Goal: Task Accomplishment & Management: Complete application form

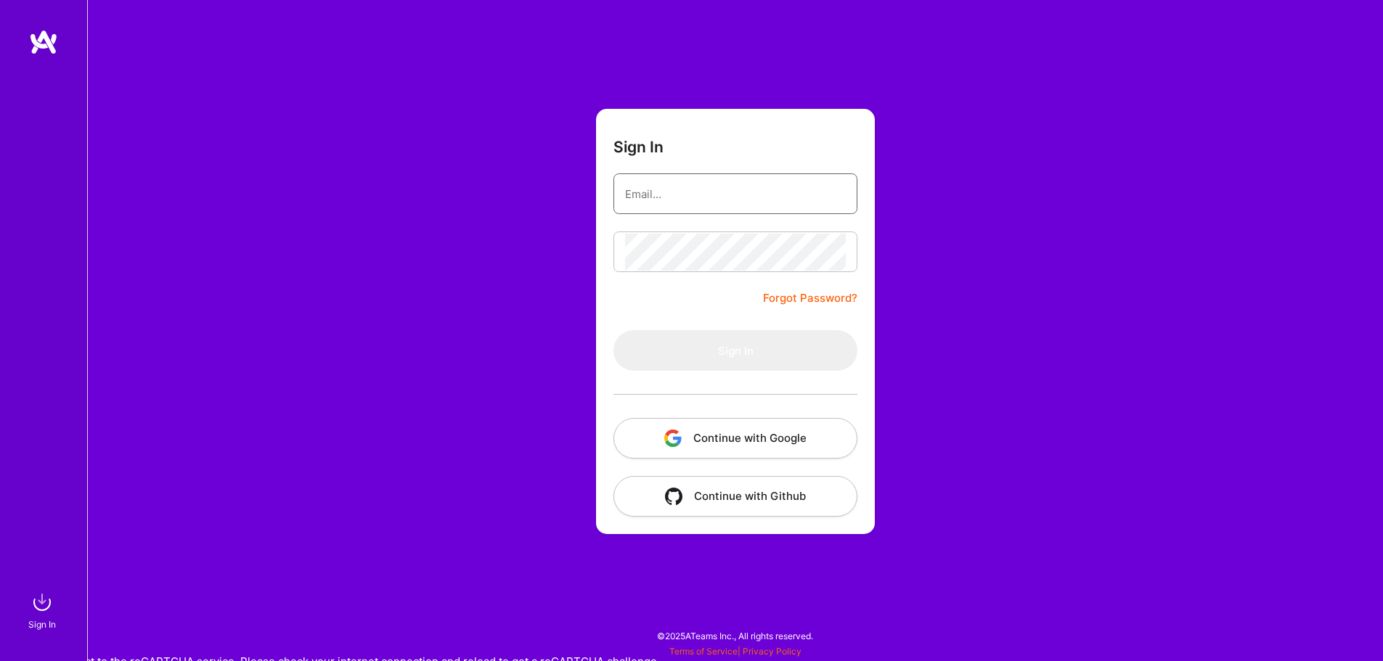
type input "karthik.kamaraj@gmail.com"
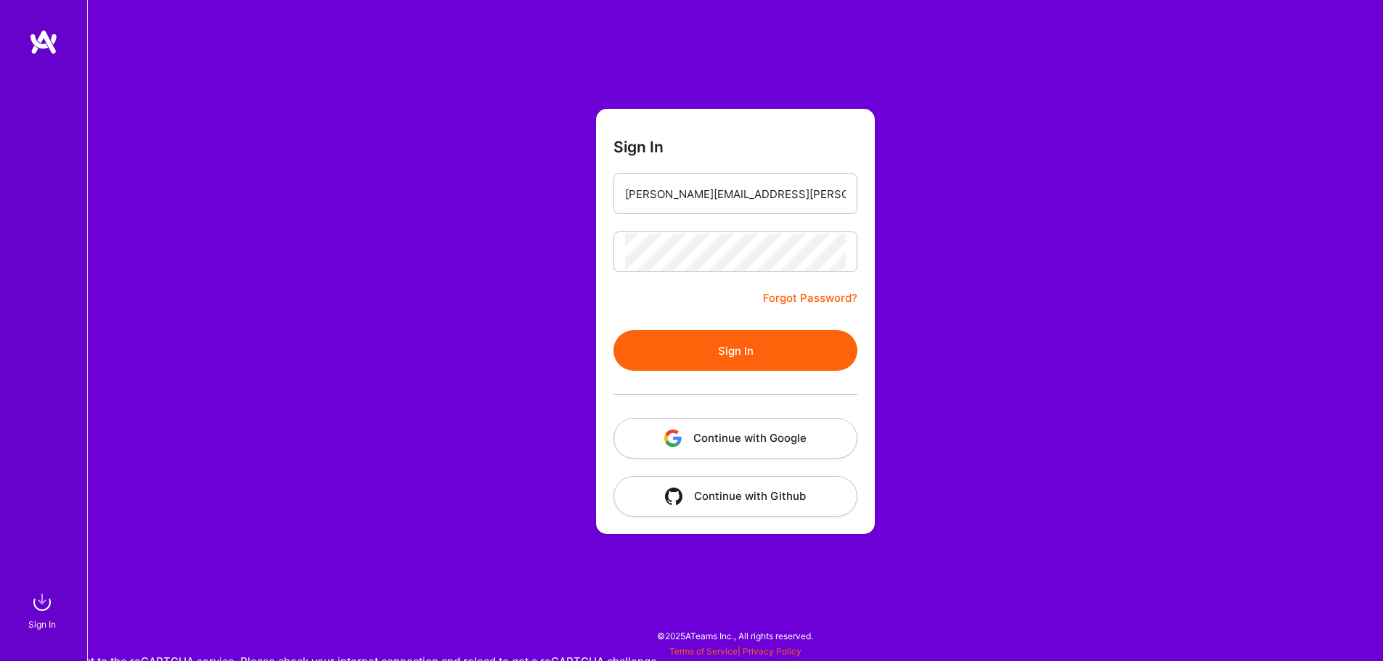
click at [952, 370] on div "Sign In karthik.kamaraj@gmail.com Forgot Password? Sign In Continue with Google…" at bounding box center [735, 330] width 1296 height 661
click at [819, 349] on button "Sign In" at bounding box center [735, 350] width 244 height 41
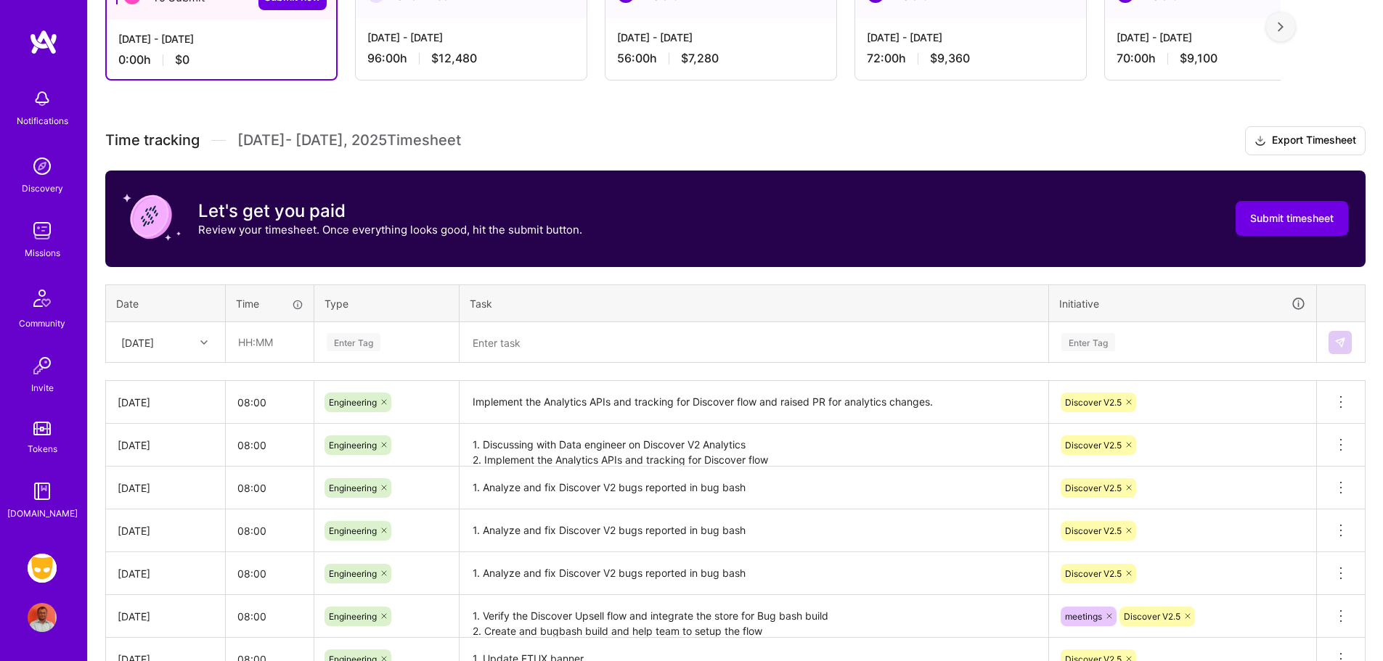
scroll to position [313, 0]
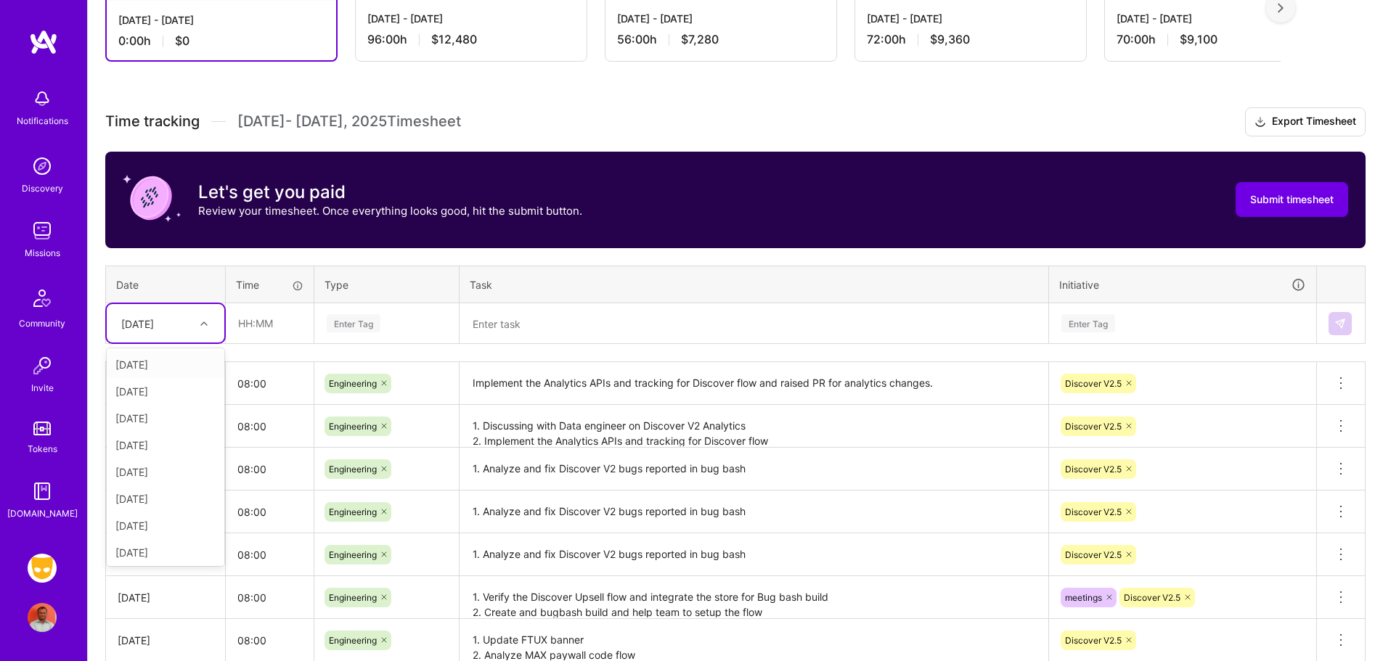
click at [187, 327] on div "Fri, Aug 1" at bounding box center [154, 323] width 81 height 24
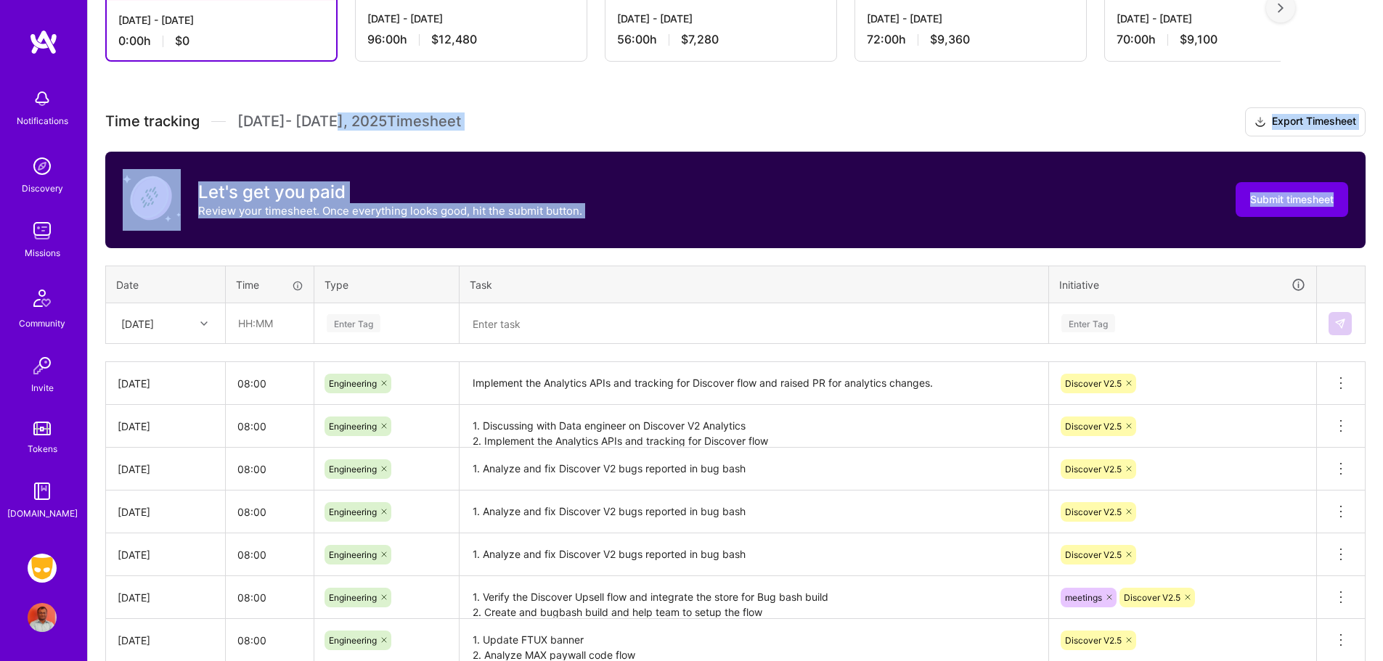
drag, startPoint x: 333, startPoint y: 117, endPoint x: 248, endPoint y: 255, distance: 162.4
click at [248, 255] on div "Time tracking Aug 1 - Aug 15 , 2025 Timesheet Export Timesheet Let's get you pa…" at bounding box center [735, 468] width 1260 height 722
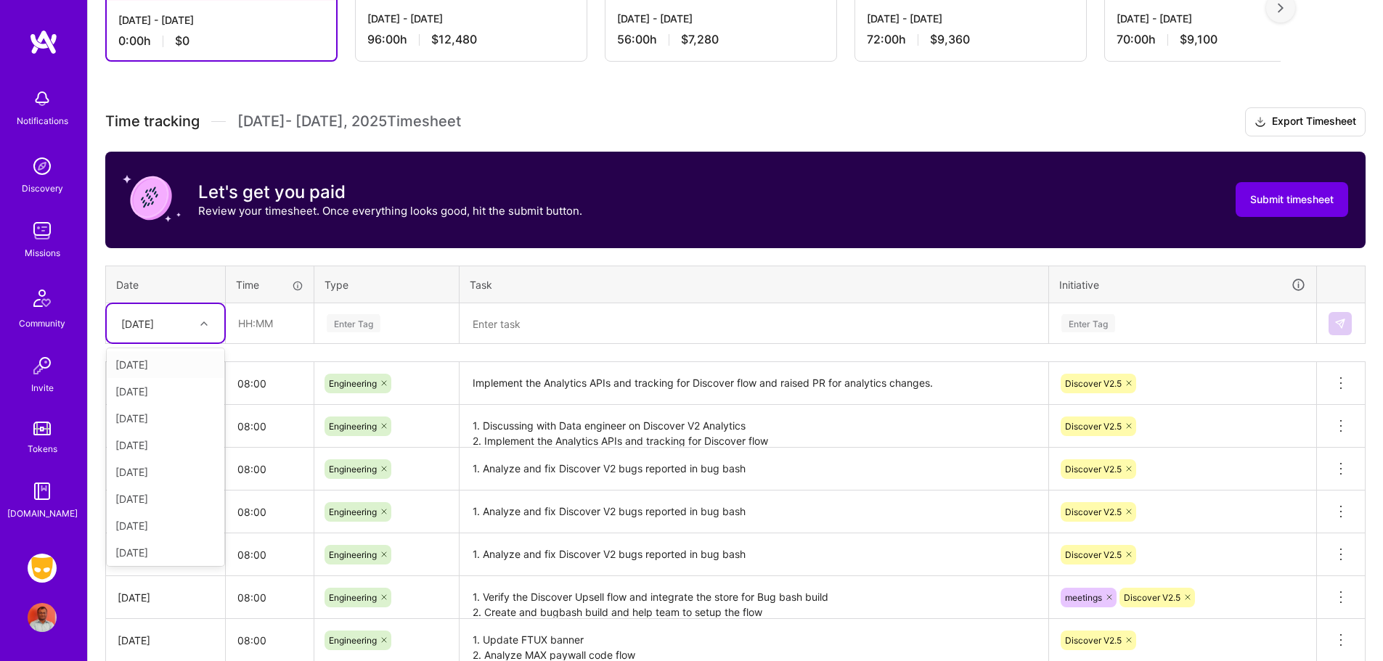
click at [189, 322] on div "Fri, Aug 1" at bounding box center [154, 323] width 81 height 24
click at [503, 33] on div "96:00 h $12,480" at bounding box center [471, 39] width 208 height 15
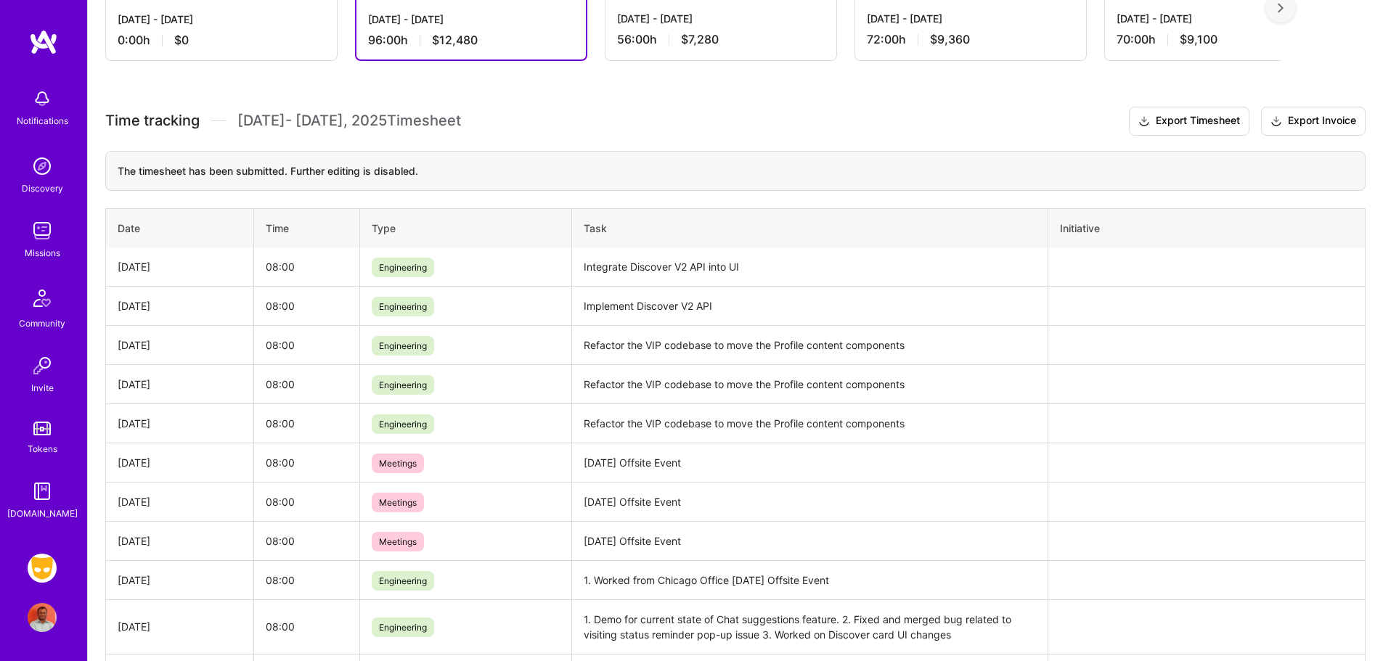
click at [502, 33] on div "96:00 h $12,480" at bounding box center [471, 40] width 206 height 15
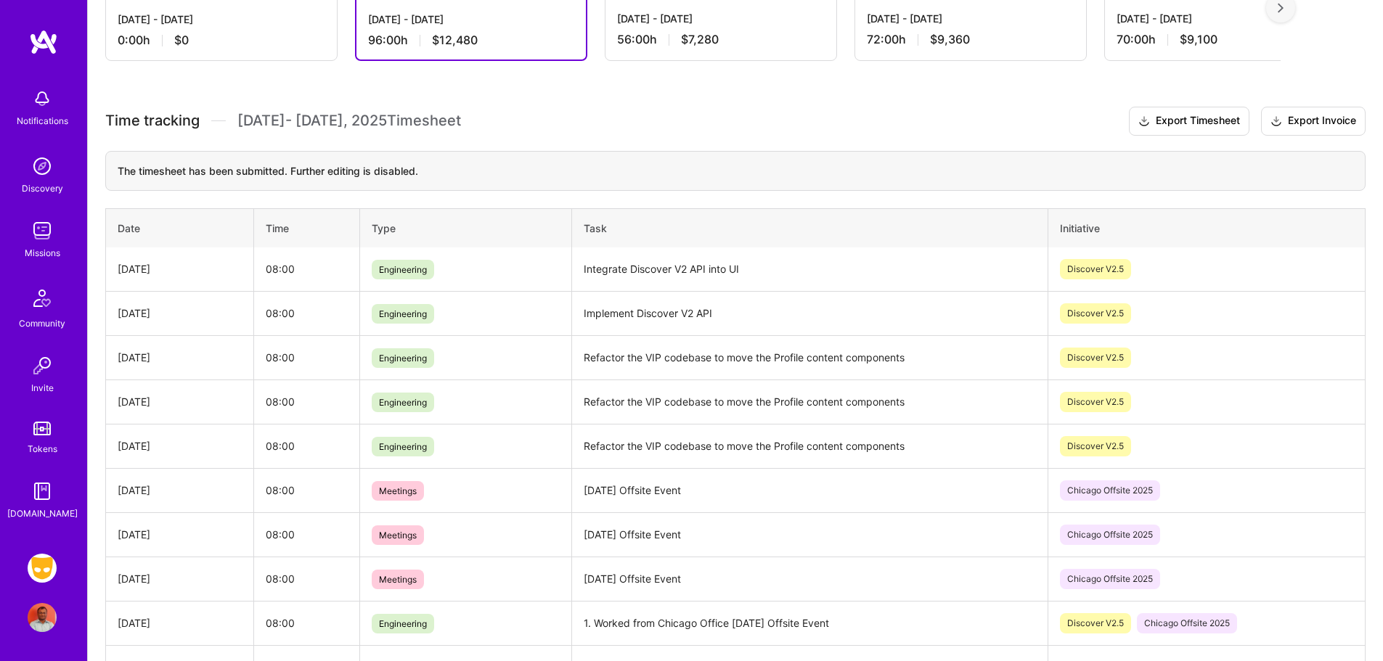
click at [219, 38] on div "0:00 h $0" at bounding box center [222, 40] width 208 height 15
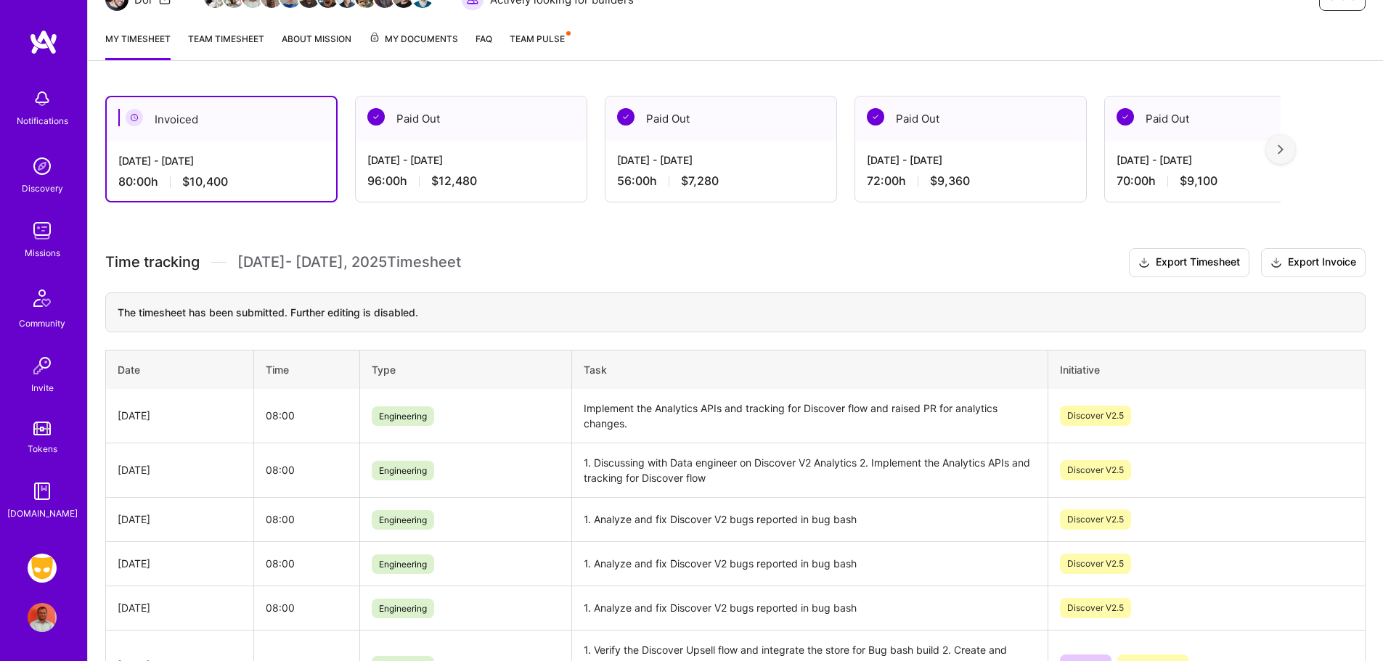
scroll to position [0, 0]
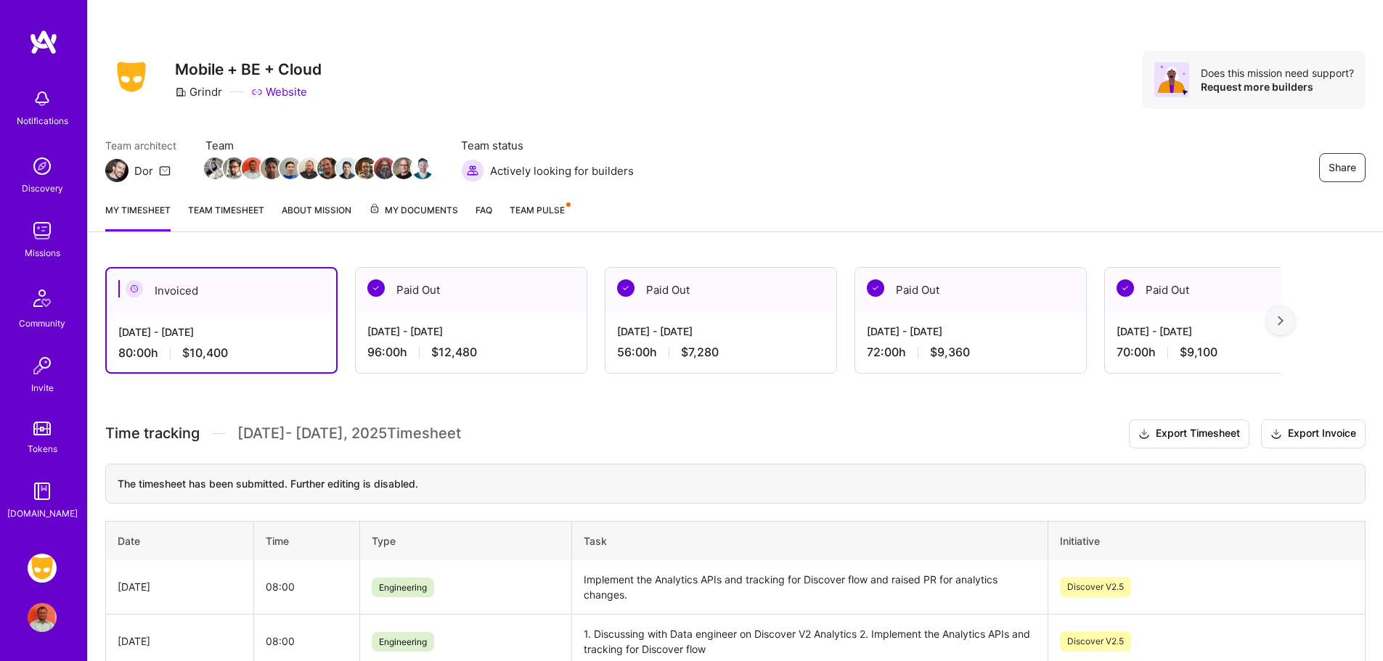
click at [230, 214] on link "Team timesheet" at bounding box center [226, 217] width 76 height 29
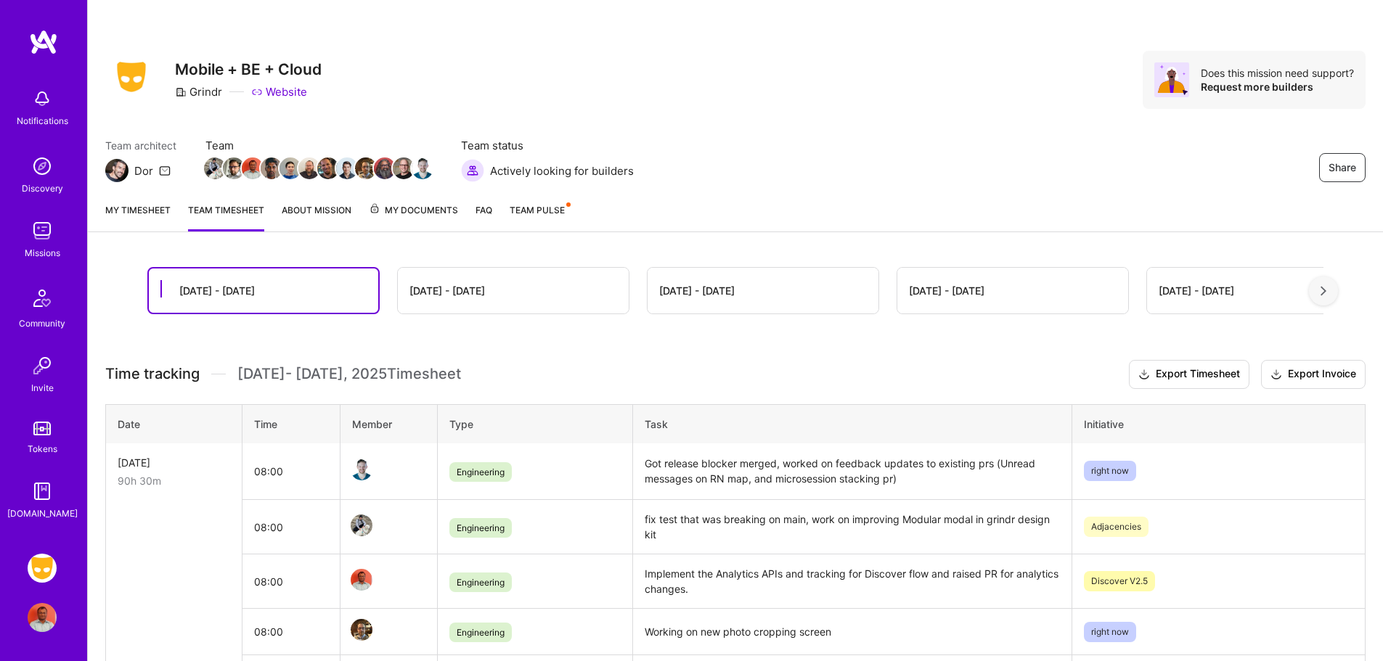
click at [129, 201] on div "My timesheet Team timesheet About Mission My Documents FAQ Team Pulse" at bounding box center [735, 211] width 1295 height 41
click at [152, 210] on link "My timesheet" at bounding box center [137, 217] width 65 height 29
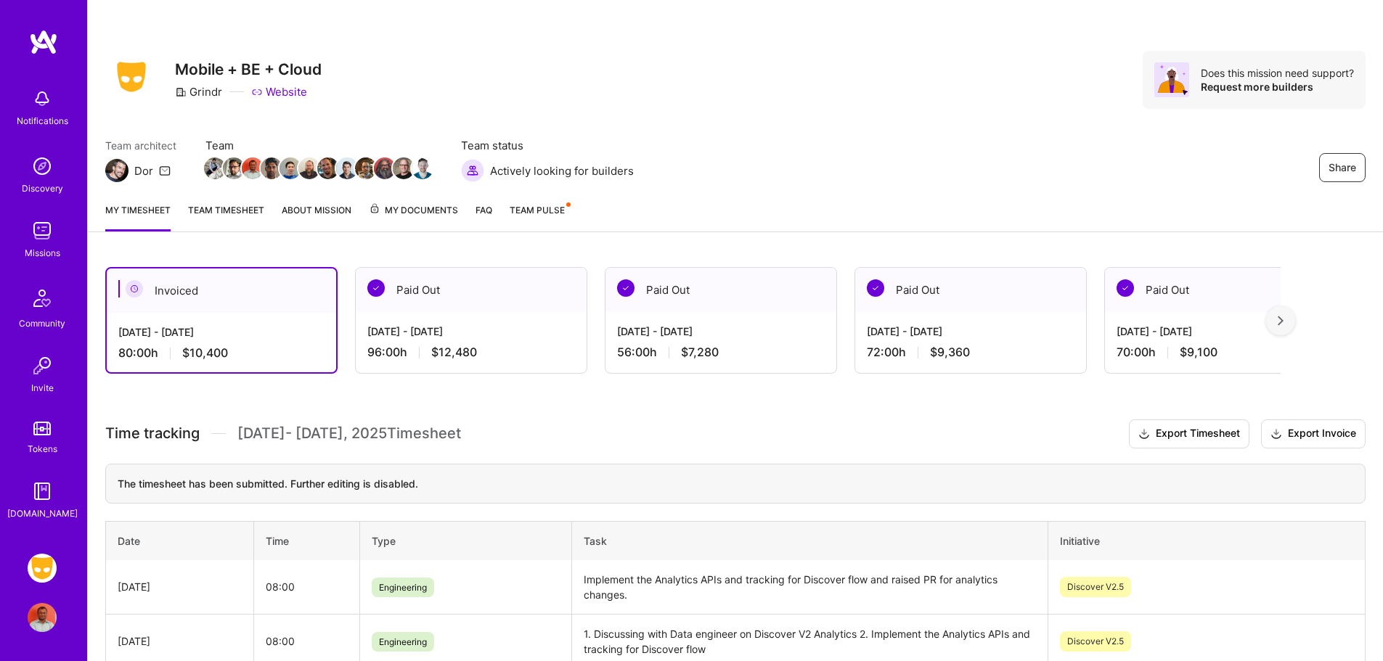
click at [49, 566] on img at bounding box center [42, 568] width 29 height 29
click at [41, 566] on img at bounding box center [42, 568] width 29 height 29
click at [46, 565] on img at bounding box center [42, 568] width 29 height 29
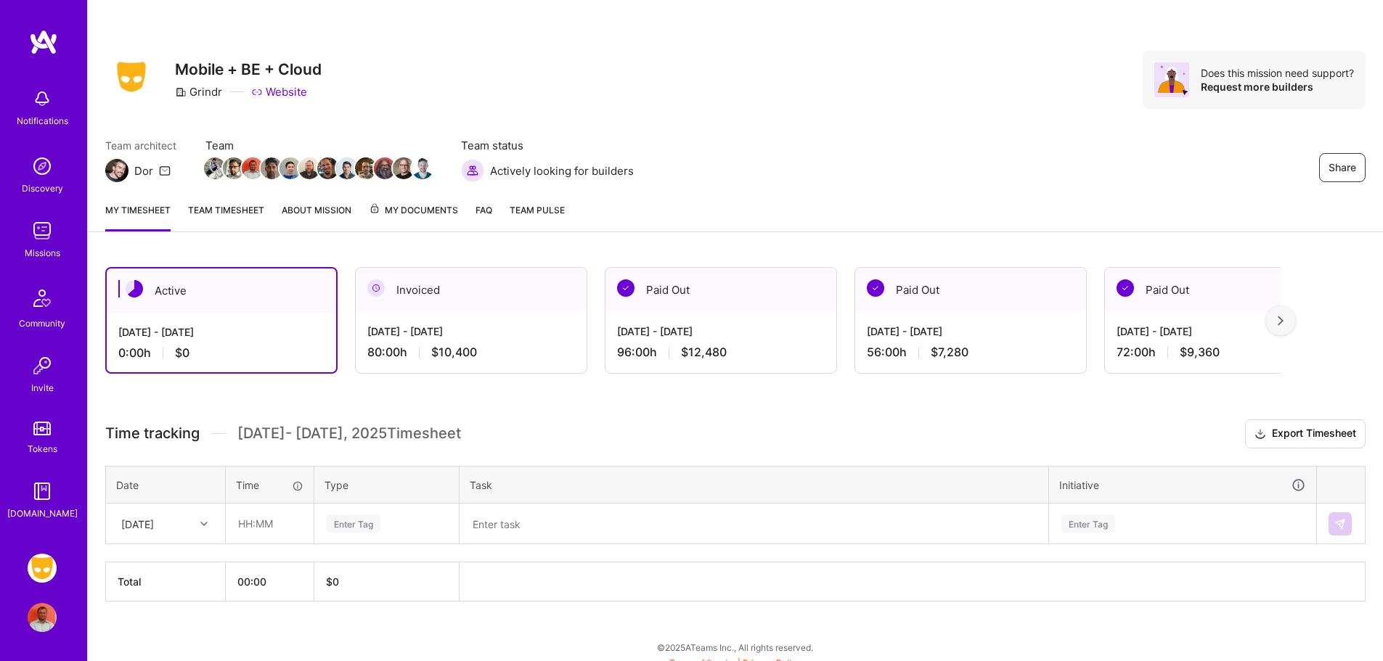
scroll to position [12, 0]
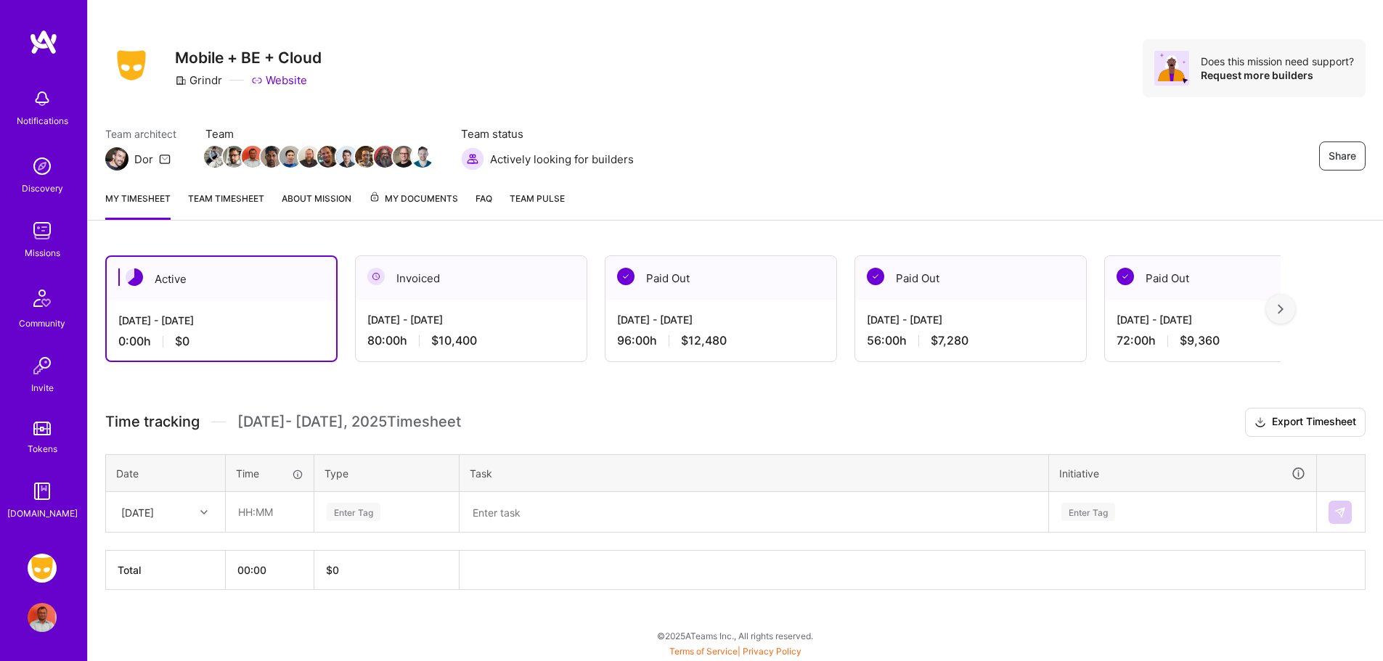
click at [205, 526] on div "[DATE]" at bounding box center [166, 512] width 118 height 38
click at [179, 581] on div "[DATE]" at bounding box center [166, 587] width 118 height 27
click at [269, 502] on input "text" at bounding box center [269, 512] width 86 height 38
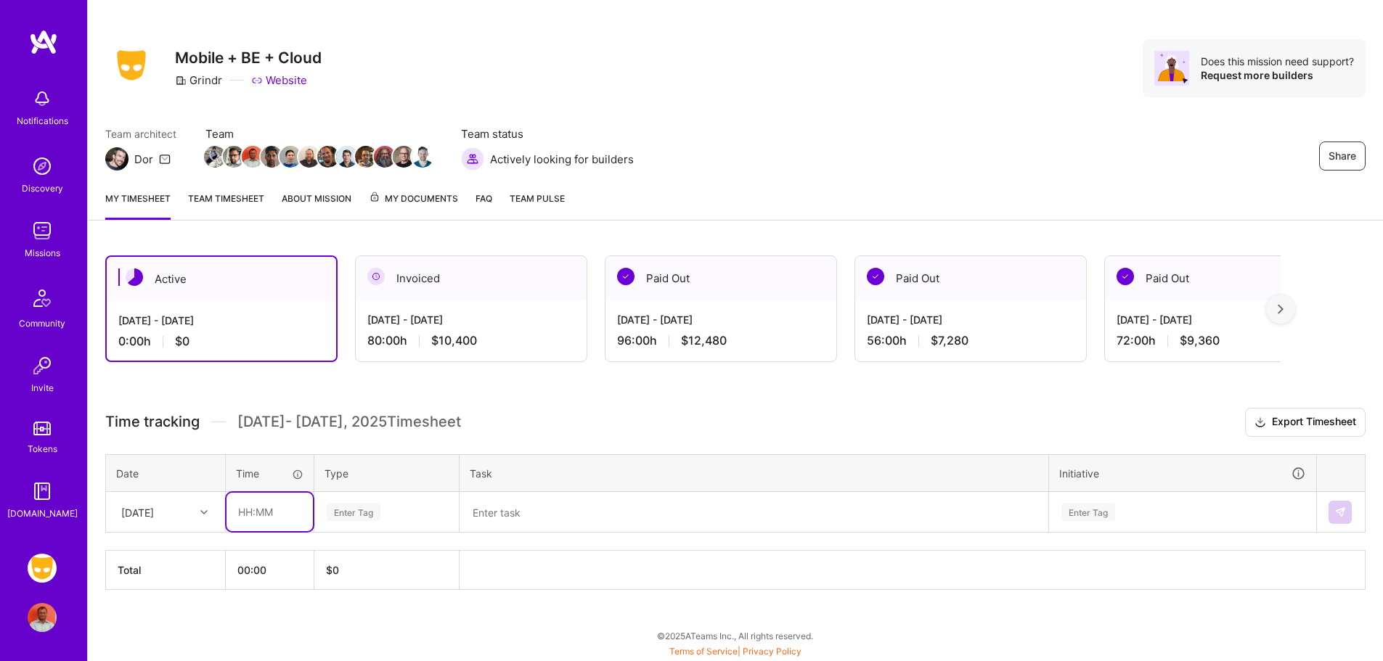
type input "08:00"
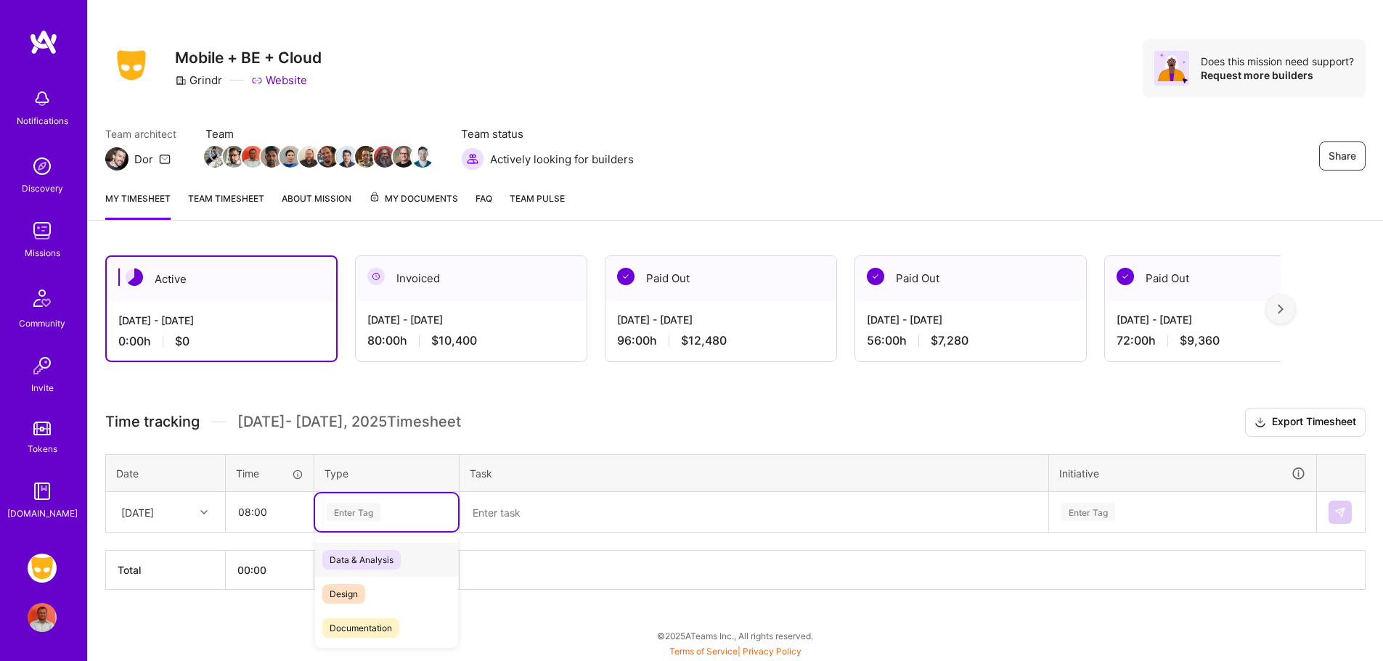
click at [352, 518] on div "Enter Tag" at bounding box center [354, 512] width 54 height 23
click at [375, 552] on span "Engineering" at bounding box center [353, 549] width 62 height 20
click at [534, 510] on textarea at bounding box center [754, 513] width 586 height 38
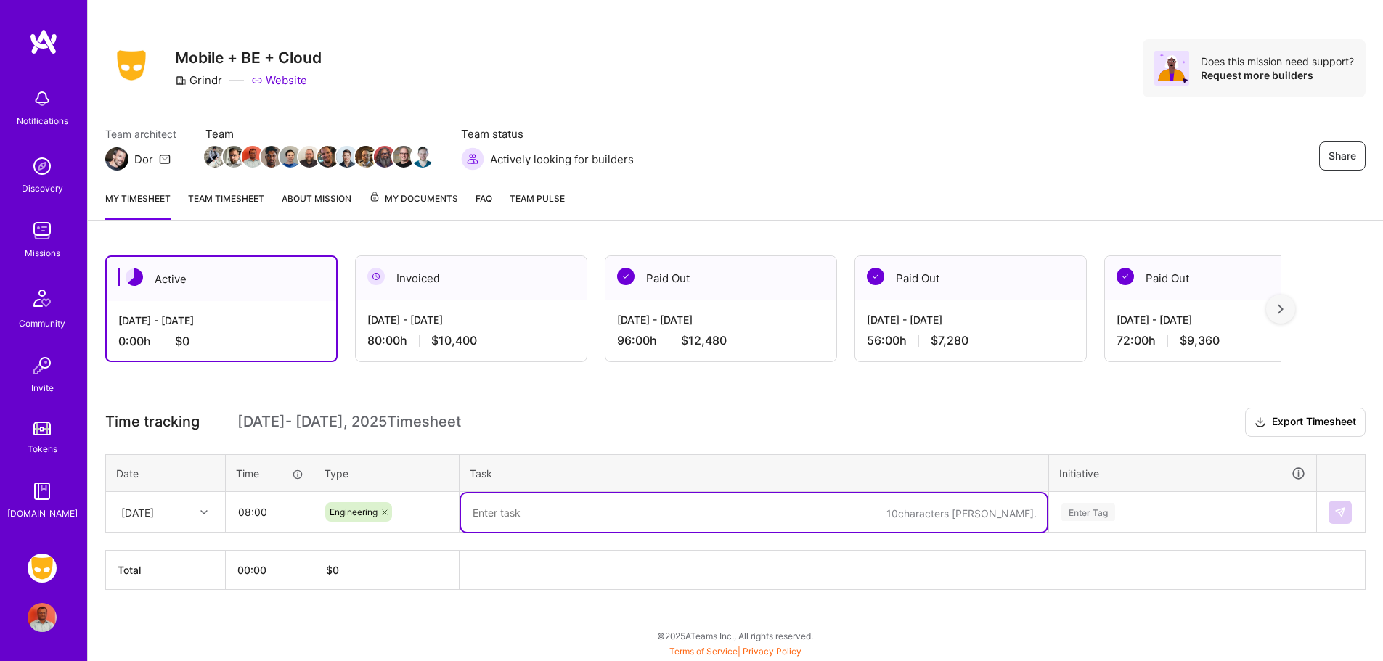
click at [534, 510] on textarea at bounding box center [754, 513] width 586 height 38
type textarea "I"
type textarea "Fix Bugs reported in Bug bash"
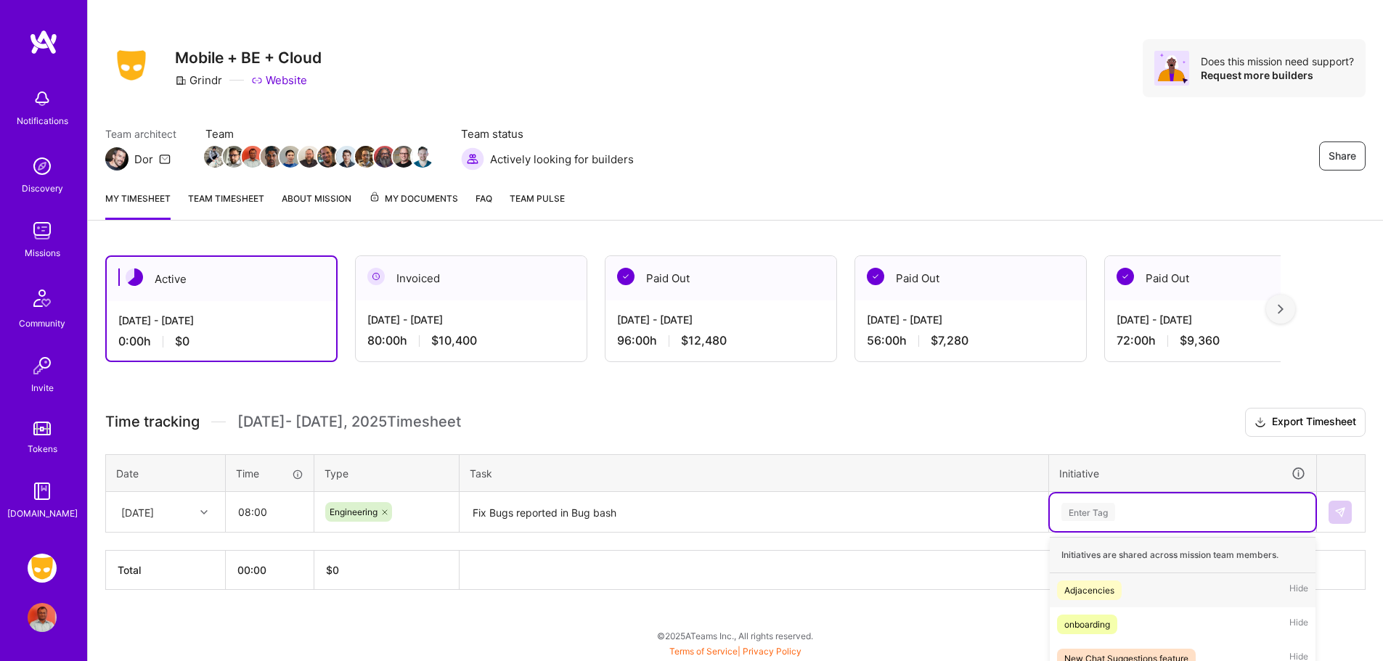
click at [1099, 514] on div "option Adjacencies focused, 1 of 36. 36 results available. Use Up and Down to c…" at bounding box center [1183, 513] width 266 height 38
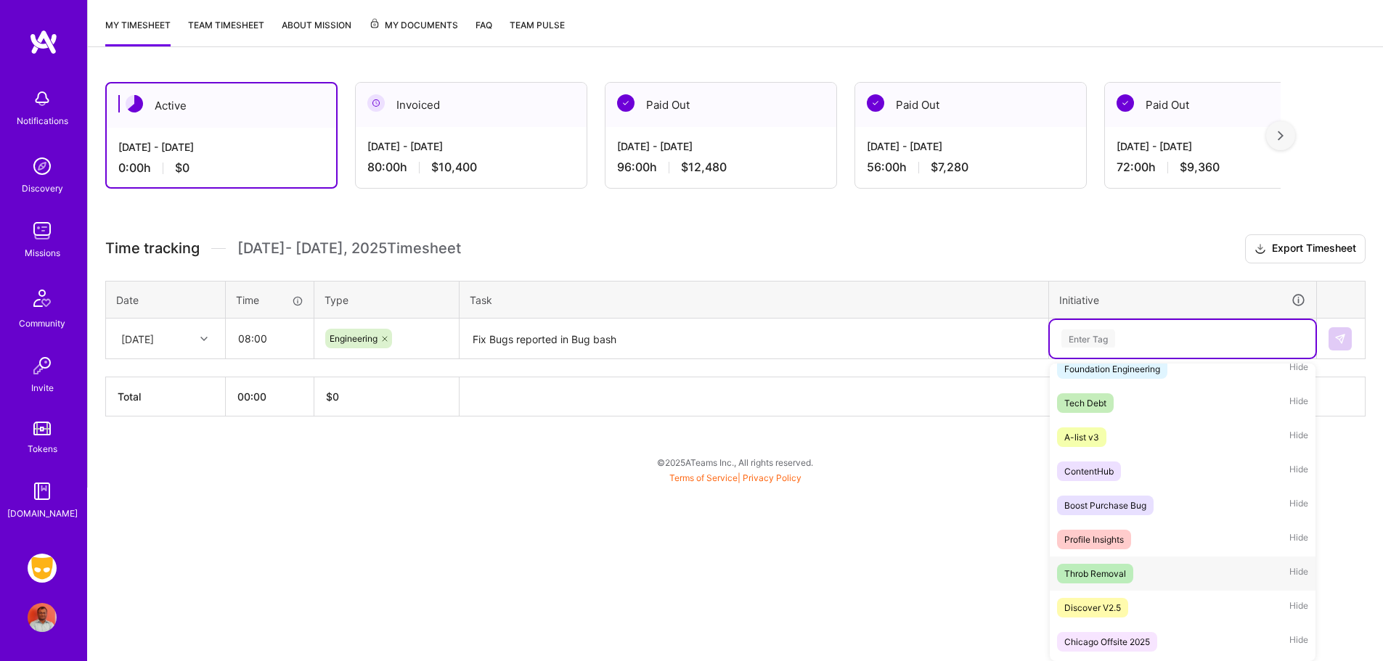
scroll to position [967, 0]
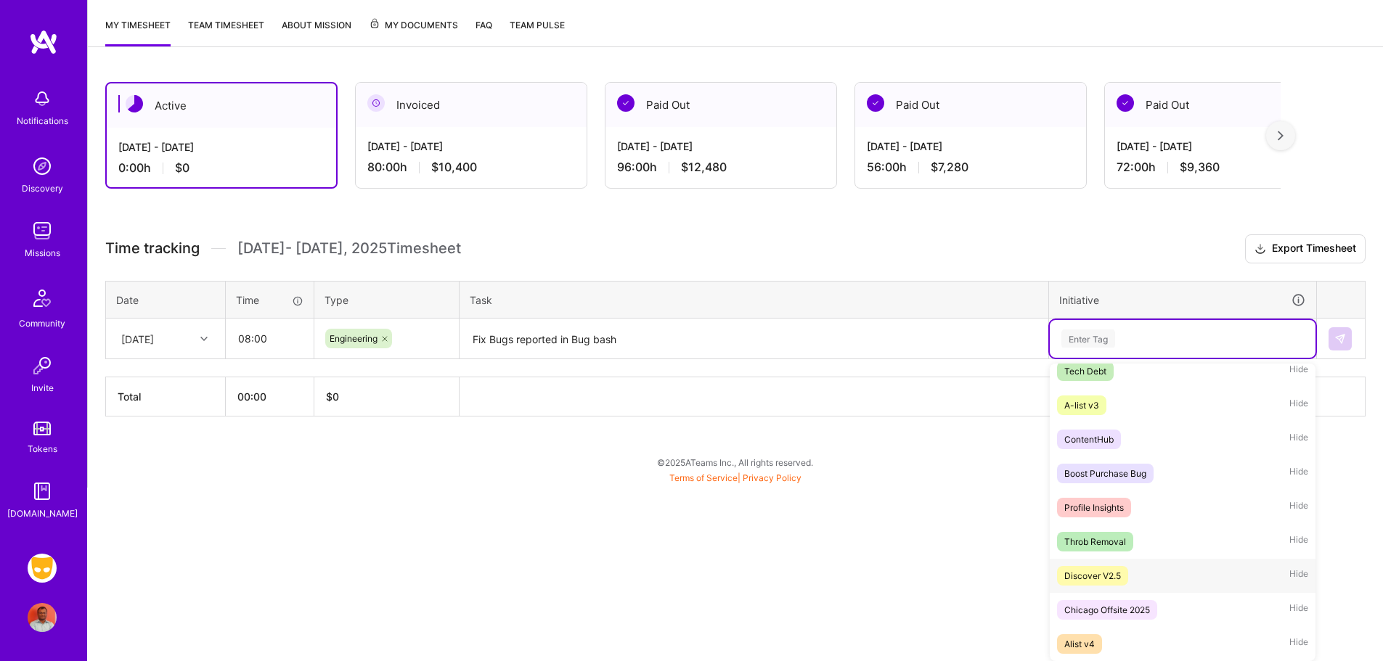
click at [1135, 580] on div "Discover V2.5 Hide" at bounding box center [1183, 576] width 266 height 34
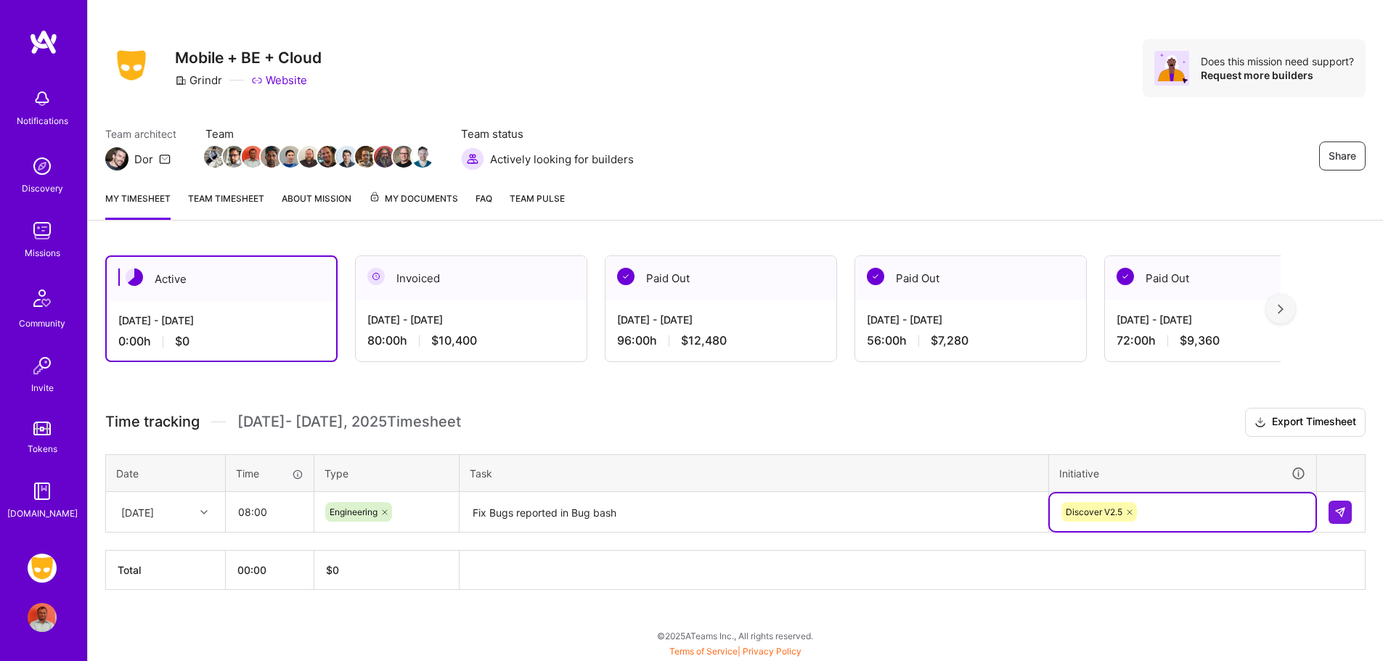
scroll to position [12, 0]
click at [1337, 507] on img at bounding box center [1340, 513] width 12 height 12
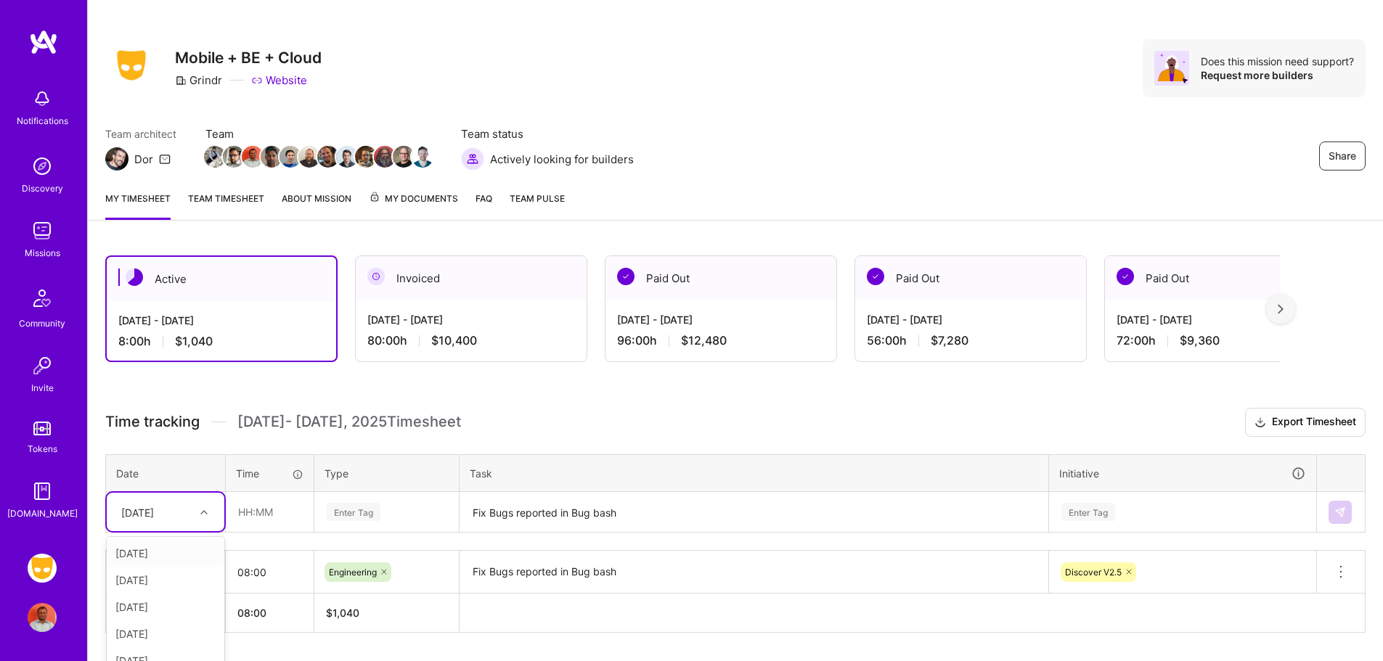
scroll to position [54, 0]
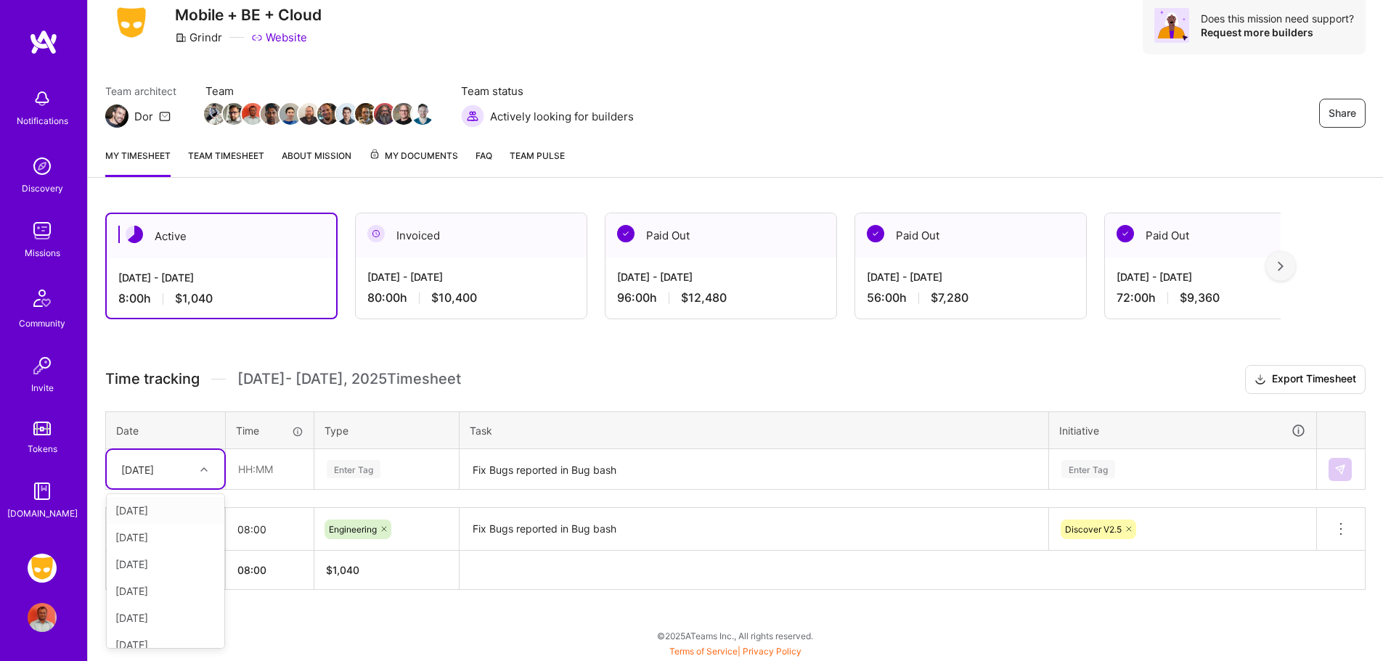
click at [207, 489] on div "option Mon, Aug 18, selected. option Sat, Aug 16 focused, 1 of 11. 10 results a…" at bounding box center [166, 469] width 118 height 38
click at [180, 566] on div "[DATE]" at bounding box center [166, 564] width 118 height 27
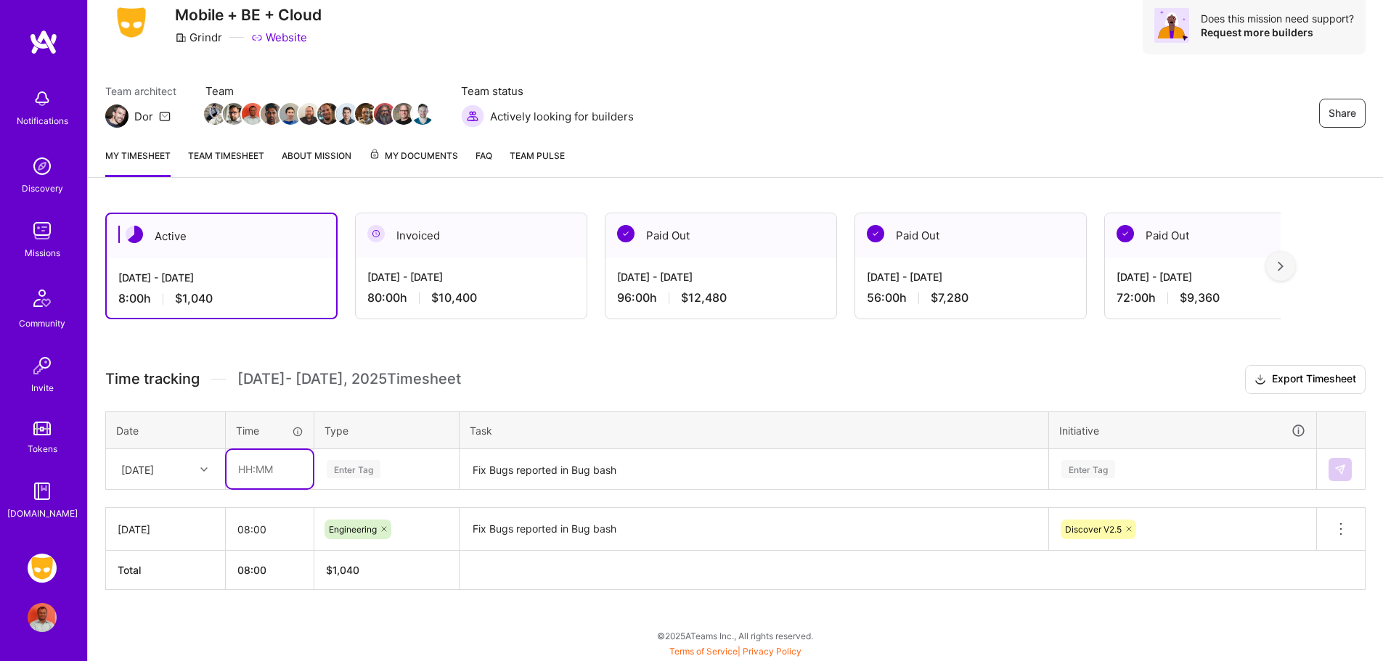
click at [270, 467] on input "text" at bounding box center [269, 469] width 86 height 38
type input "08:00"
click at [356, 470] on div "Enter Tag" at bounding box center [354, 469] width 54 height 23
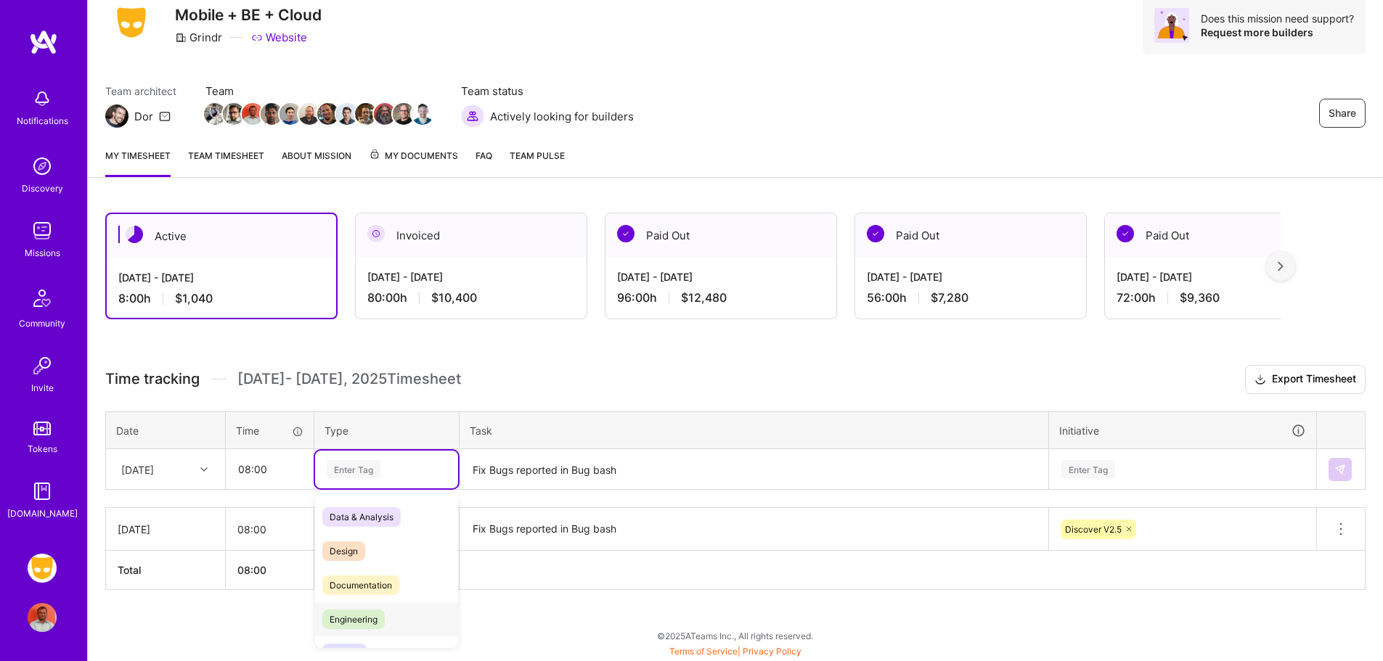
click at [362, 619] on span "Engineering" at bounding box center [353, 620] width 62 height 20
click at [537, 474] on textarea "Fix Bugs reported in Bug bash" at bounding box center [754, 470] width 586 height 38
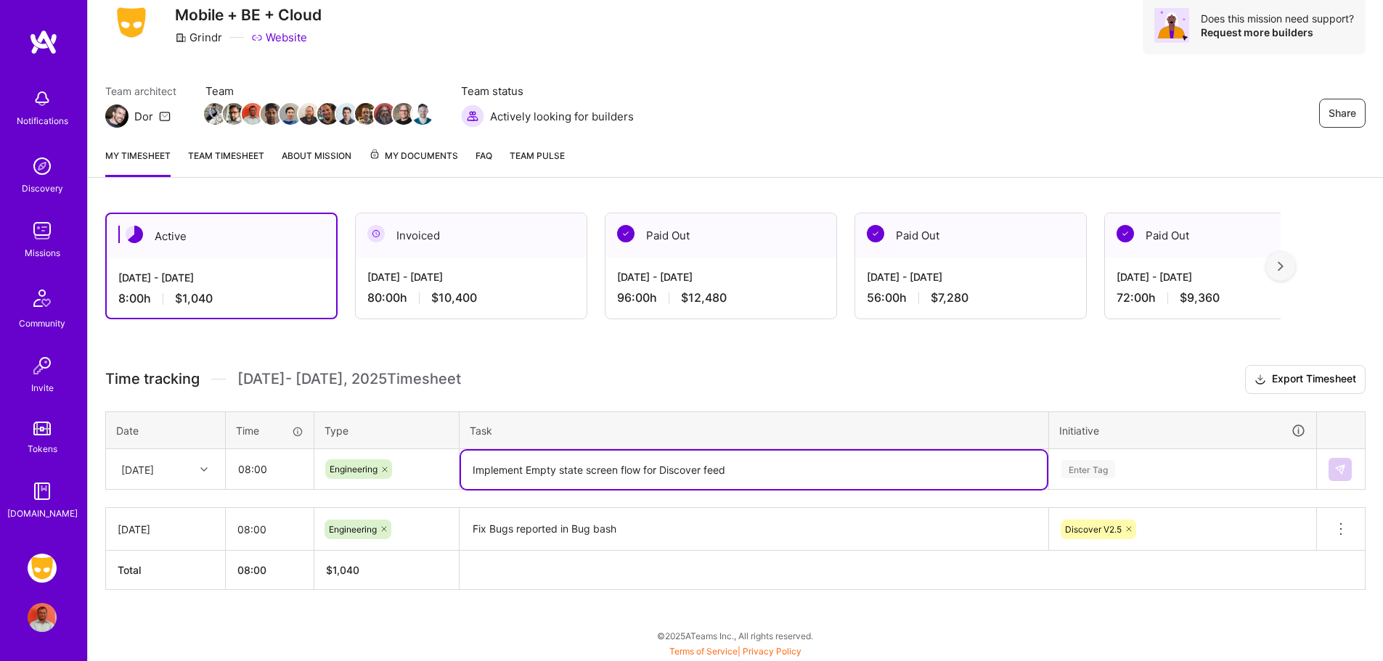
click at [579, 466] on textarea "Implement Empty state screen flow for Discover feed" at bounding box center [754, 470] width 586 height 38
type textarea "Implement Empty state screen flow for Discover feed"
click at [1101, 471] on div "Enter Tag" at bounding box center [1183, 470] width 266 height 38
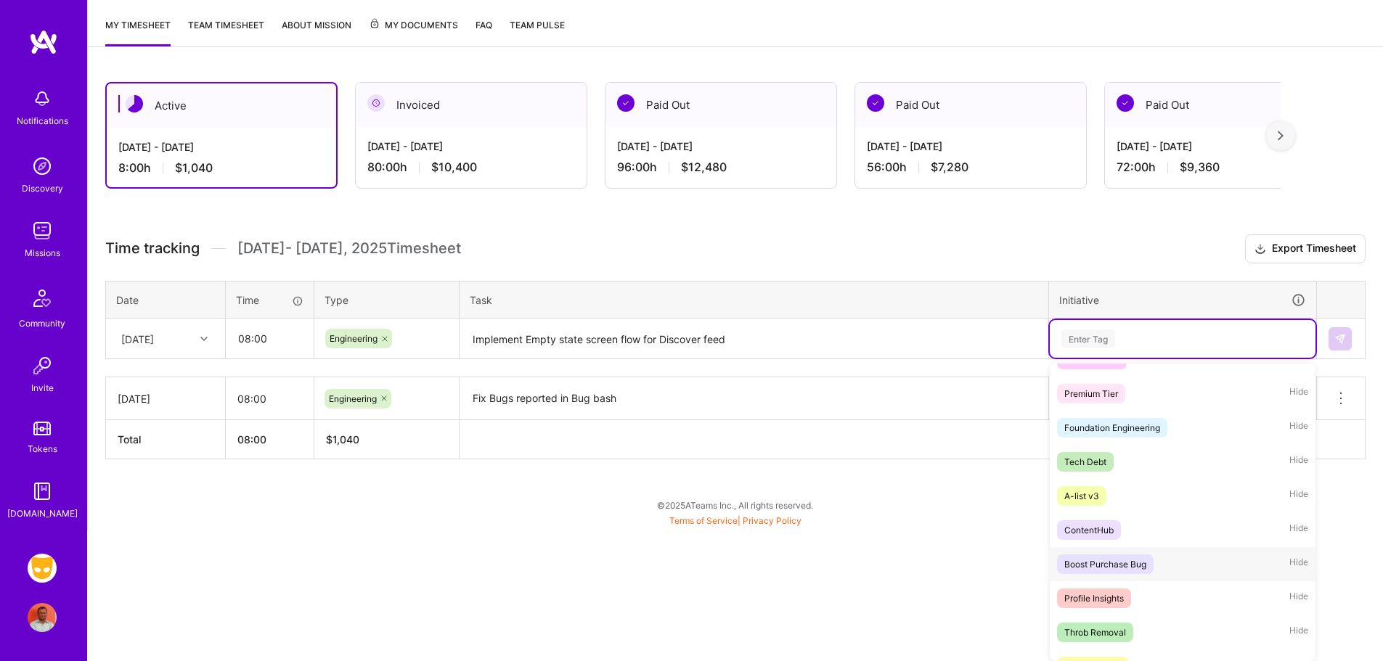
scroll to position [967, 0]
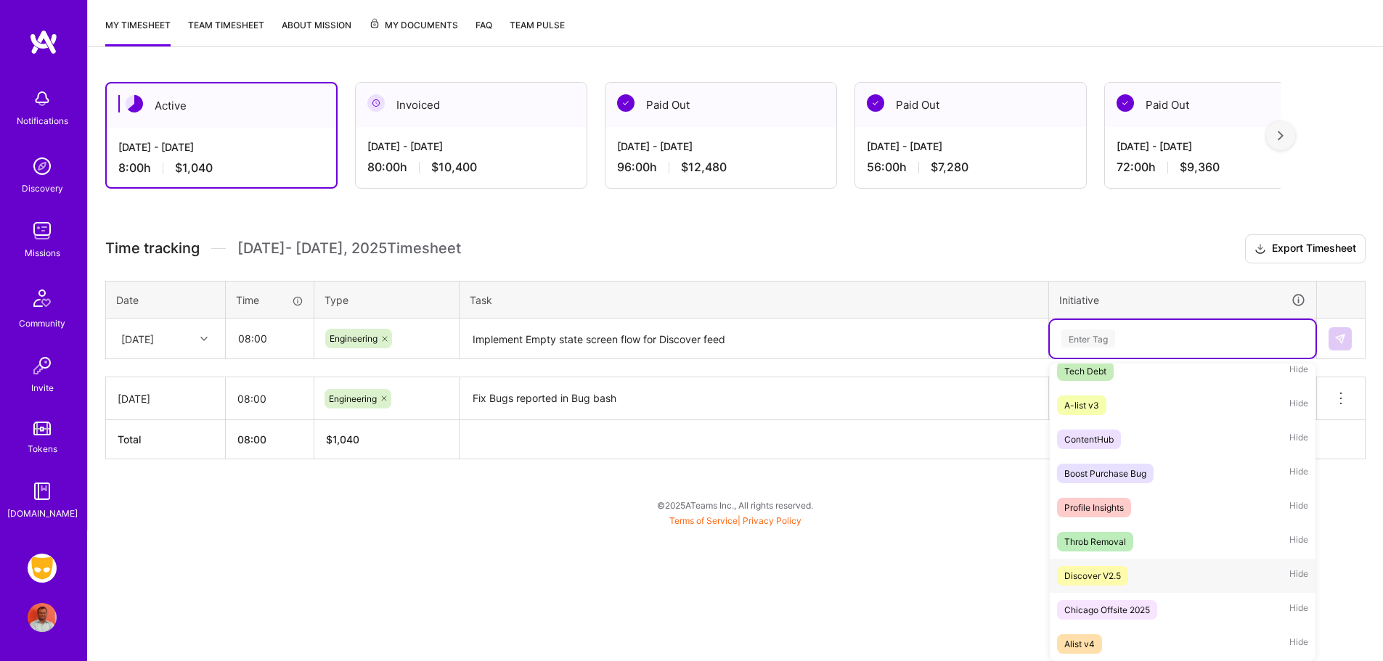
click at [1127, 576] on span "Discover V2.5" at bounding box center [1092, 576] width 71 height 20
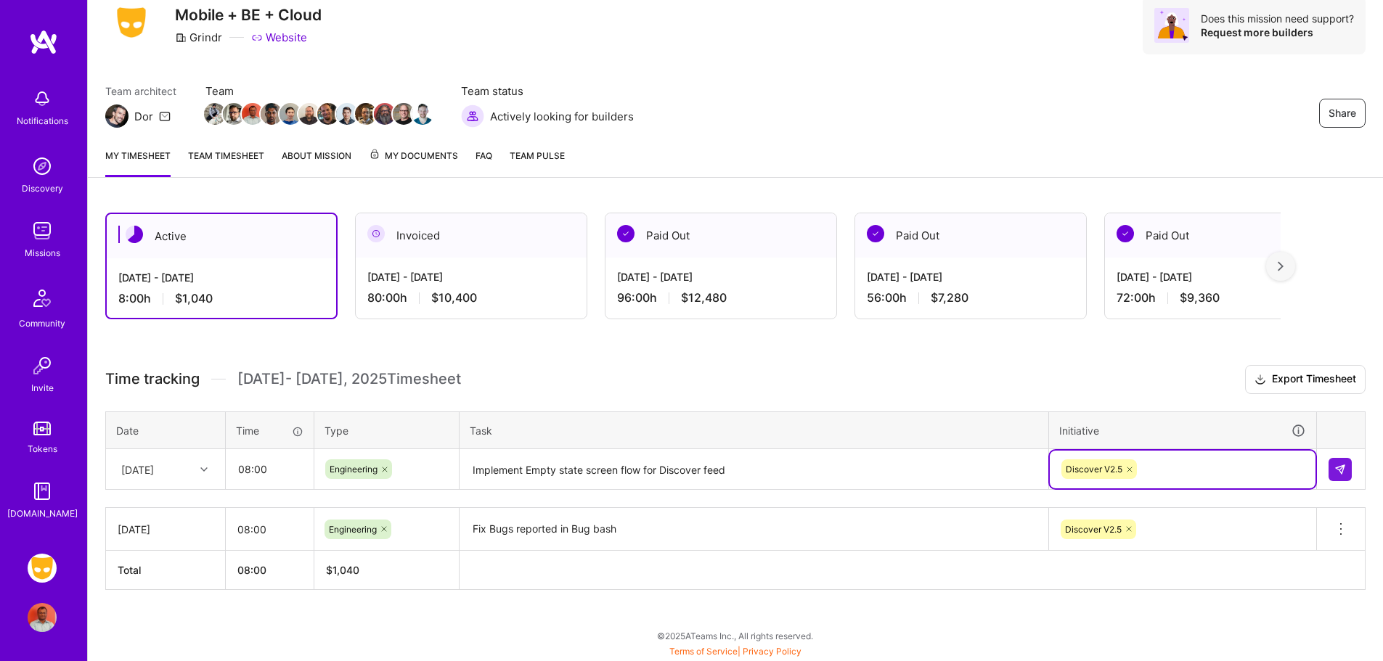
scroll to position [54, 0]
click at [1341, 469] on img at bounding box center [1340, 470] width 12 height 12
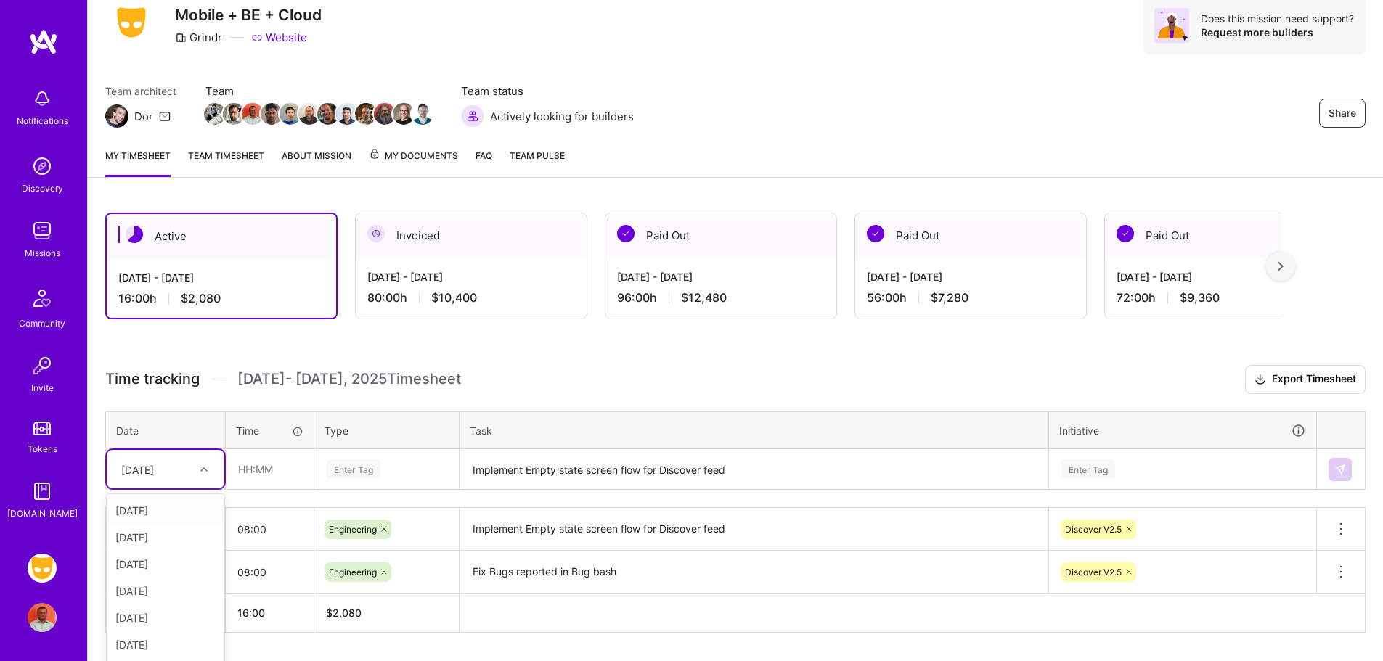
click at [190, 470] on div "option Tue, Aug 19, selected. option Sat, Aug 16 focused, 1 of 11. 10 results a…" at bounding box center [166, 469] width 118 height 38
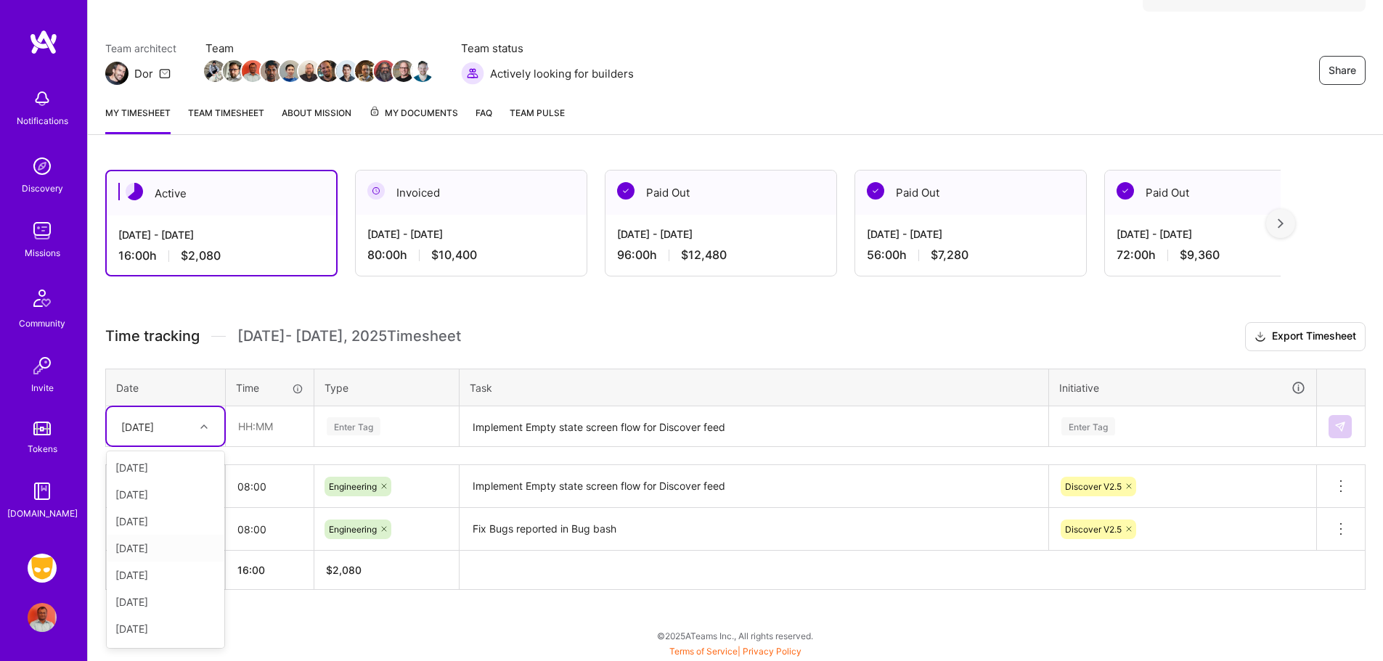
click at [168, 553] on div "[DATE]" at bounding box center [166, 548] width 118 height 27
click at [265, 425] on input "text" at bounding box center [269, 426] width 86 height 38
type input "08:00"
click at [359, 425] on div "Enter Tag" at bounding box center [354, 426] width 54 height 23
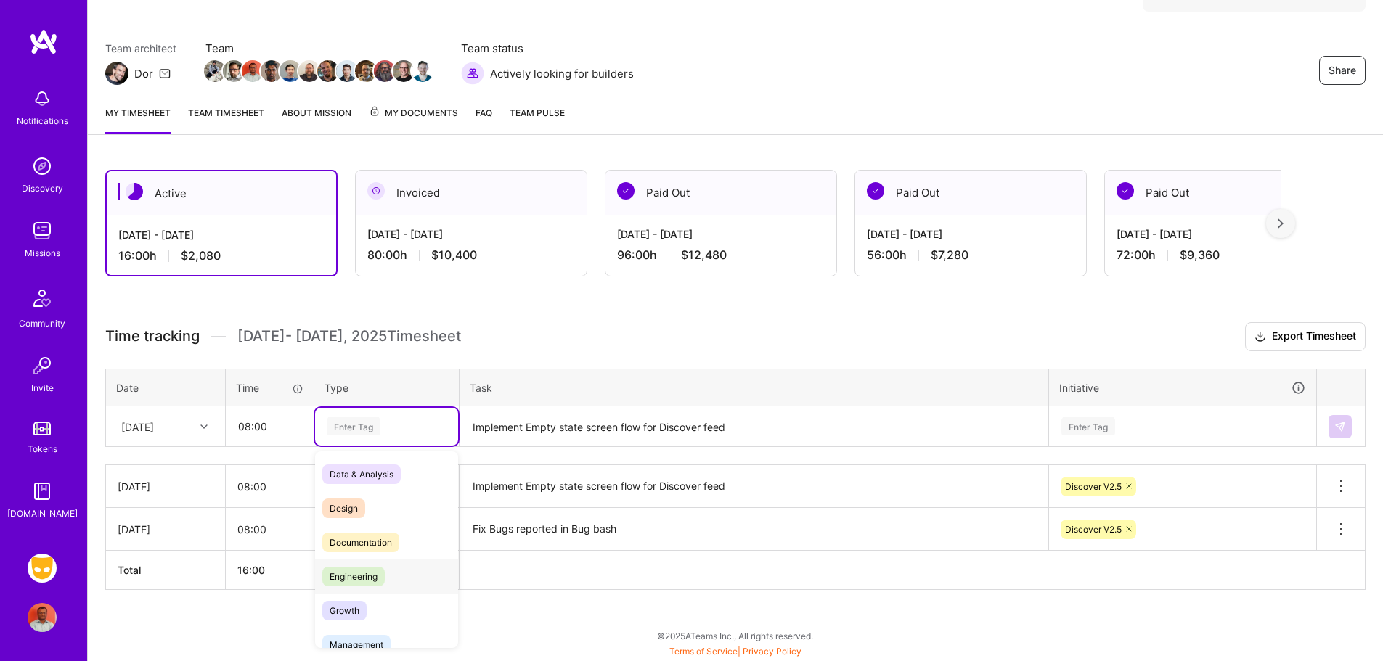
click at [365, 581] on span "Engineering" at bounding box center [353, 577] width 62 height 20
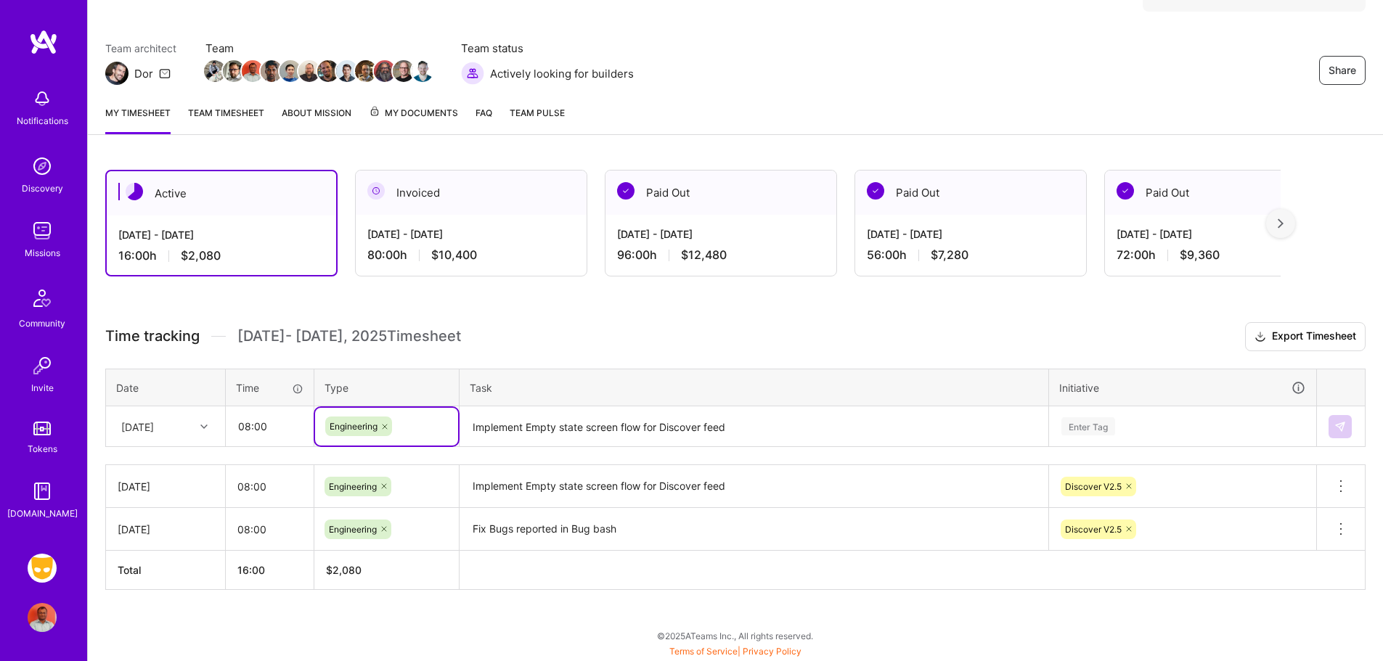
click at [519, 436] on textarea "Implement Empty state screen flow for Discover feed" at bounding box center [754, 427] width 586 height 38
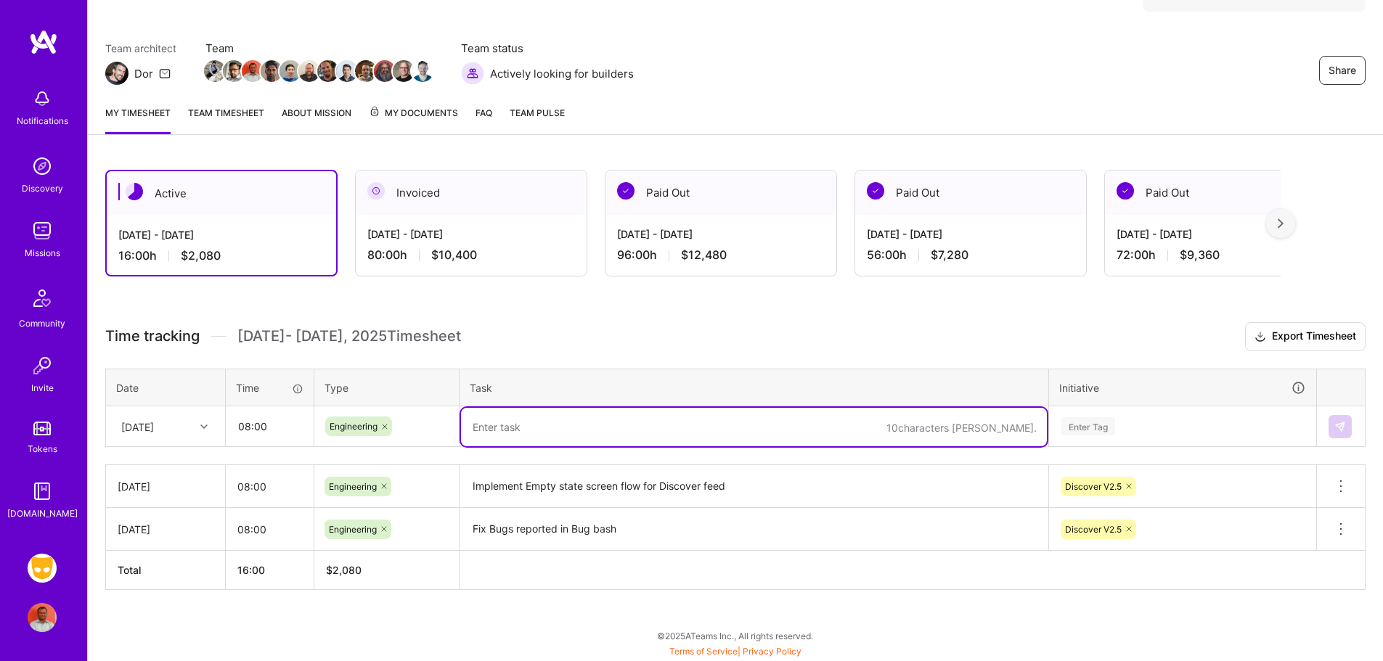
paste textarea "Implement Empty state screen flow for Discover feed"
type textarea "Implement Empty state screen flow for Discover feed"
click at [1089, 431] on div "Enter Tag" at bounding box center [1183, 427] width 266 height 38
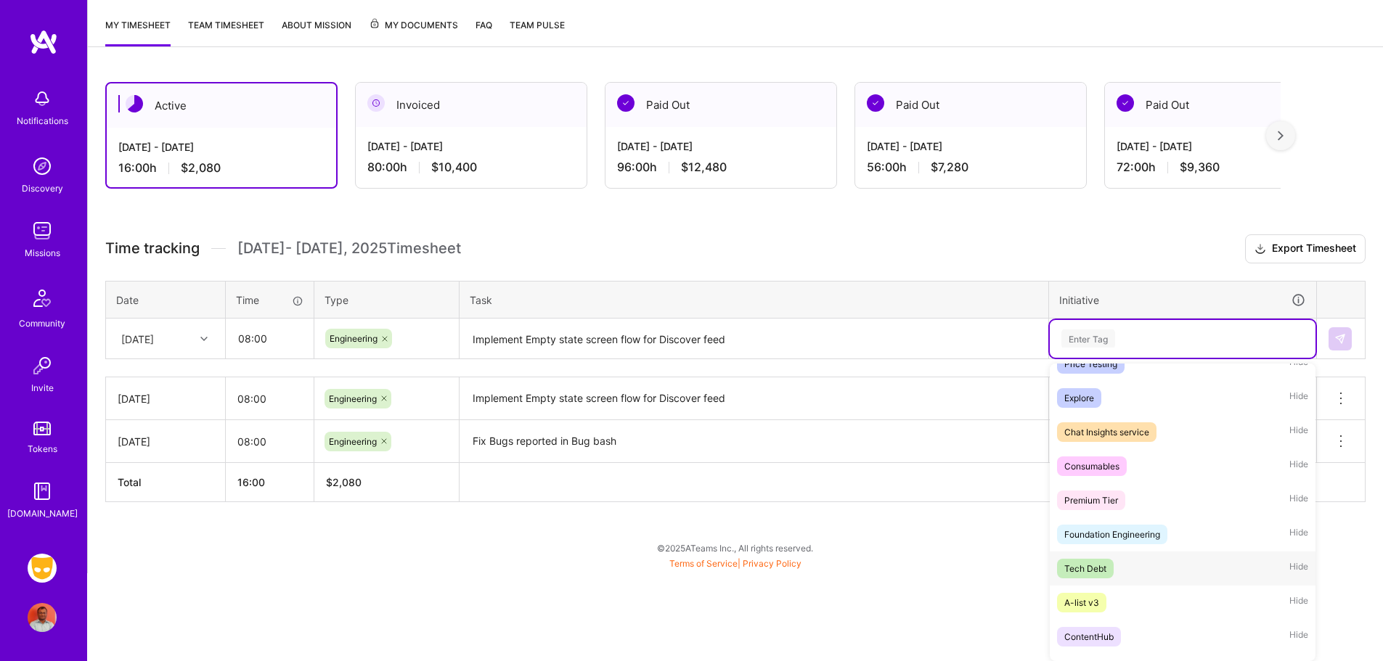
scroll to position [967, 0]
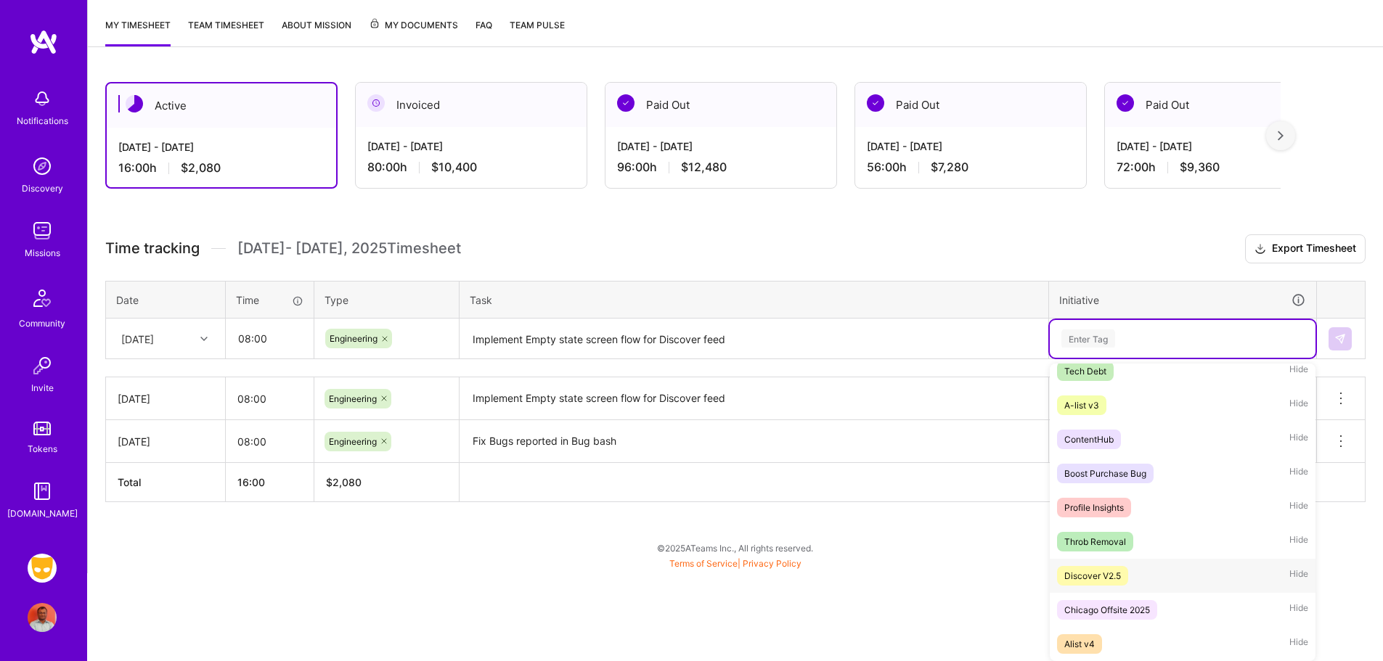
click at [1132, 571] on div "Discover V2.5 Hide" at bounding box center [1183, 576] width 266 height 34
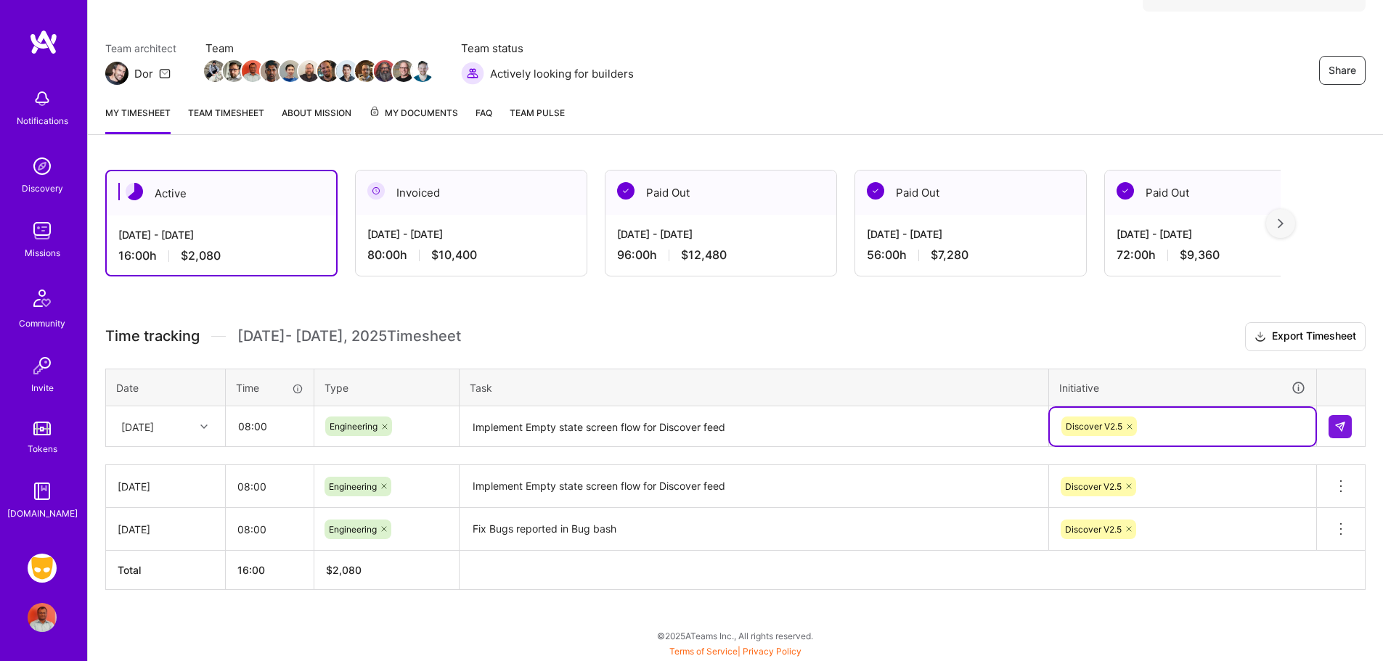
scroll to position [97, 0]
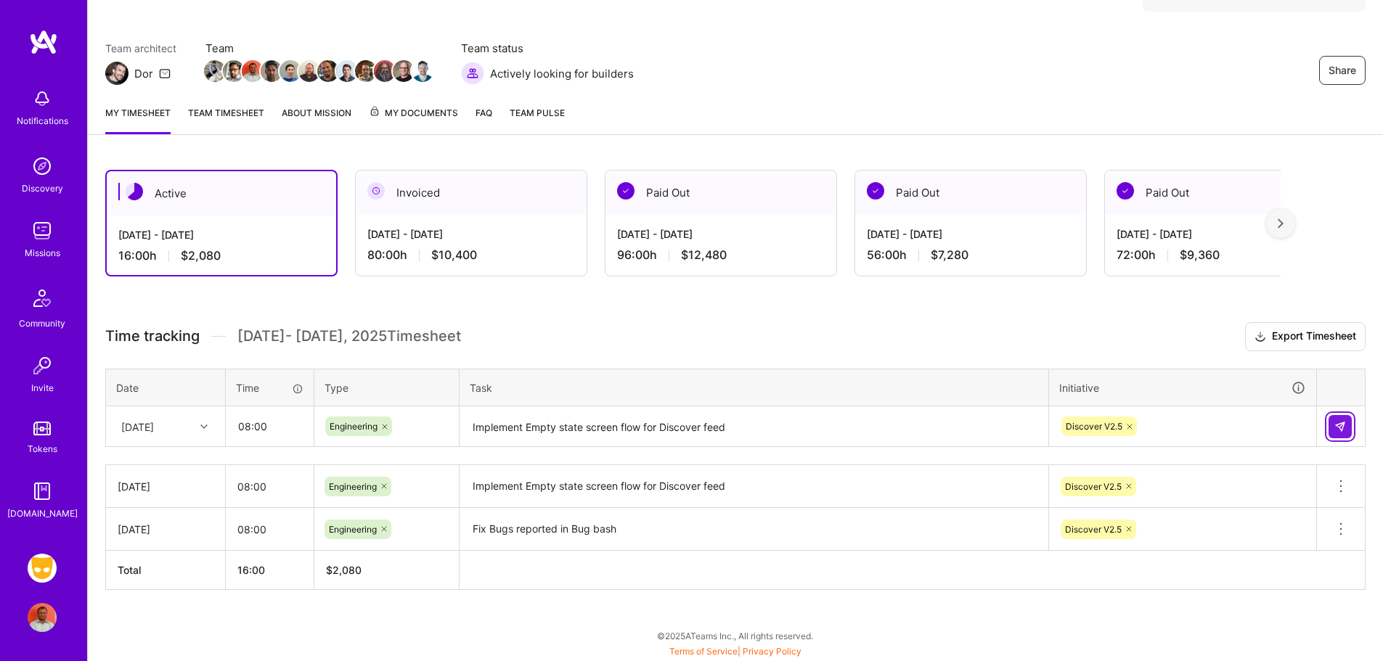
click at [1340, 426] on img at bounding box center [1340, 427] width 12 height 12
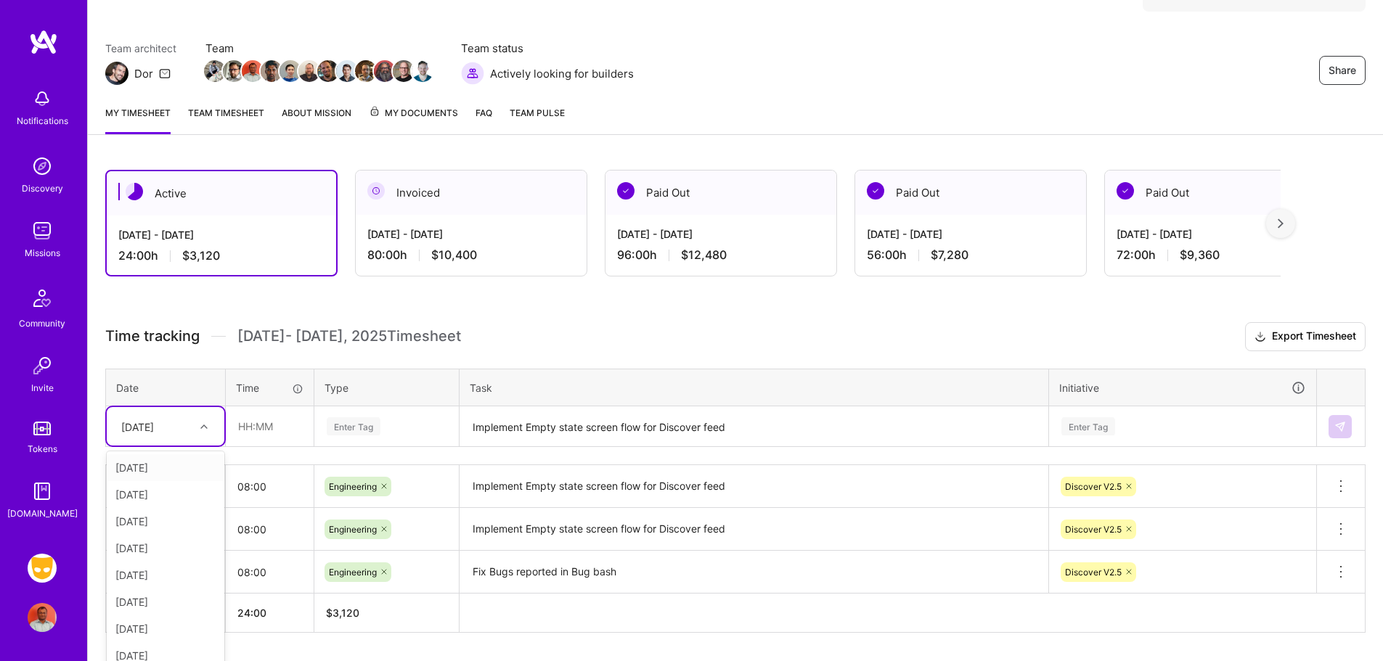
click at [186, 426] on div "[DATE]" at bounding box center [154, 427] width 81 height 24
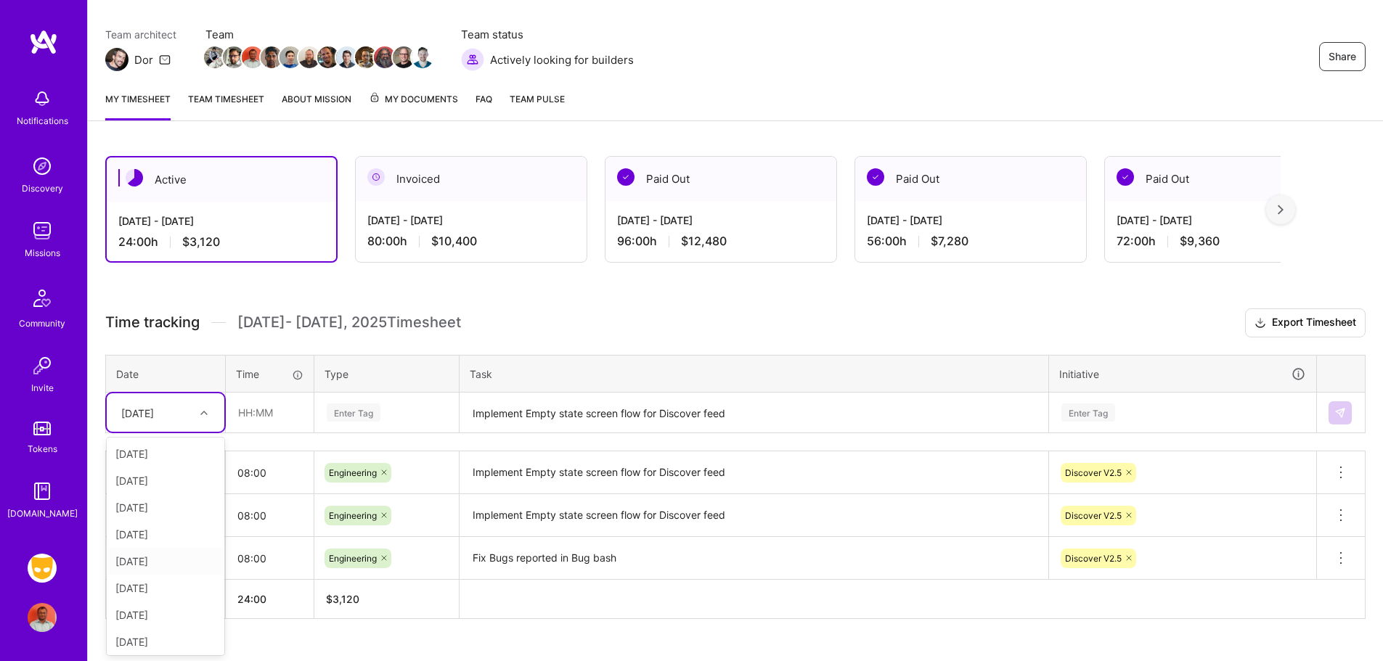
click at [144, 566] on div "[DATE]" at bounding box center [166, 561] width 118 height 27
click at [268, 407] on input "text" at bounding box center [269, 412] width 86 height 38
type input "08:00"
click at [370, 415] on div "Enter Tag" at bounding box center [354, 412] width 54 height 23
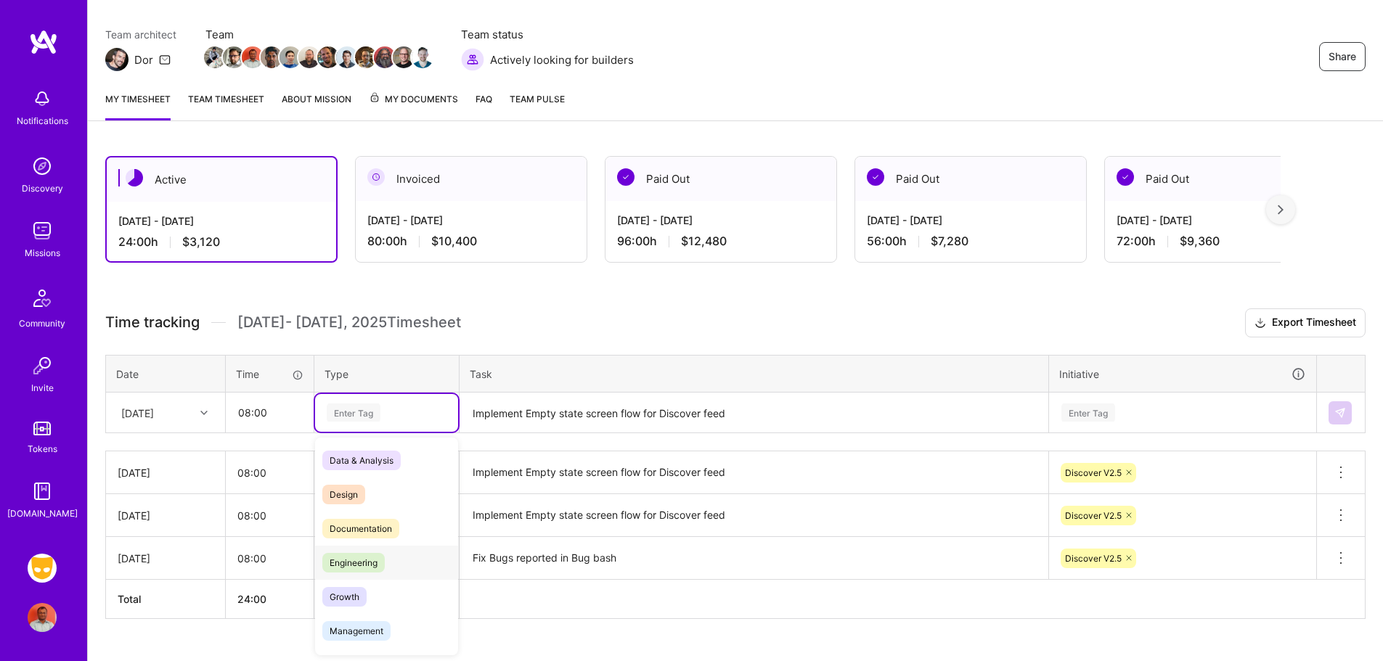
click at [374, 556] on span "Engineering" at bounding box center [353, 563] width 62 height 20
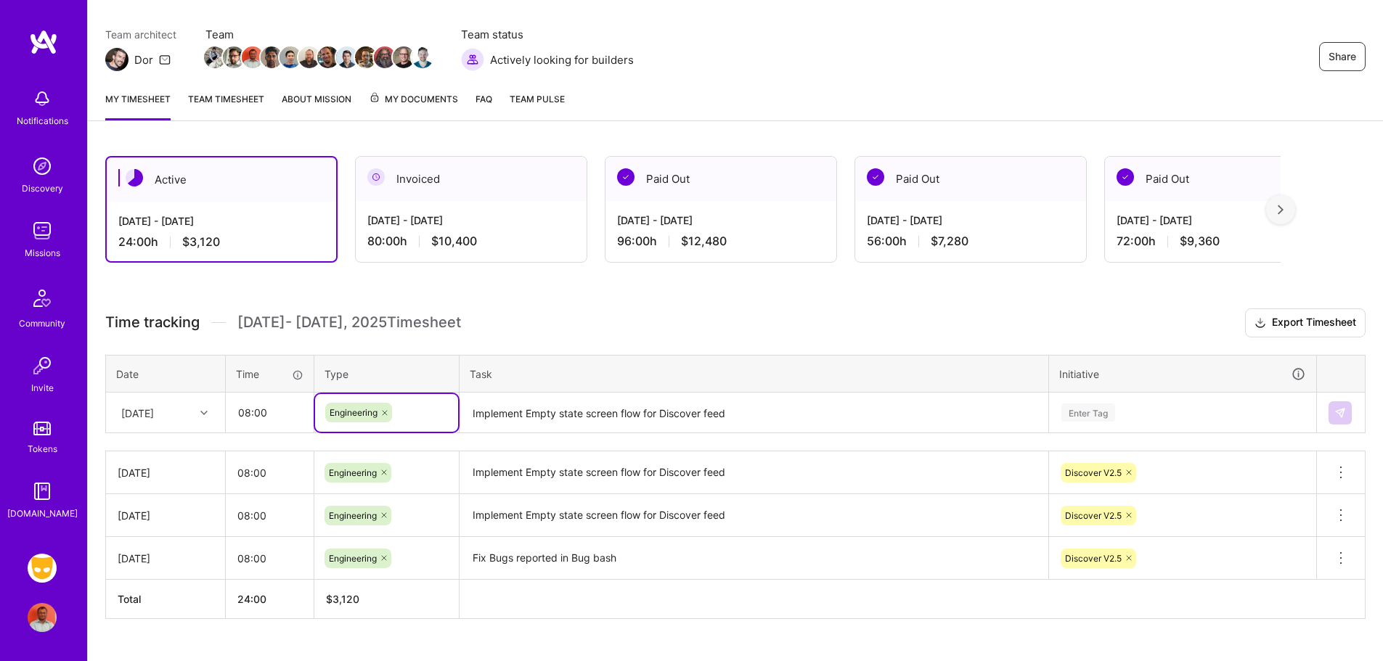
click at [561, 423] on textarea "Implement Empty state screen flow for Discover feed" at bounding box center [754, 413] width 586 height 38
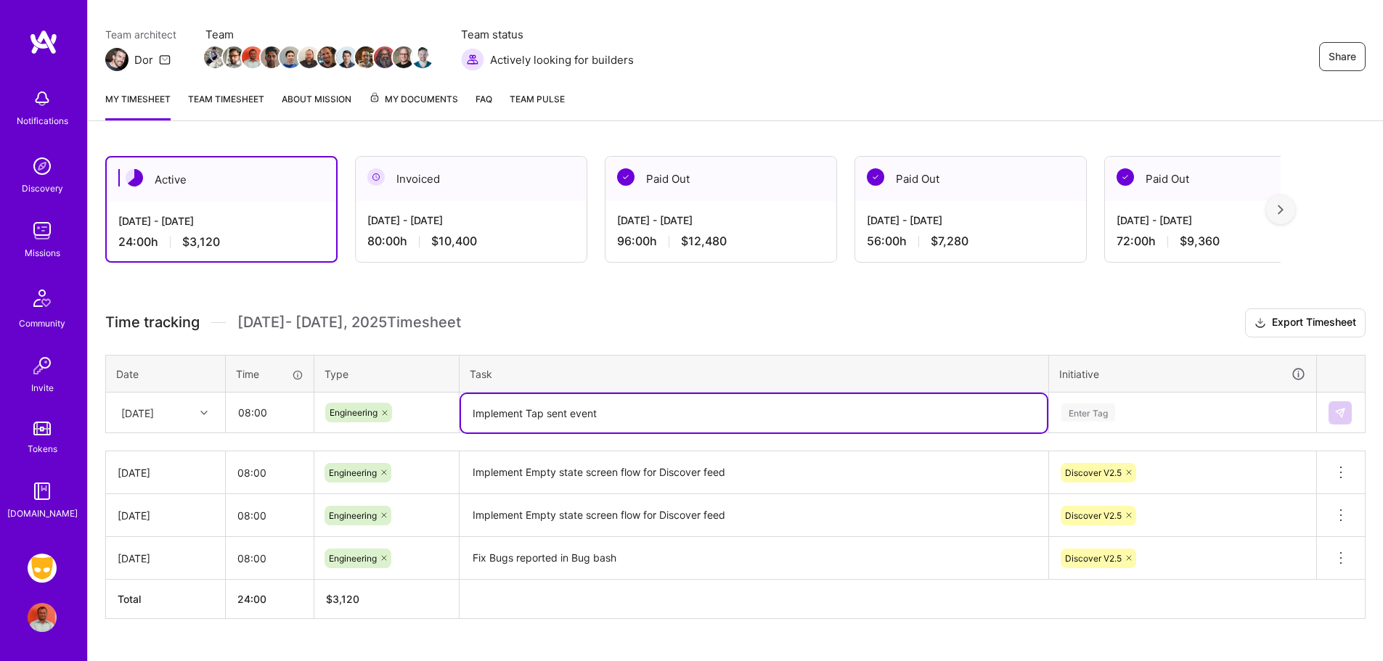
type textarea "Implement Tap sent event"
click at [1101, 412] on div "Enter Tag" at bounding box center [1183, 413] width 266 height 38
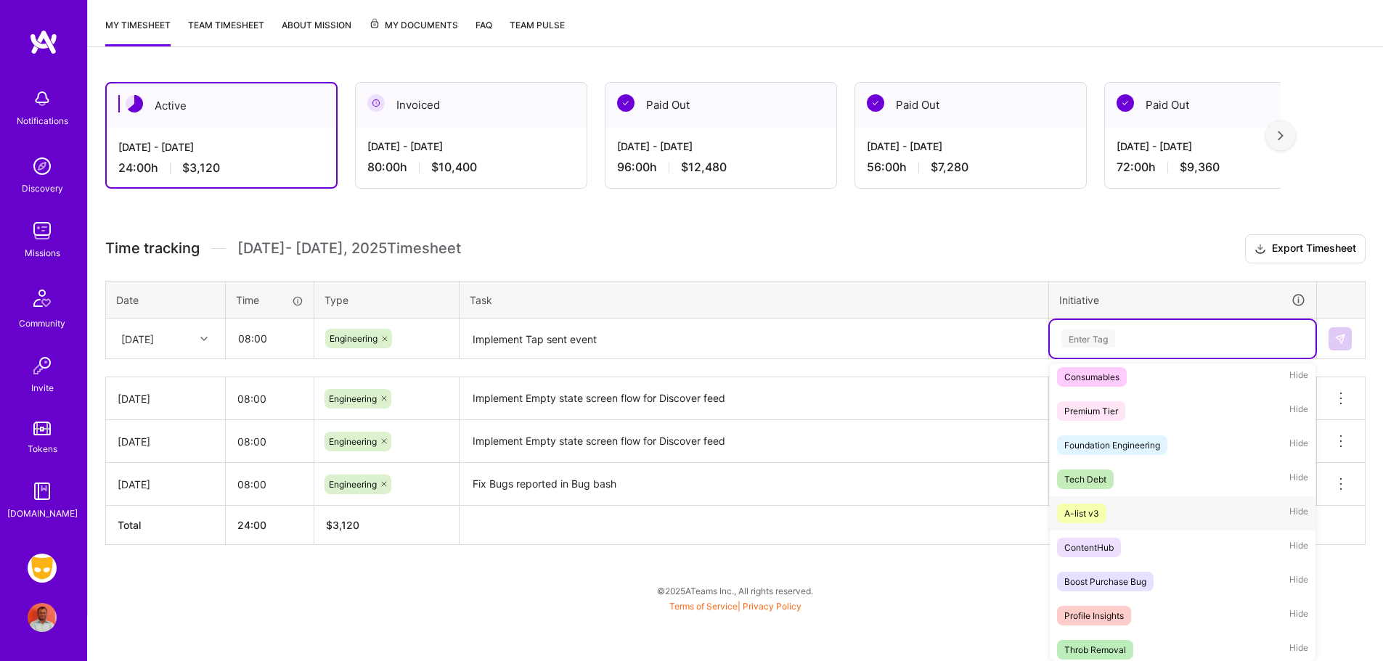
scroll to position [967, 0]
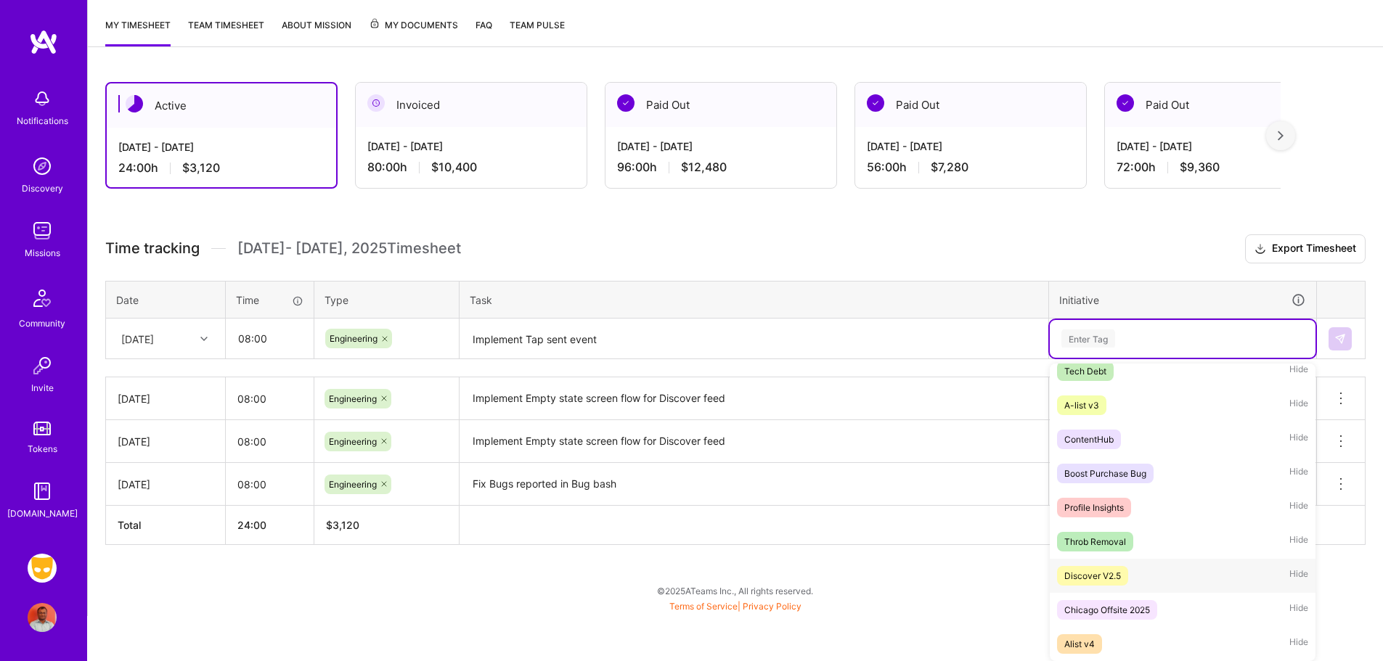
click at [1126, 581] on span "Discover V2.5" at bounding box center [1092, 576] width 71 height 20
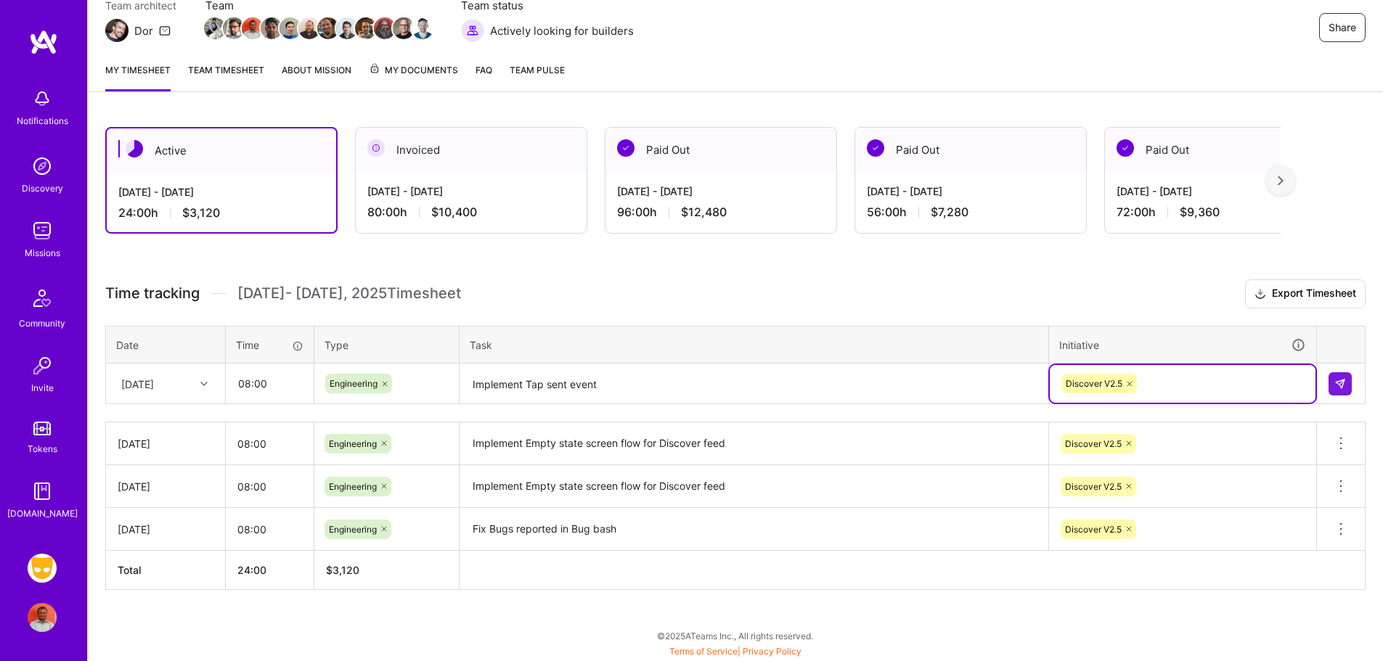
scroll to position [140, 0]
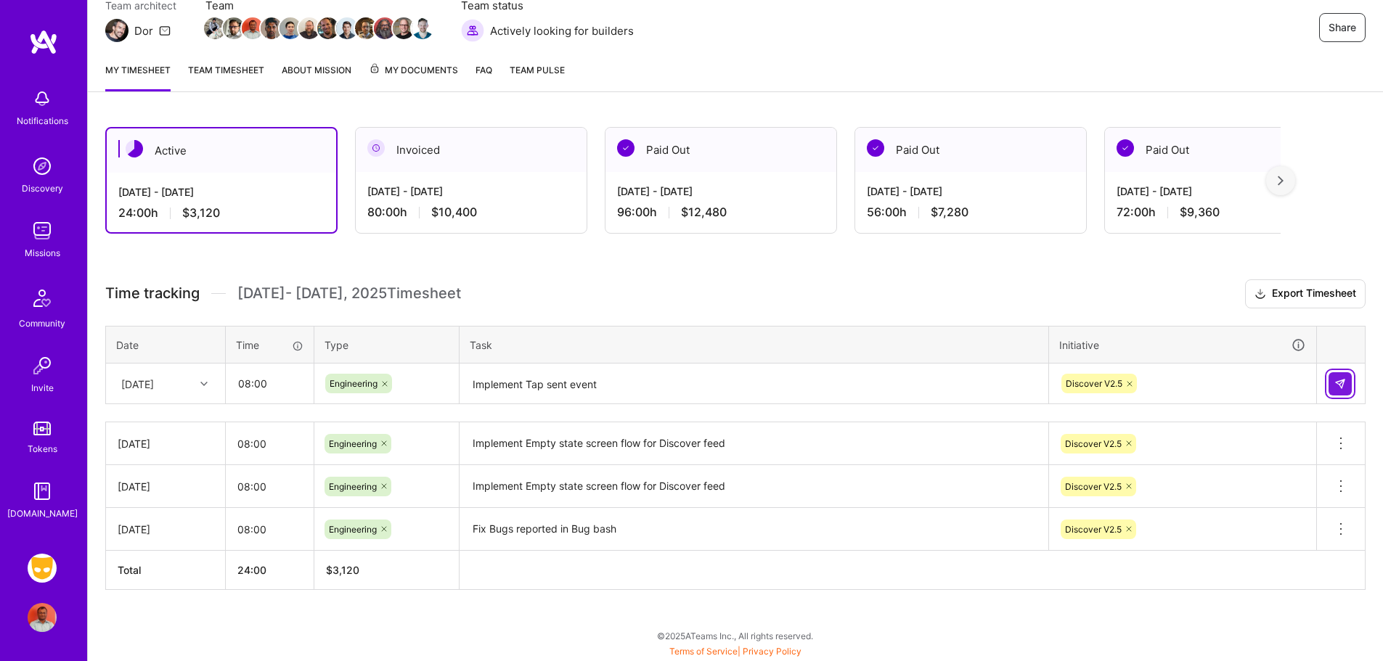
click at [1342, 378] on img at bounding box center [1340, 384] width 12 height 12
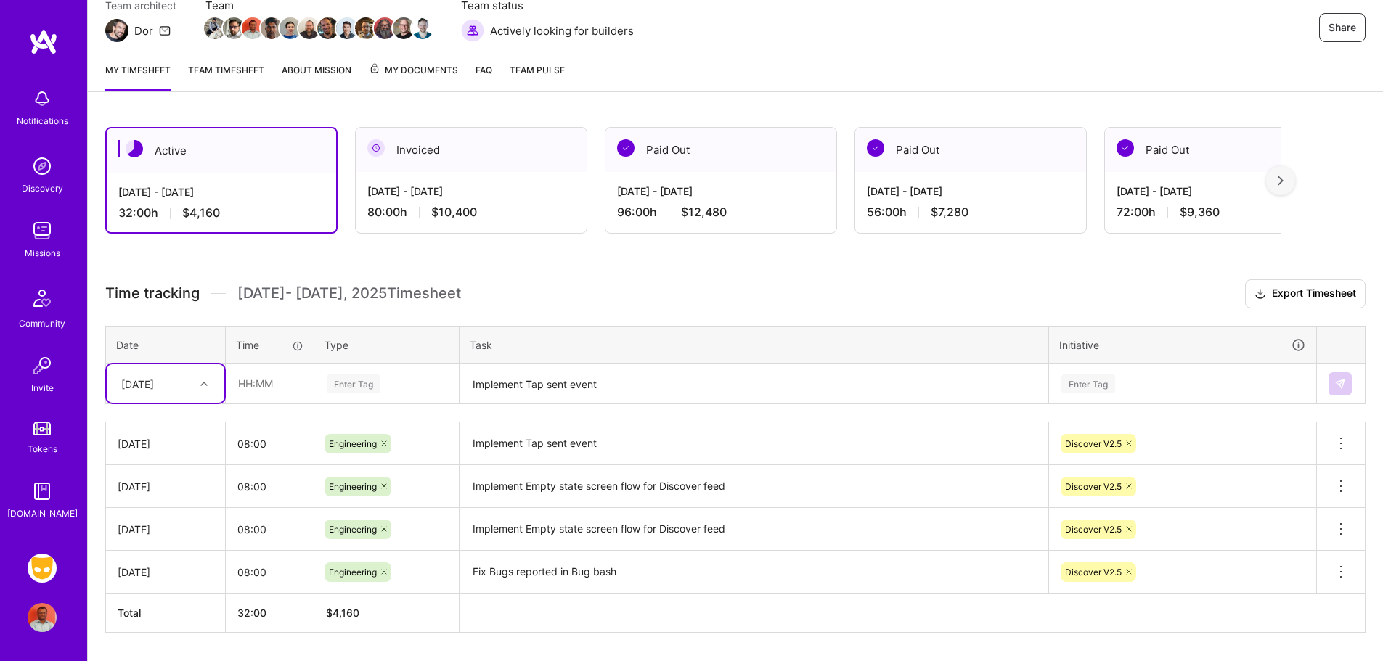
click at [197, 383] on div at bounding box center [206, 384] width 23 height 19
click at [160, 481] on div "[DATE]" at bounding box center [166, 475] width 118 height 27
click at [261, 383] on input "text" at bounding box center [269, 383] width 86 height 38
type input "08:00"
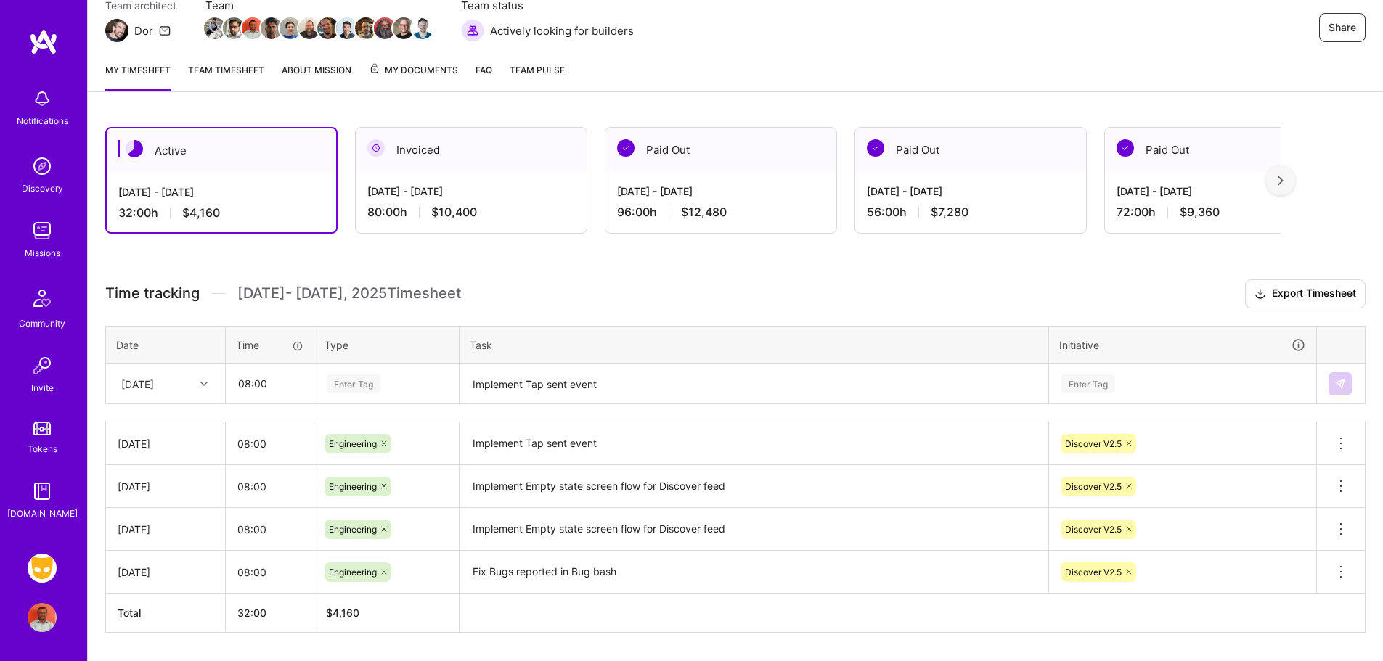
click at [359, 385] on div "Enter Tag" at bounding box center [354, 383] width 54 height 23
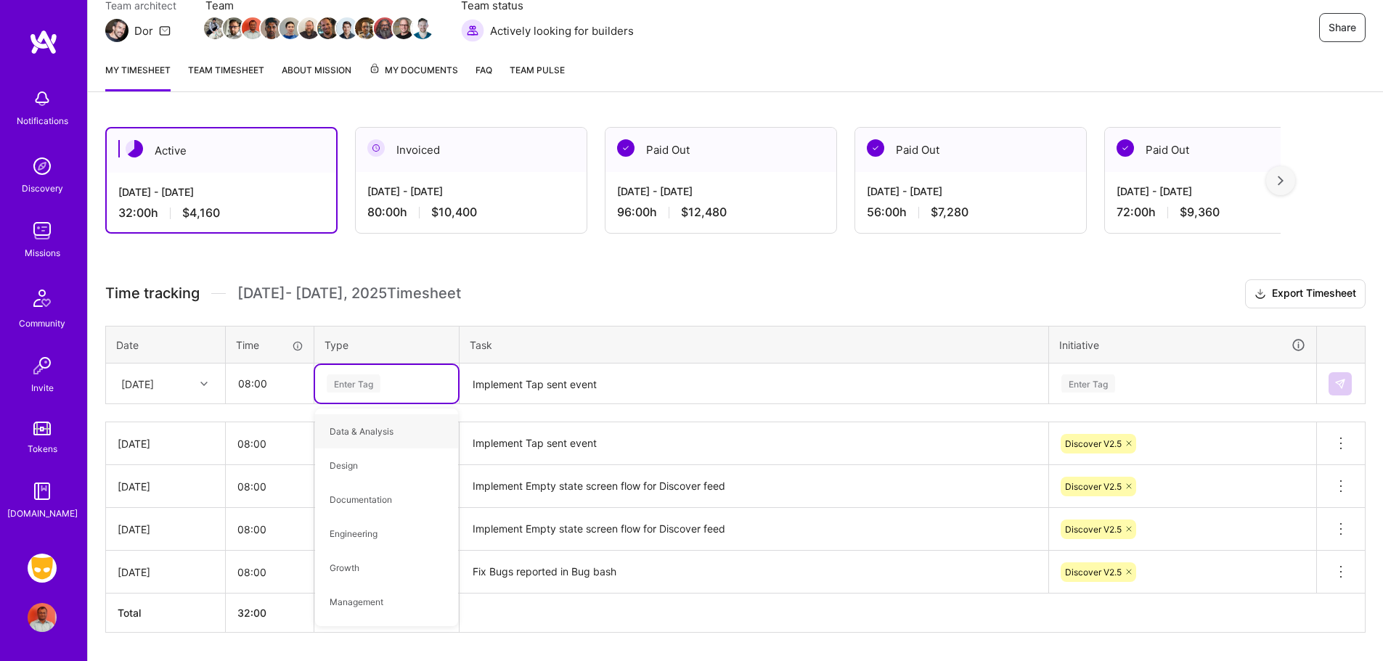
click at [154, 385] on div "[DATE]" at bounding box center [137, 383] width 33 height 15
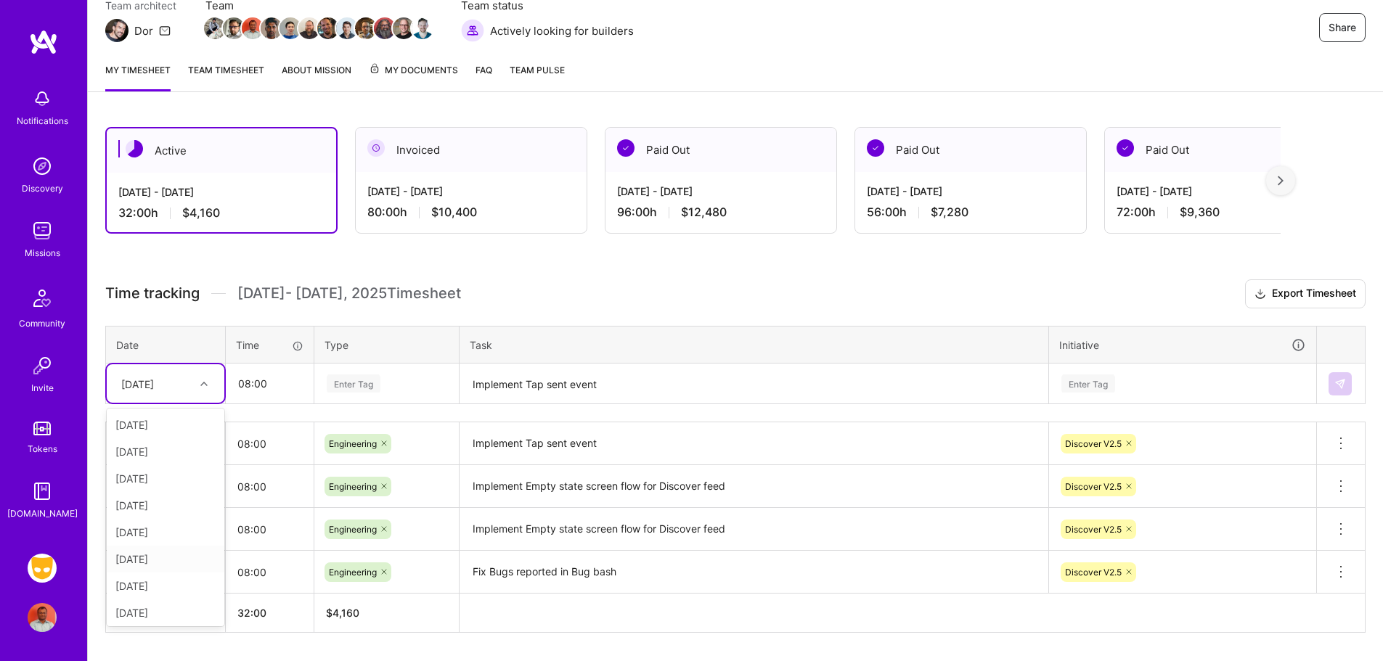
click at [165, 556] on div "[DATE]" at bounding box center [166, 559] width 118 height 27
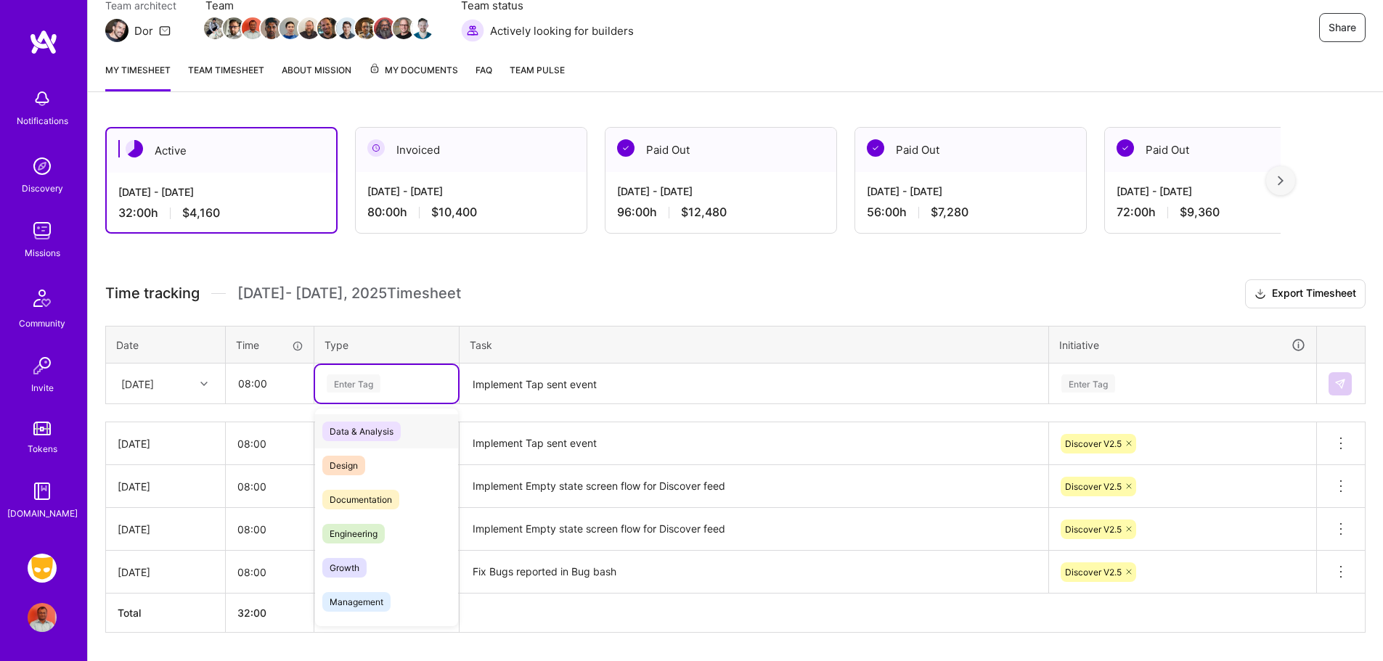
click at [362, 393] on div "Enter Tag" at bounding box center [354, 383] width 54 height 23
click at [374, 526] on span "Engineering" at bounding box center [353, 534] width 62 height 20
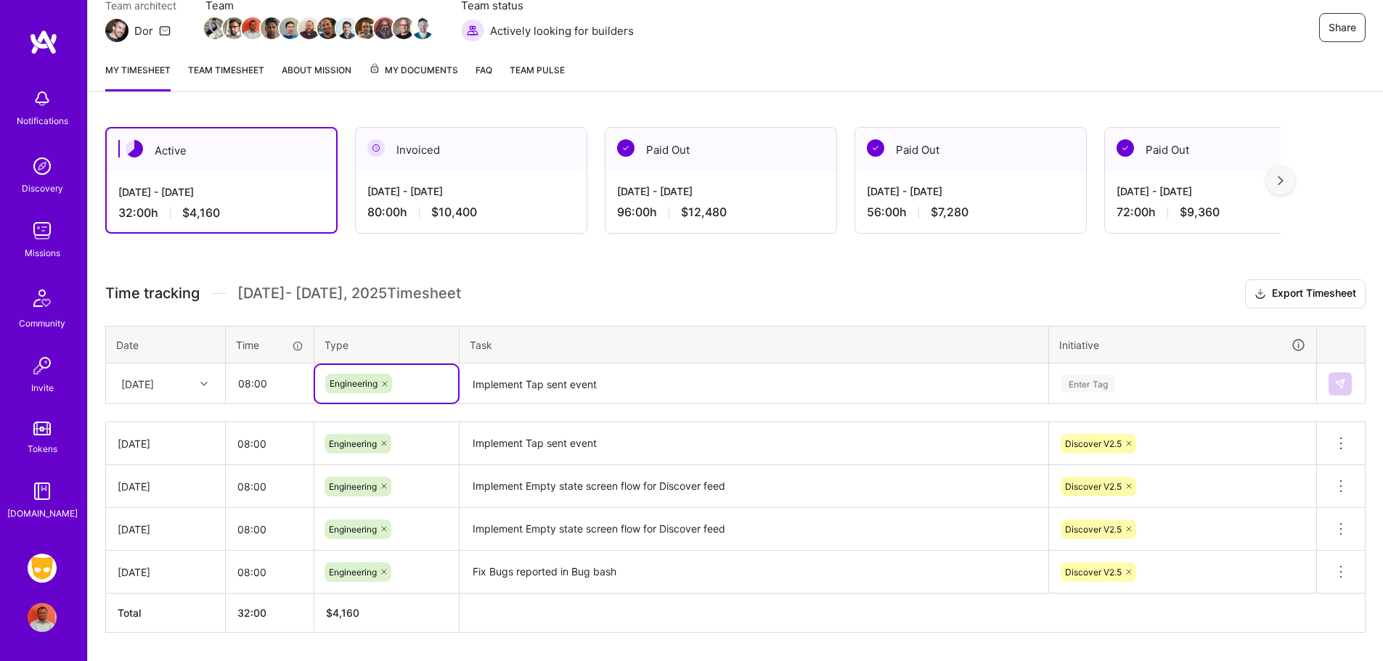
click at [550, 383] on textarea "Implement Tap sent event" at bounding box center [754, 384] width 586 height 38
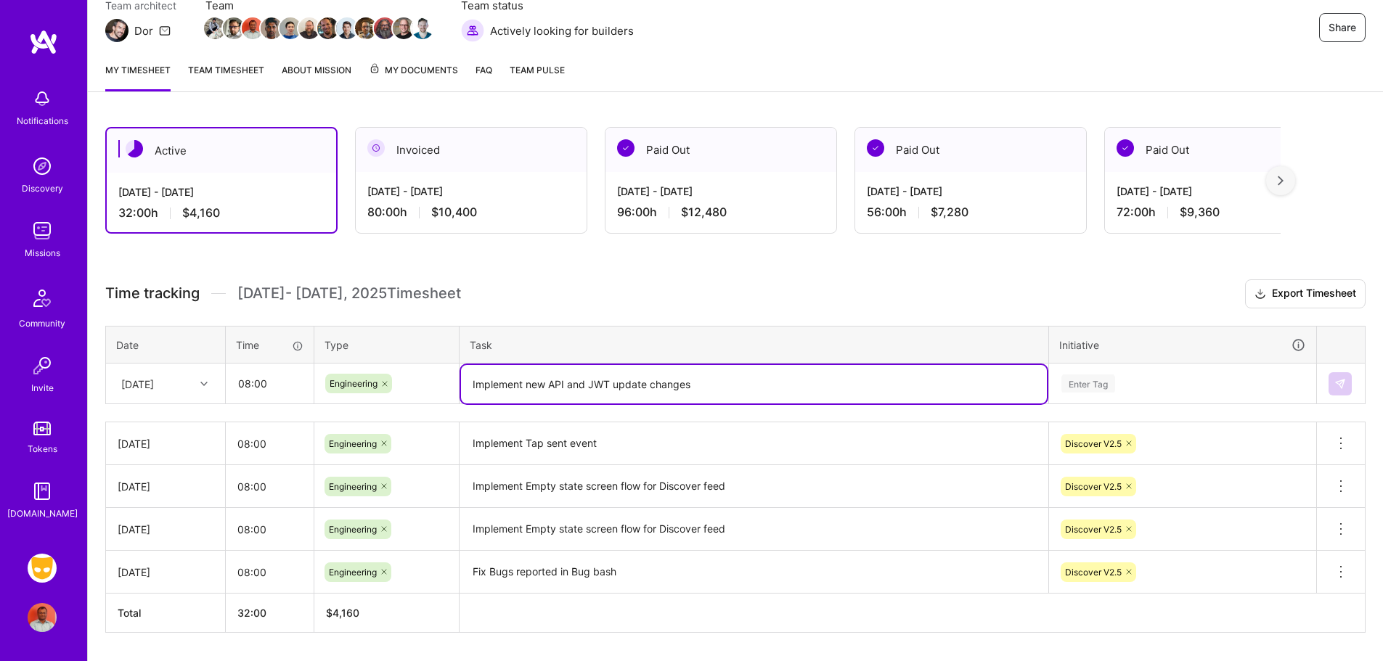
type textarea "Implement new API and JWT update changes"
click at [1103, 383] on div "Enter Tag" at bounding box center [1183, 384] width 266 height 38
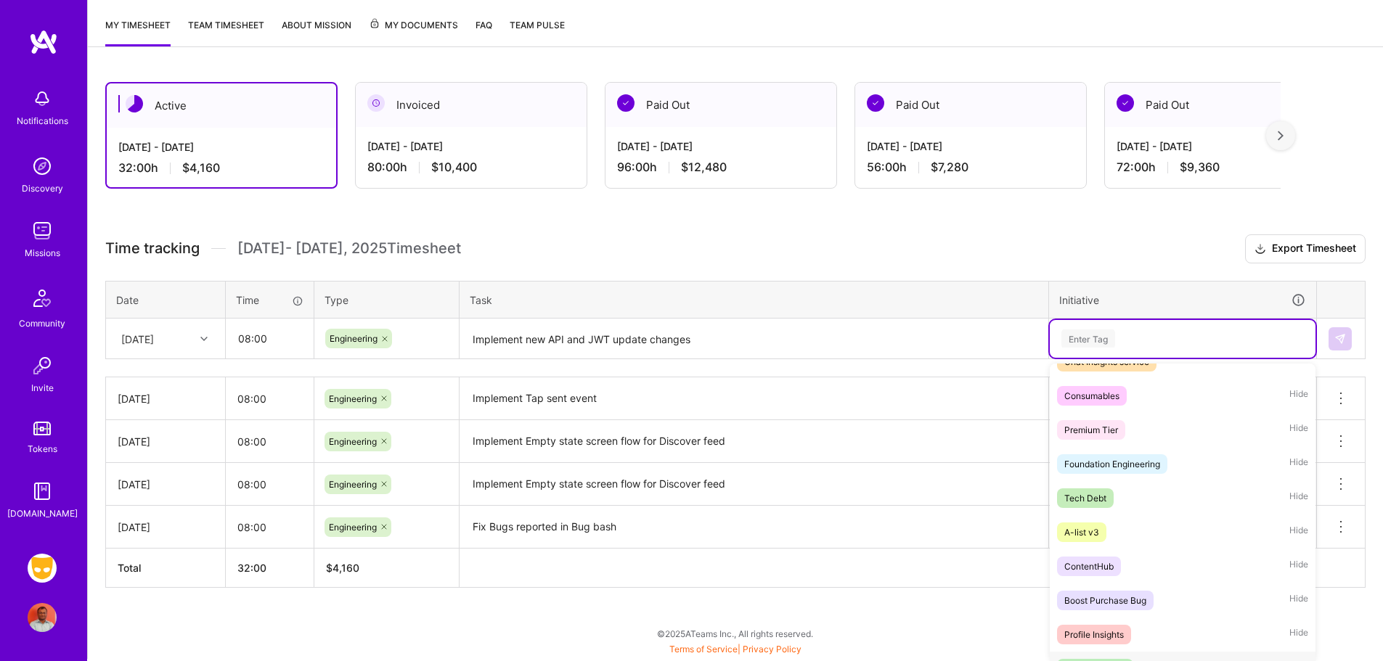
scroll to position [967, 0]
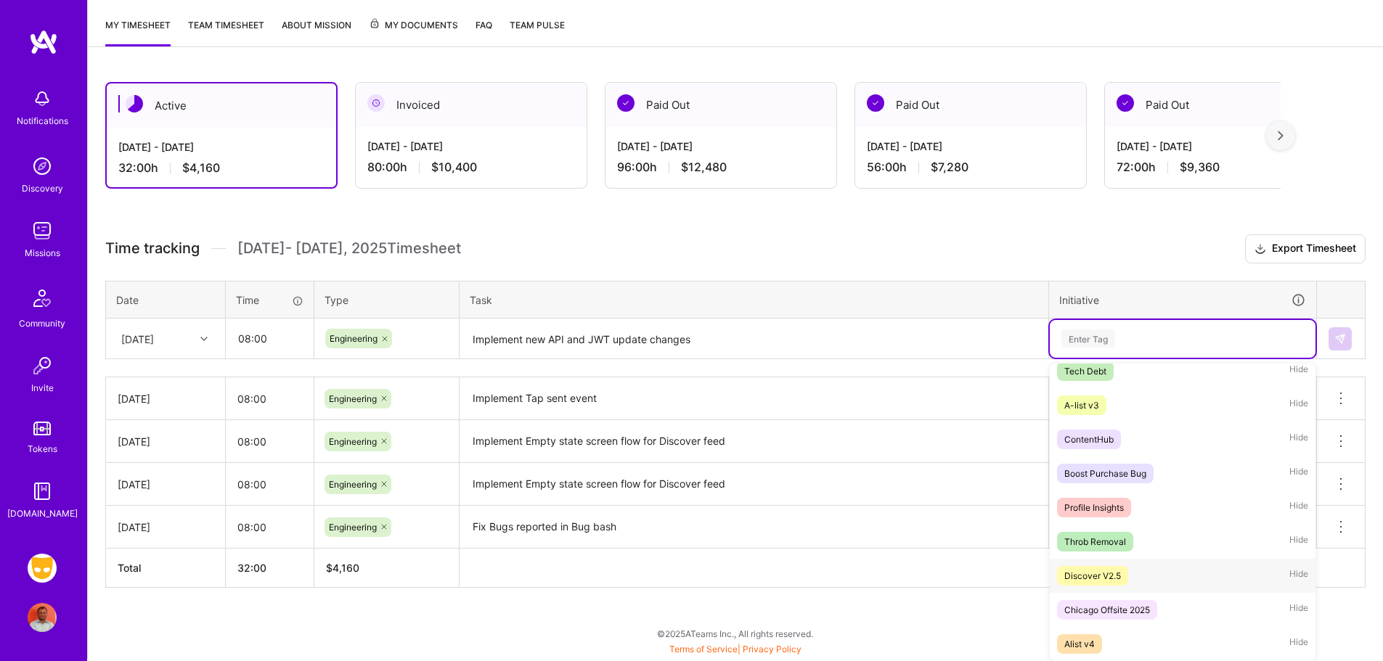
click at [1164, 577] on div "Discover V2.5 Hide" at bounding box center [1183, 576] width 266 height 34
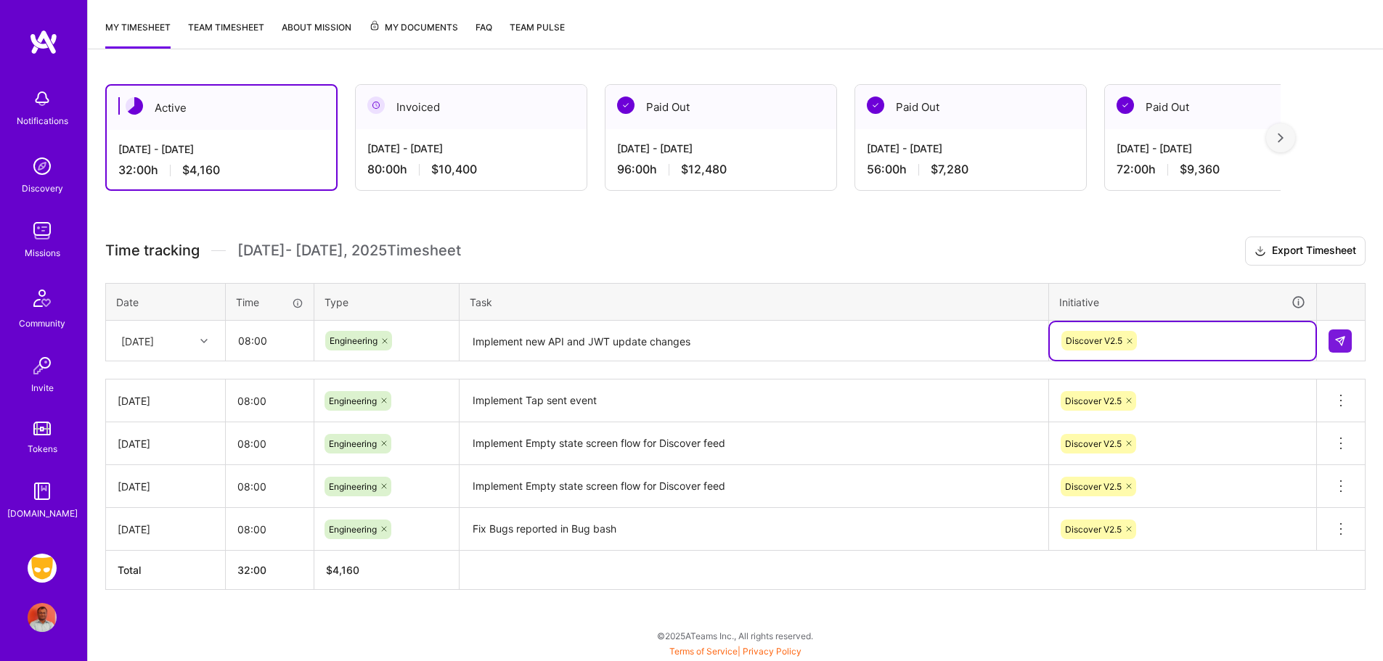
scroll to position [183, 0]
click at [1335, 348] on button at bounding box center [1339, 341] width 23 height 23
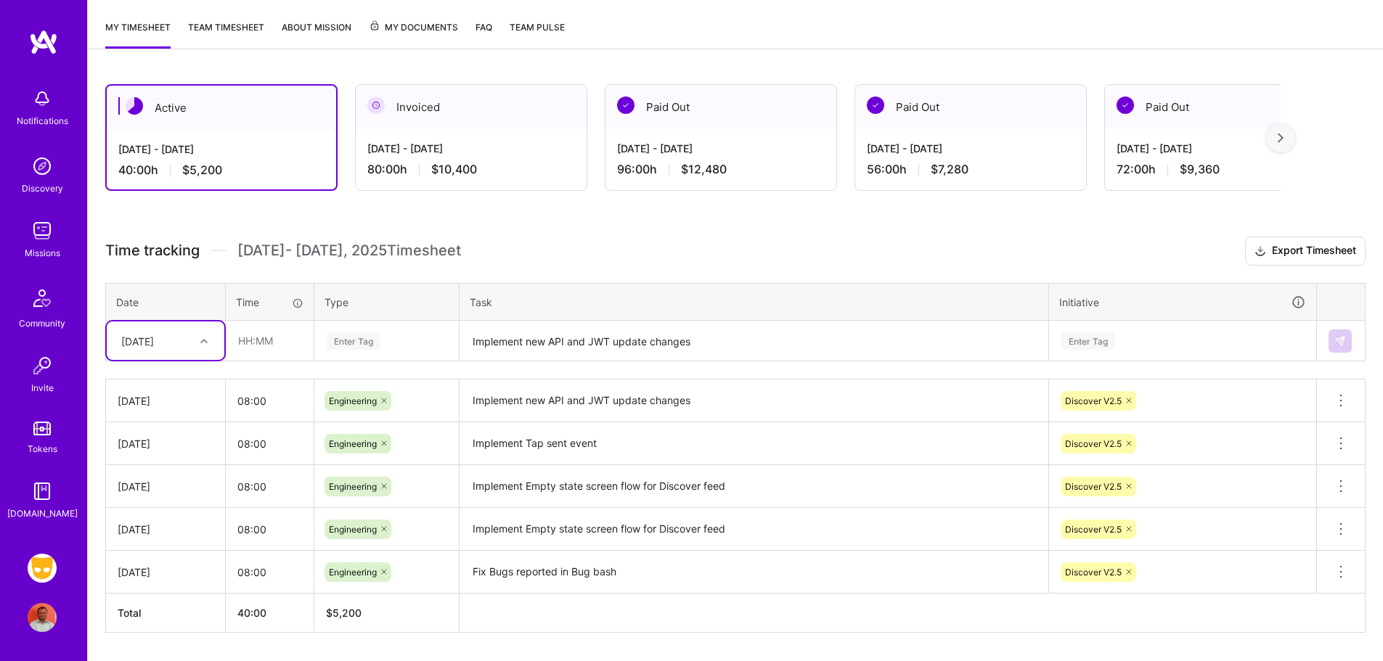
click at [189, 343] on div "[DATE]" at bounding box center [154, 341] width 81 height 24
click at [139, 540] on div "[DATE]" at bounding box center [166, 540] width 118 height 27
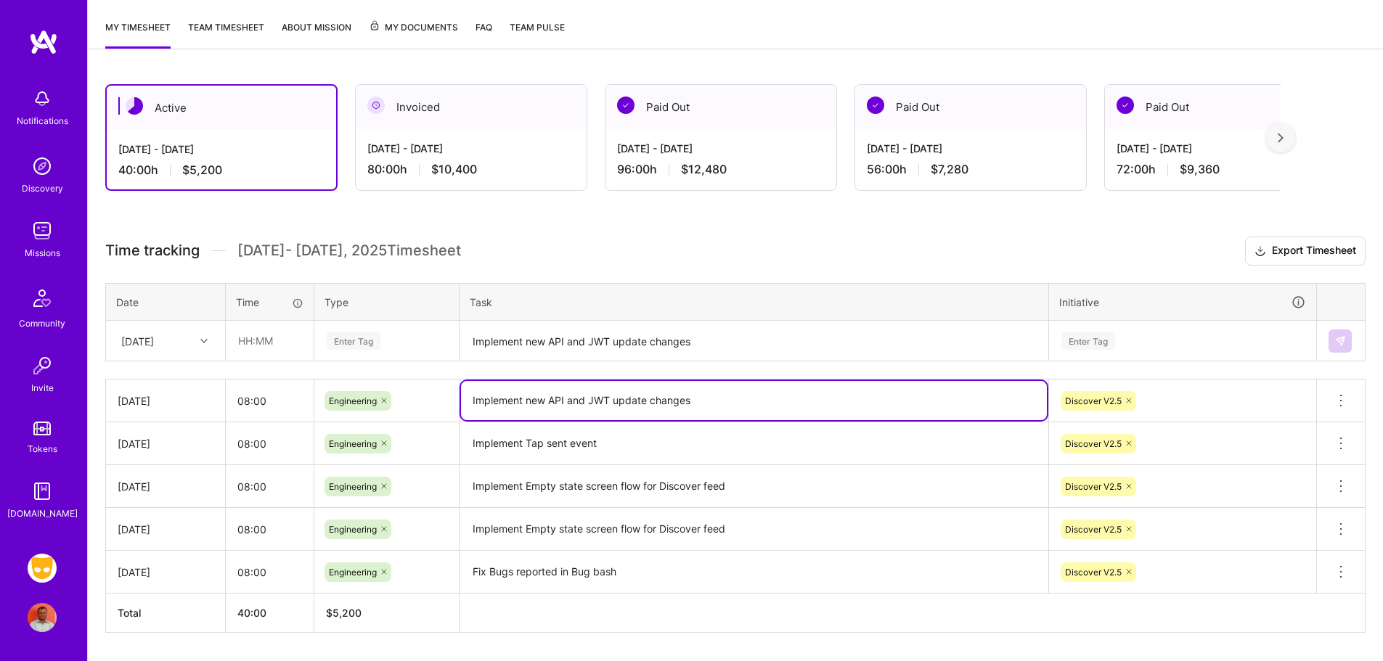
click at [537, 398] on textarea "Implement new API and JWT update changes" at bounding box center [754, 400] width 586 height 39
click at [554, 343] on textarea "Implement new API and JWT update changes" at bounding box center [754, 341] width 586 height 38
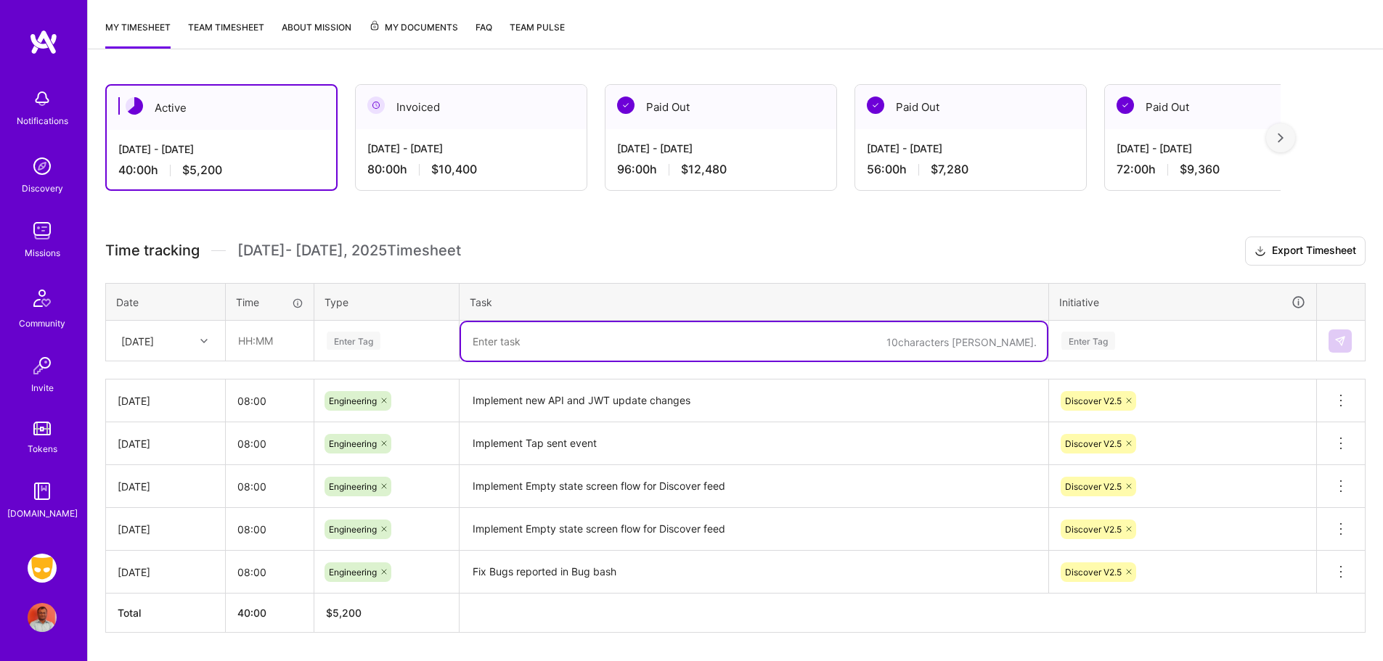
paste textarea "Implement new API and JWT update changes"
type textarea "Implement new API and JWT update changes"
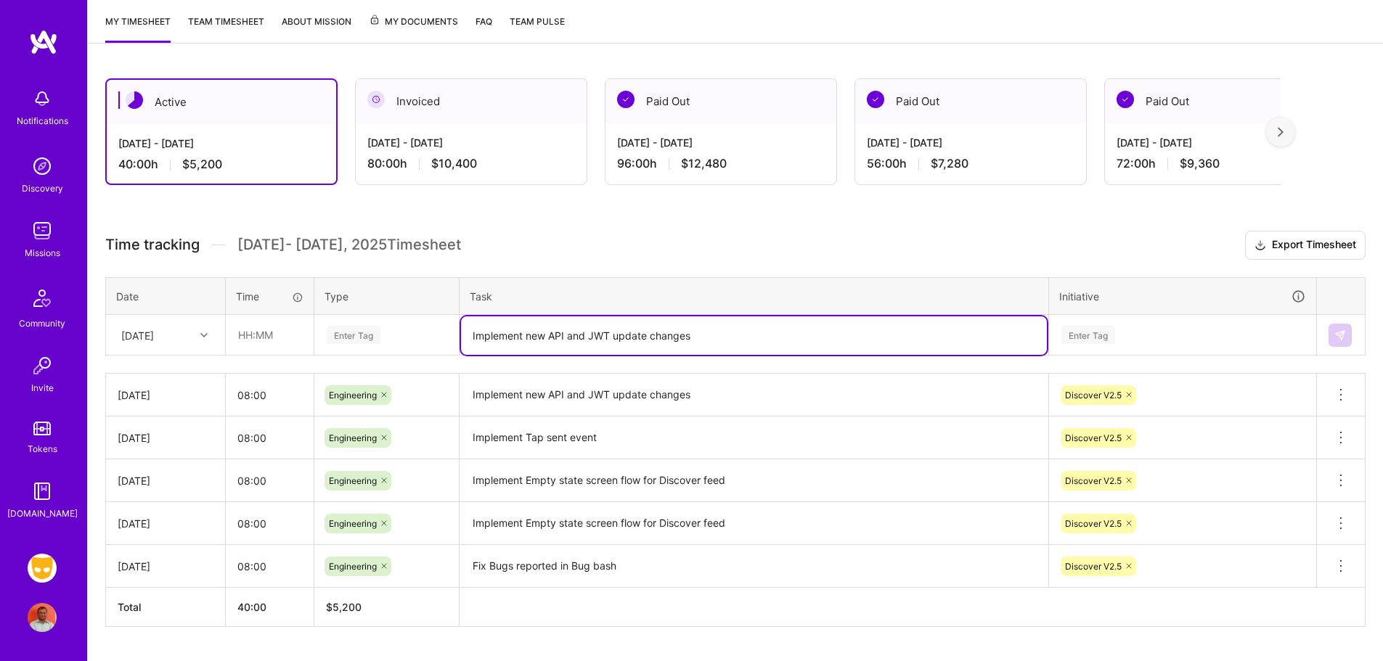
click at [1098, 345] on div "Enter Tag" at bounding box center [1183, 336] width 266 height 38
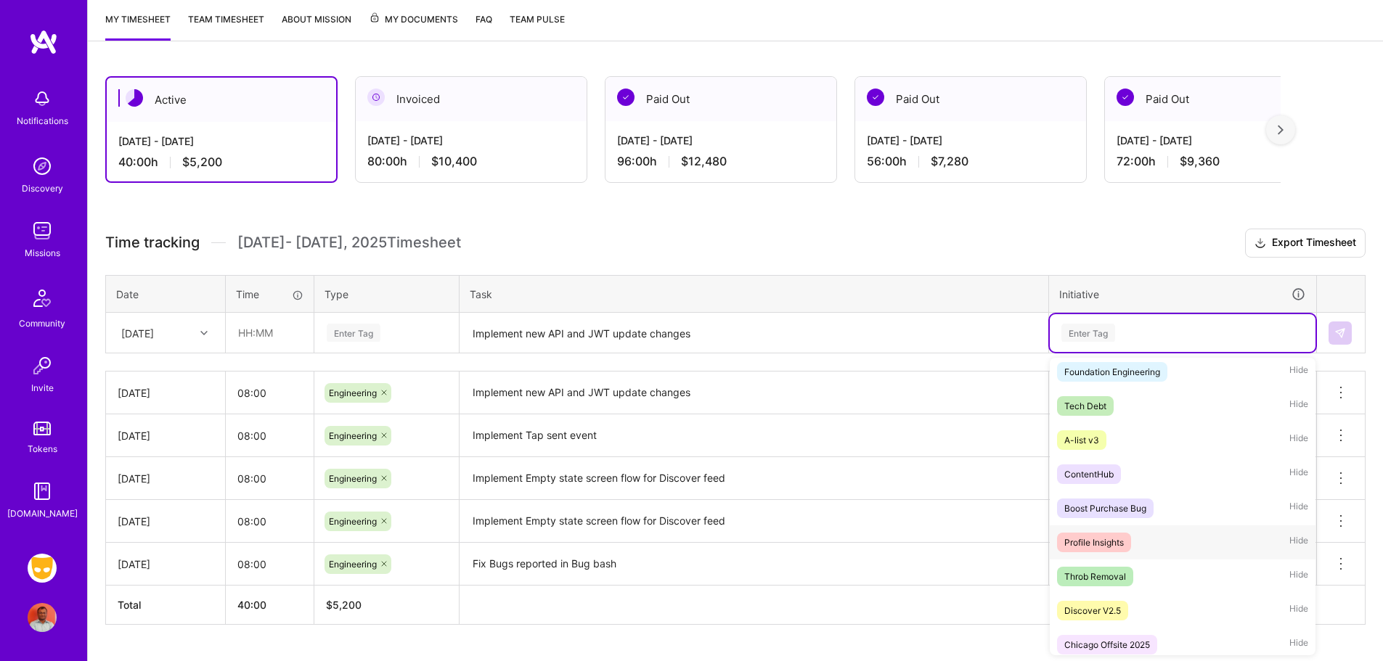
scroll to position [967, 0]
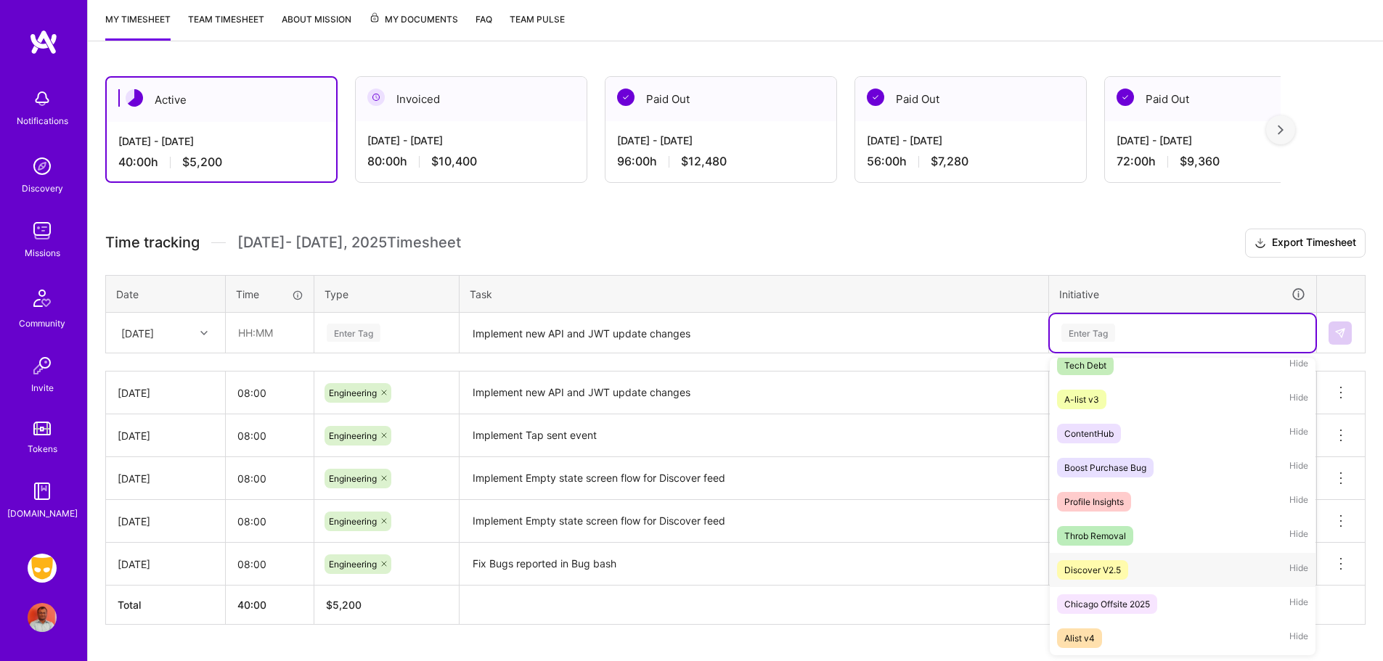
click at [1114, 565] on div "Discover V2.5" at bounding box center [1092, 570] width 57 height 15
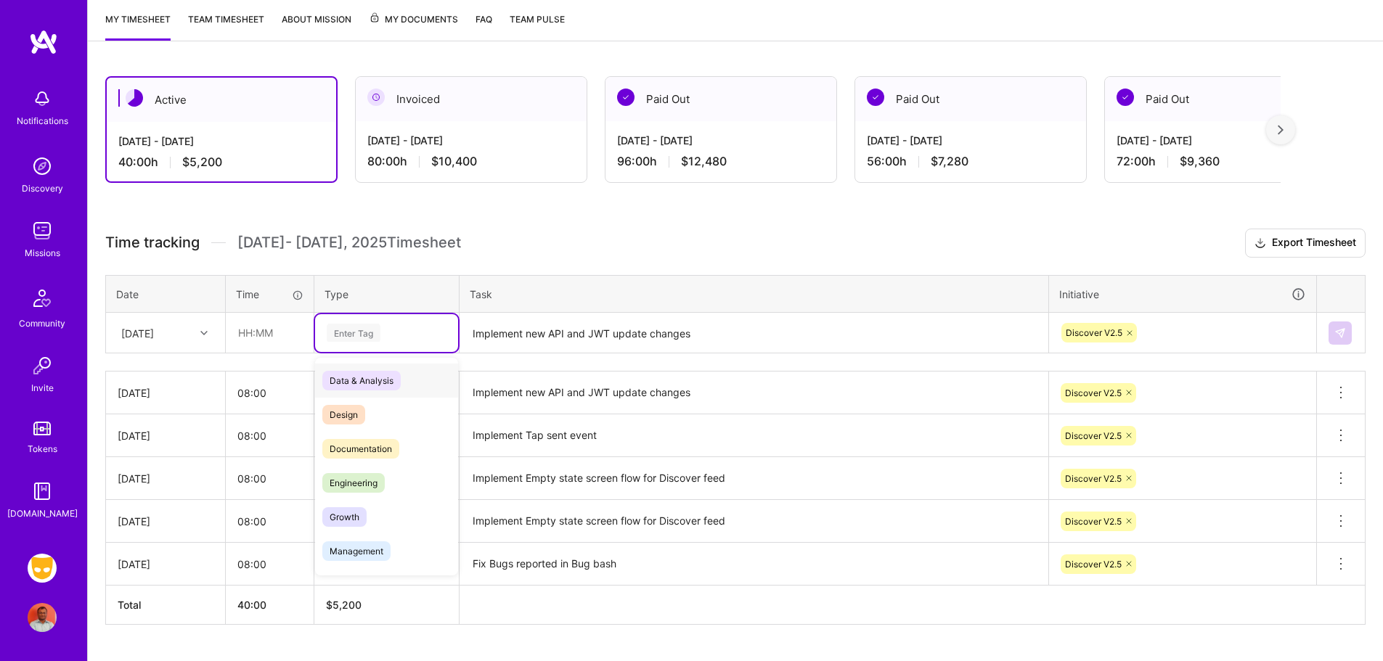
click at [351, 340] on div "Enter Tag" at bounding box center [354, 333] width 54 height 23
click at [370, 490] on span "Engineering" at bounding box center [353, 483] width 62 height 20
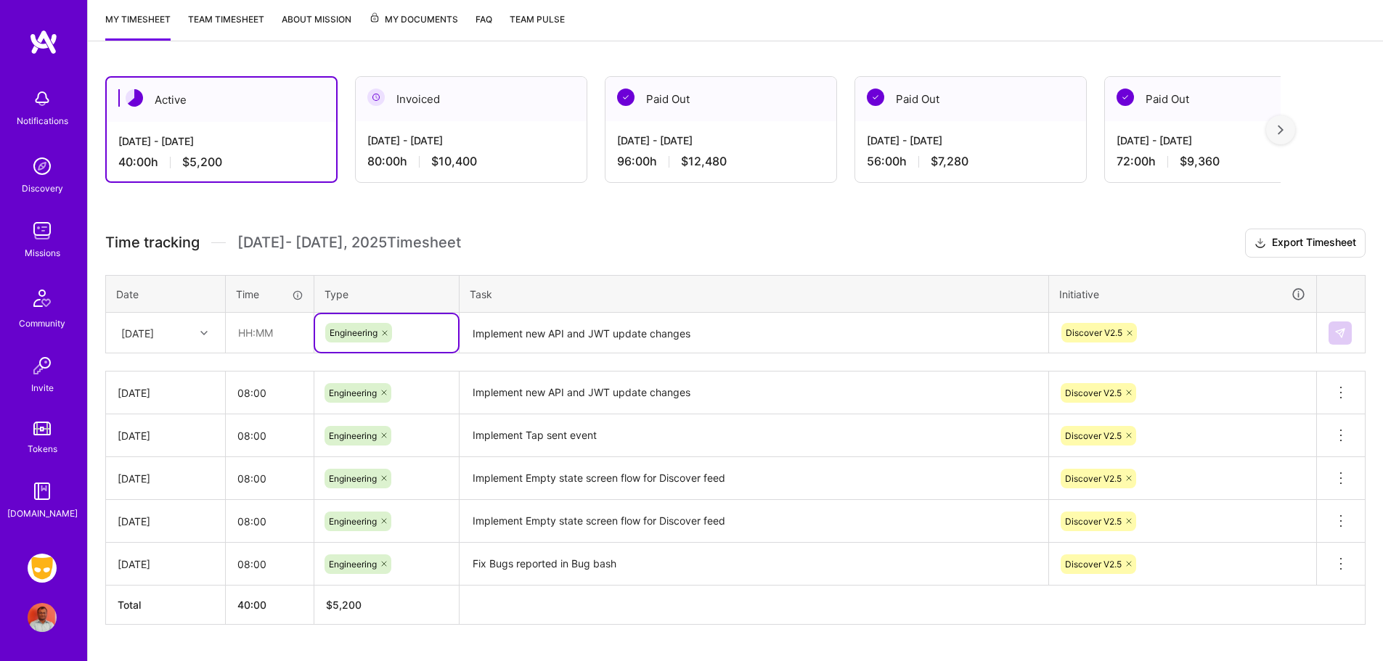
click at [1229, 339] on div "Discover V2.5" at bounding box center [1182, 333] width 245 height 23
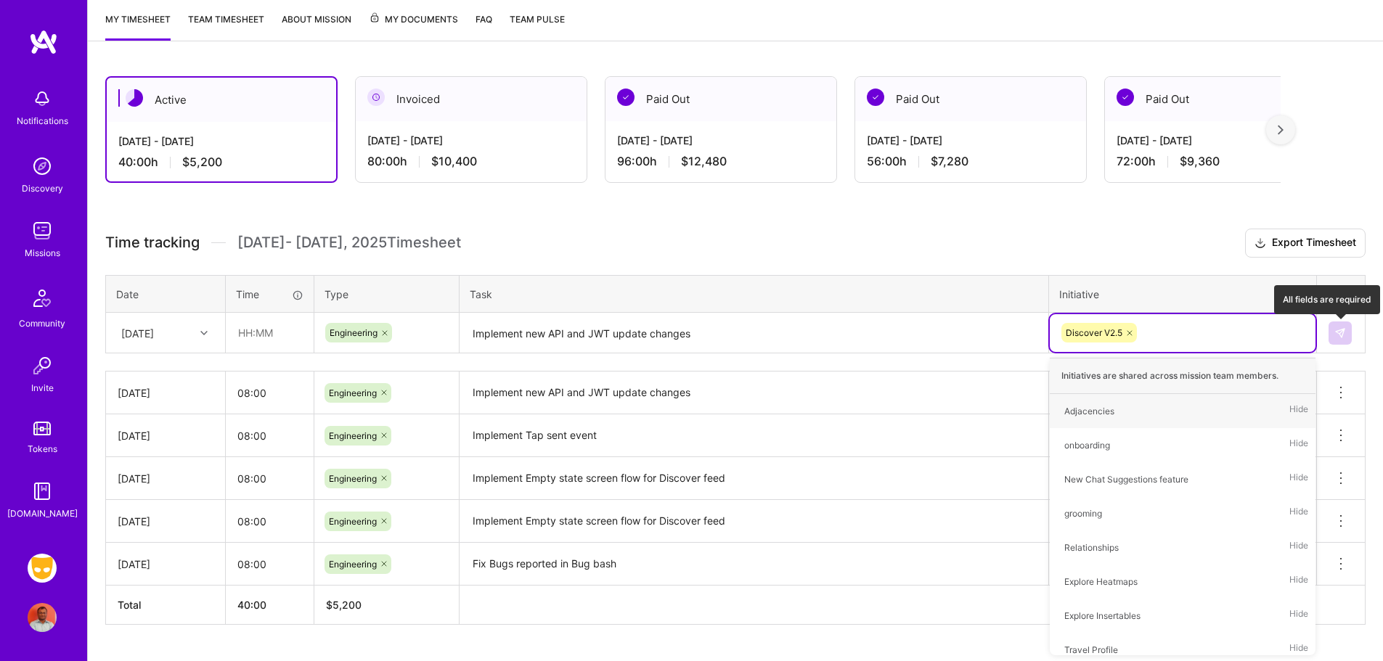
click at [1339, 336] on img at bounding box center [1340, 333] width 12 height 12
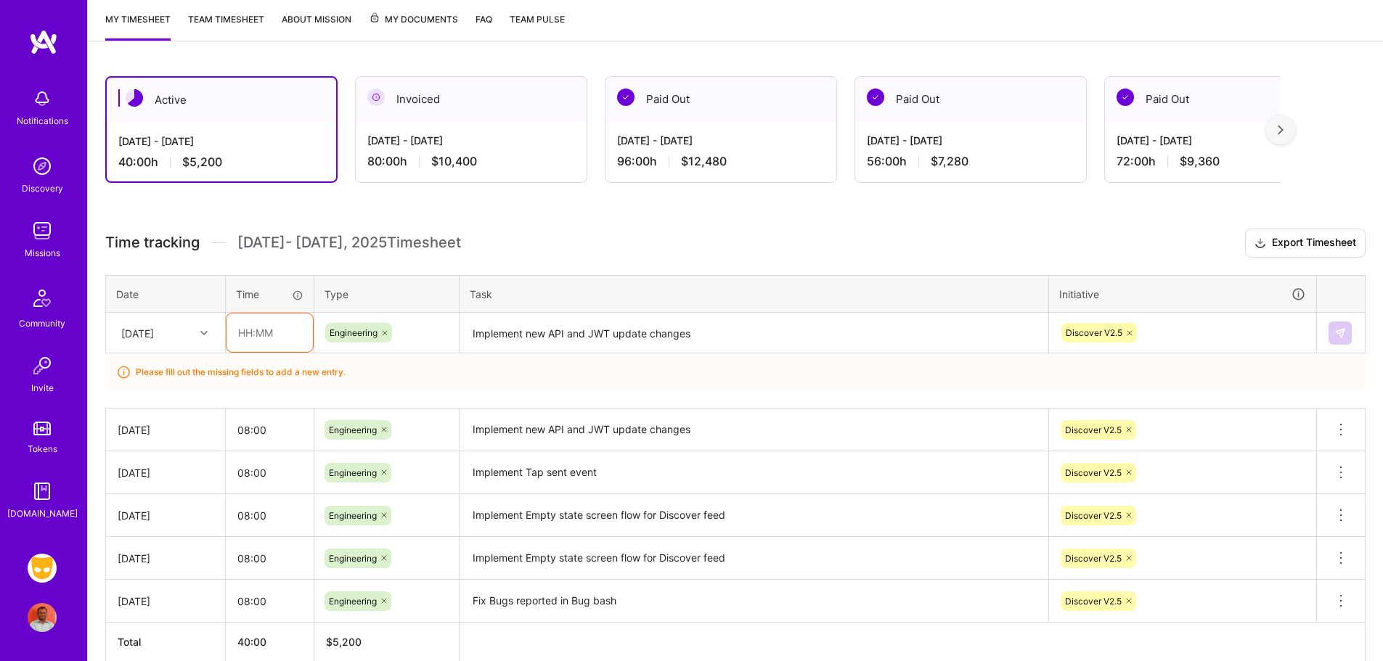
click at [250, 332] on input "text" at bounding box center [269, 333] width 86 height 38
type input "08:00"
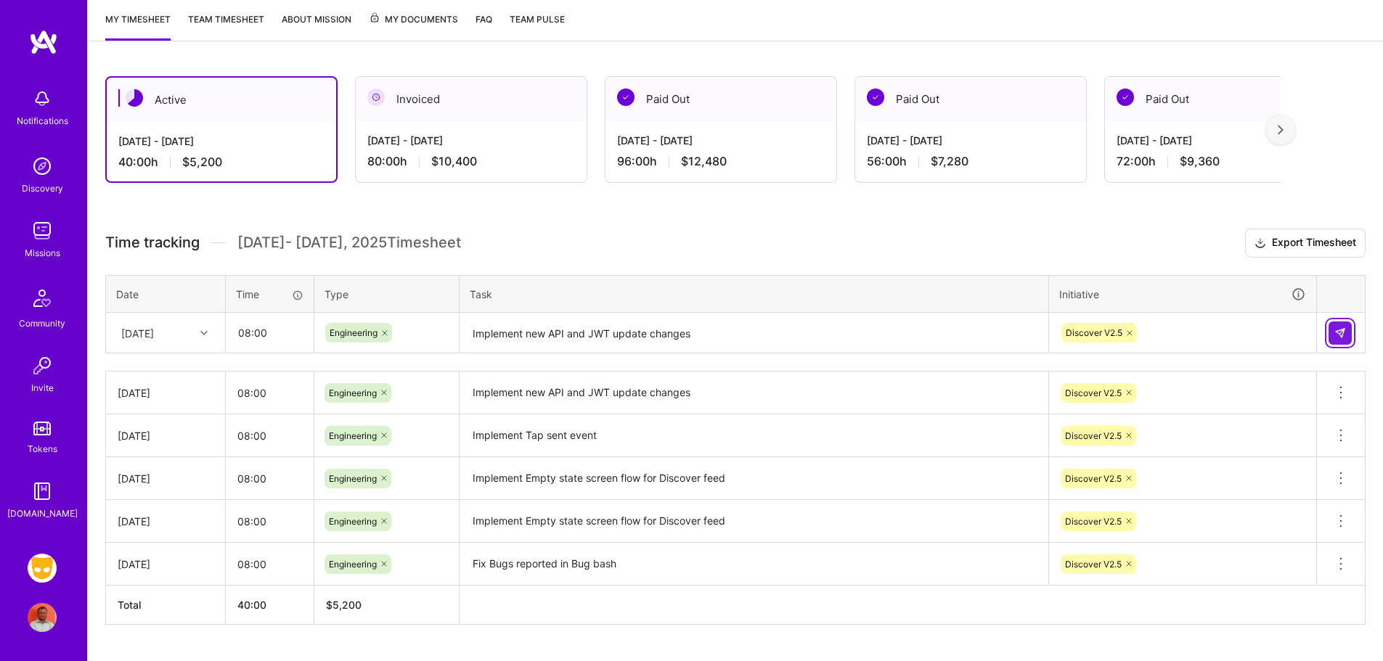
click at [1344, 335] on img at bounding box center [1340, 333] width 12 height 12
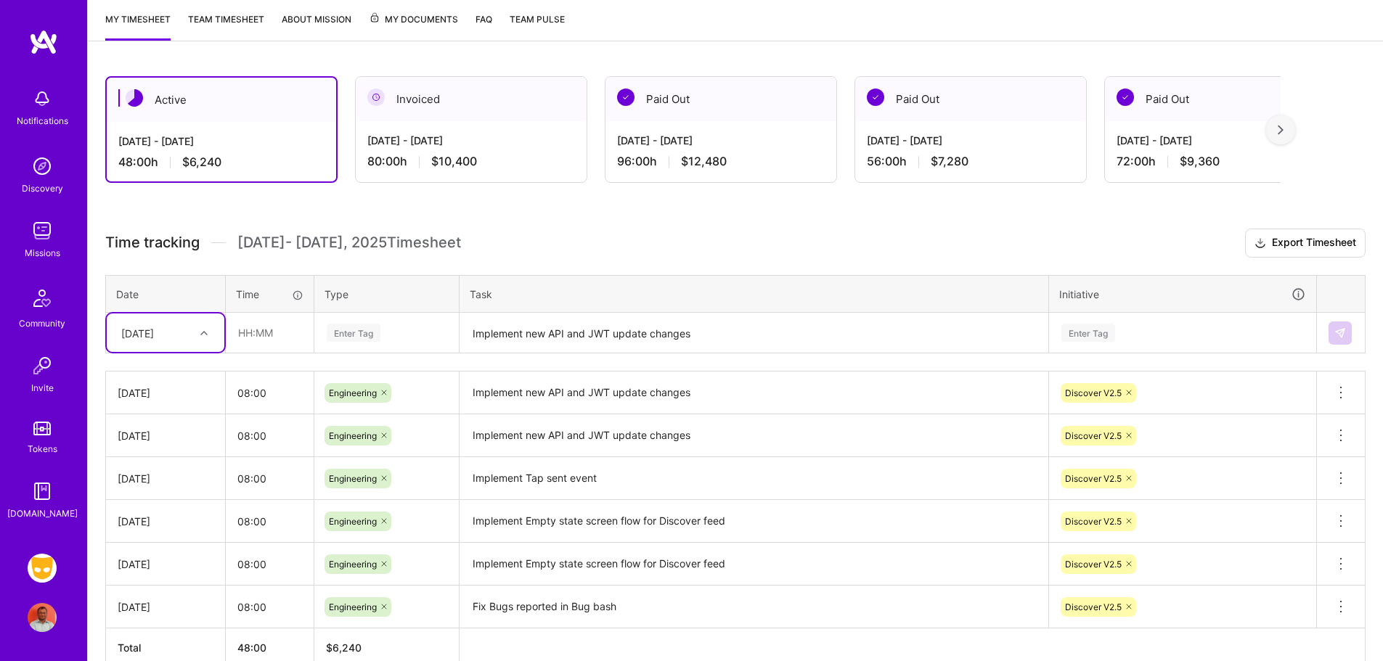
click at [197, 336] on div at bounding box center [206, 333] width 23 height 19
click at [161, 553] on div "[DATE]" at bounding box center [166, 559] width 118 height 27
click at [271, 329] on input "text" at bounding box center [269, 333] width 86 height 38
type input "08:00"
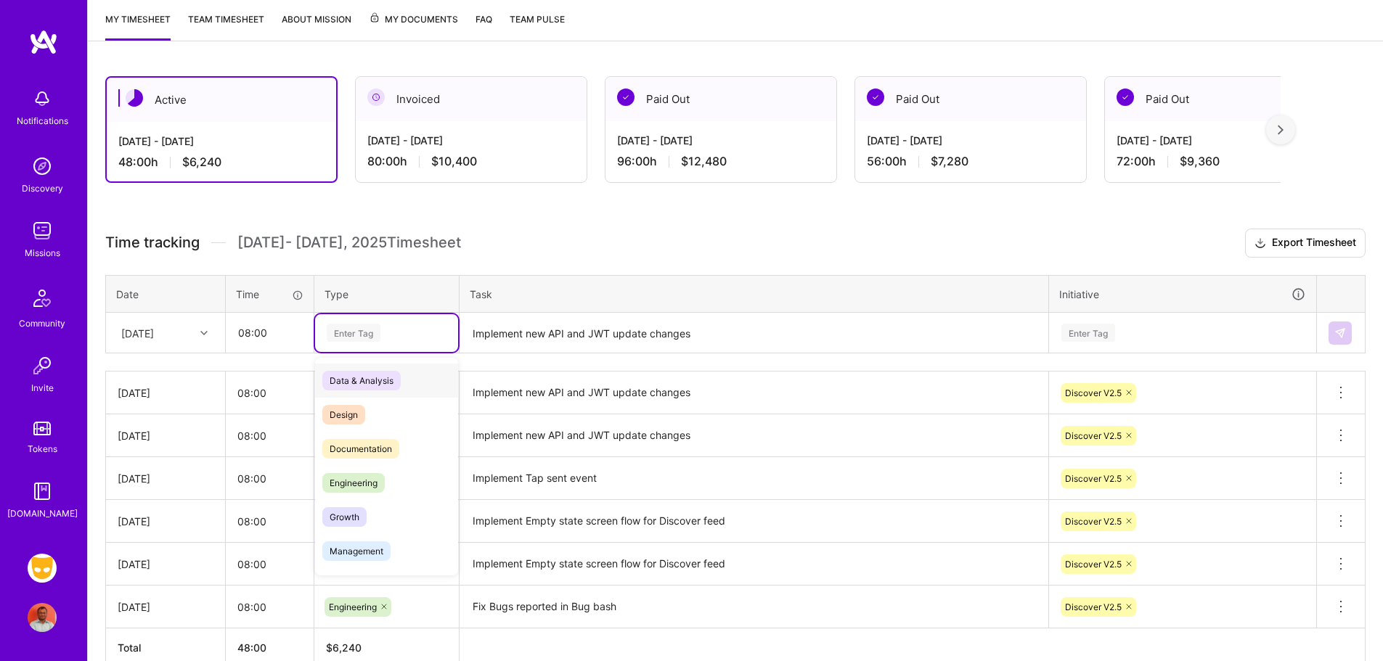
click at [360, 340] on div "Enter Tag" at bounding box center [354, 333] width 54 height 23
click at [377, 483] on span "Engineering" at bounding box center [353, 483] width 62 height 20
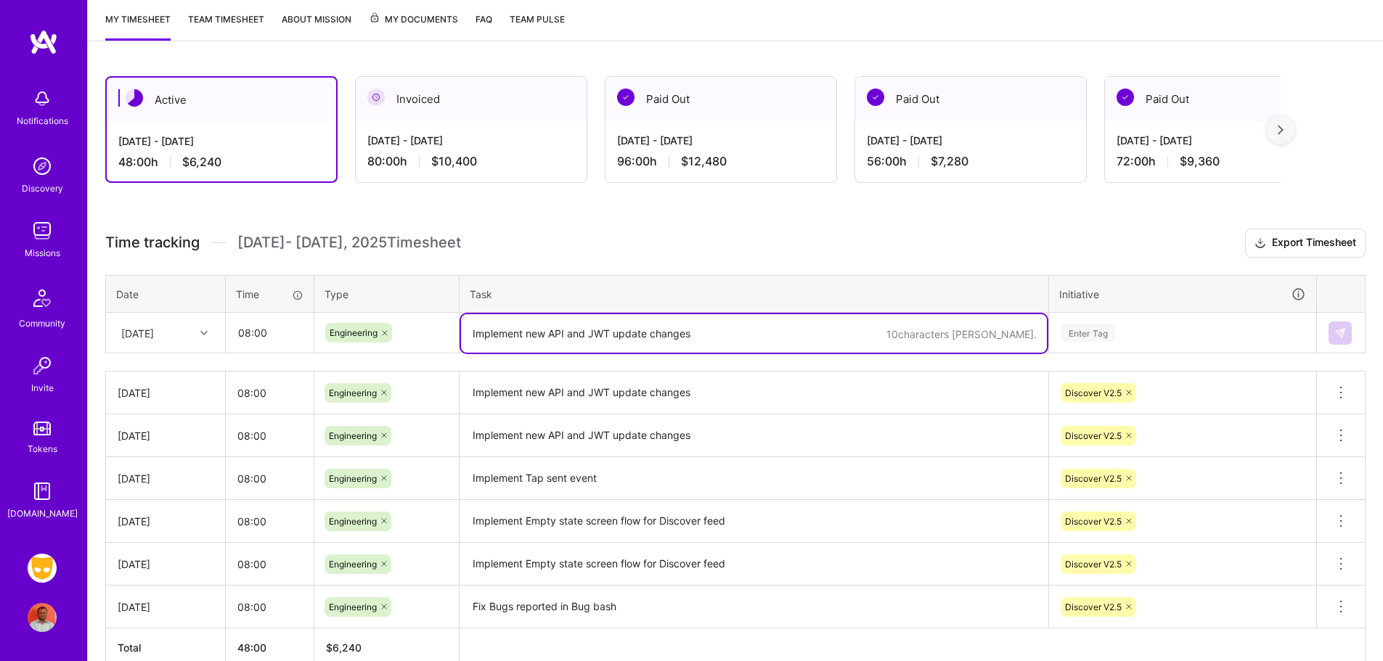
click at [547, 343] on textarea "Implement new API and JWT update changes" at bounding box center [754, 333] width 586 height 38
paste textarea "Implement new API and JWT update changes"
click at [471, 331] on textarea "Implement new API and JWT update changes" at bounding box center [754, 333] width 586 height 38
click at [740, 326] on textarea "1. Implement new API and JWT update changes" at bounding box center [754, 333] width 586 height 38
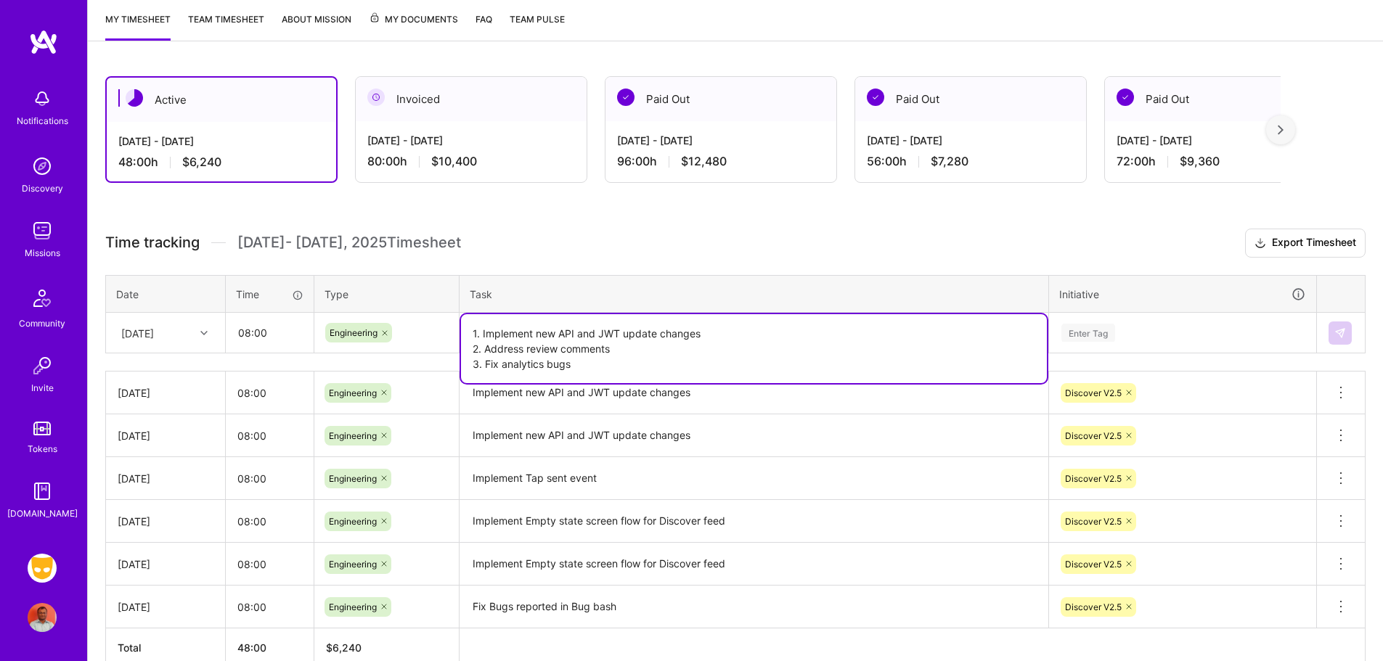
type textarea "1. Implement new API and JWT update changes 2. Address review comments 3. Fix a…"
click at [1086, 331] on div "Enter Tag" at bounding box center [1088, 333] width 54 height 23
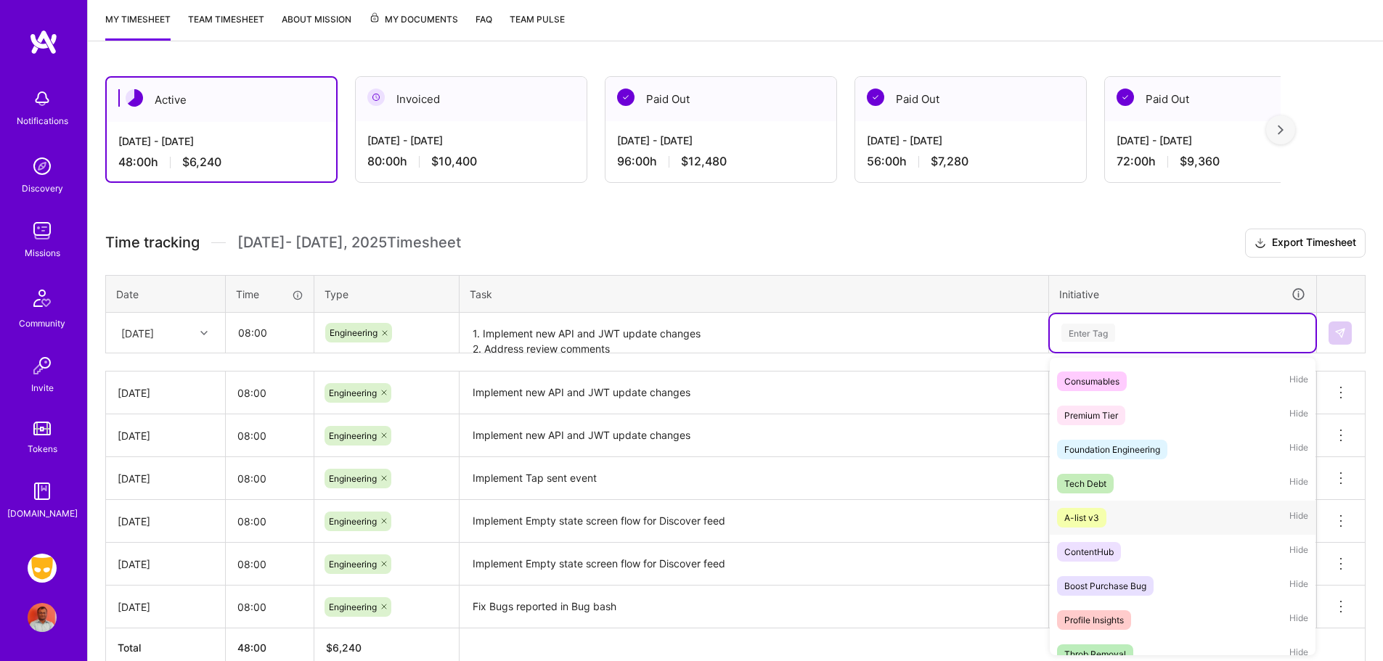
scroll to position [967, 0]
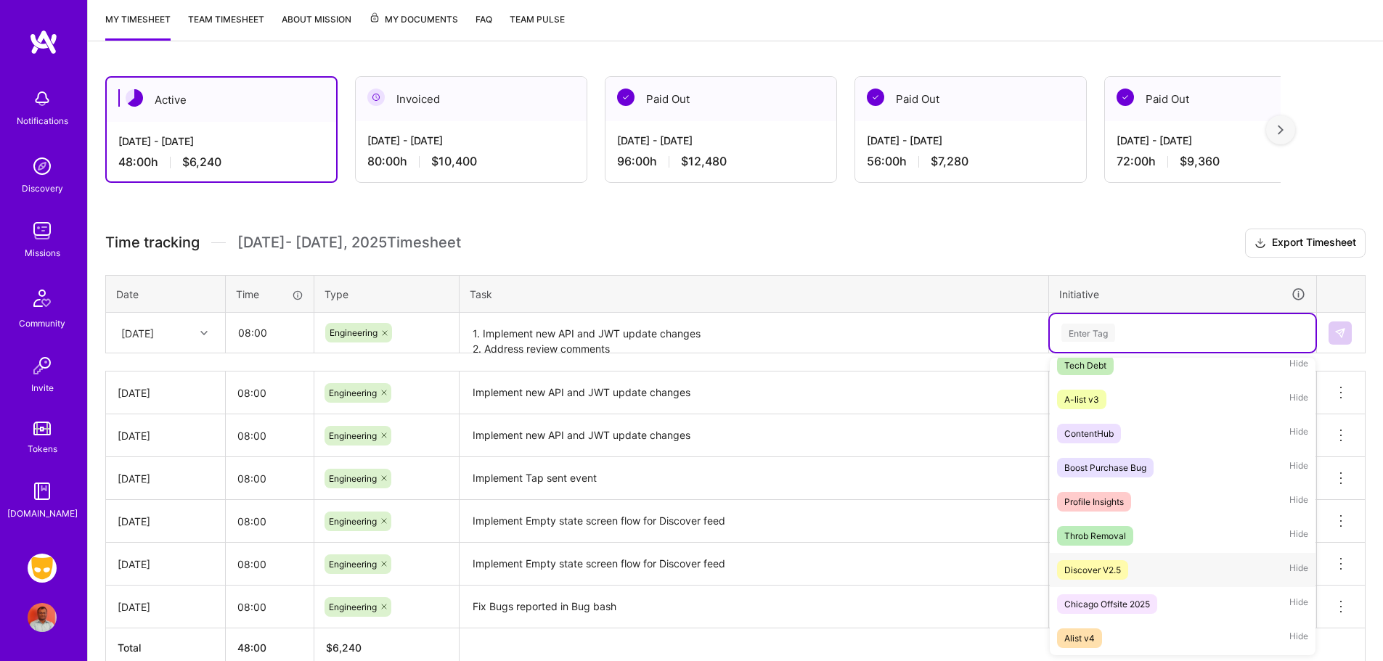
click at [1119, 580] on div "Discover V2.5 Hide" at bounding box center [1183, 570] width 266 height 34
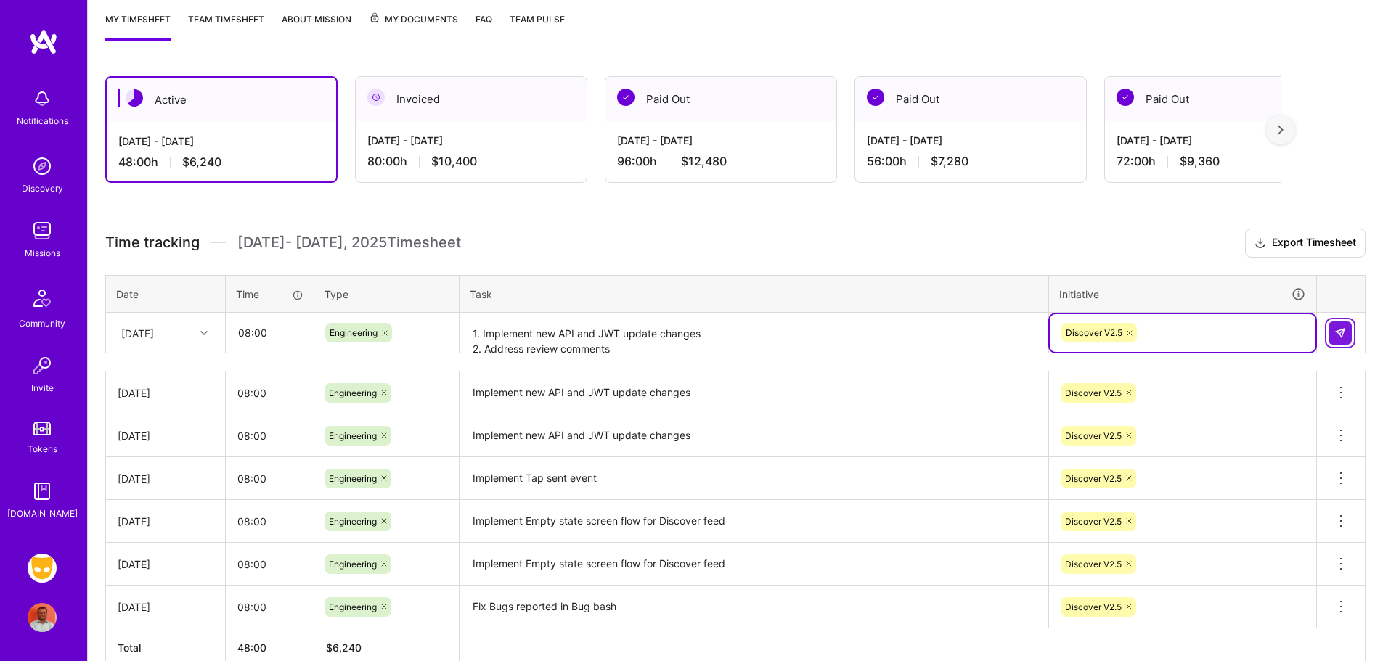
click at [1336, 335] on img at bounding box center [1340, 333] width 12 height 12
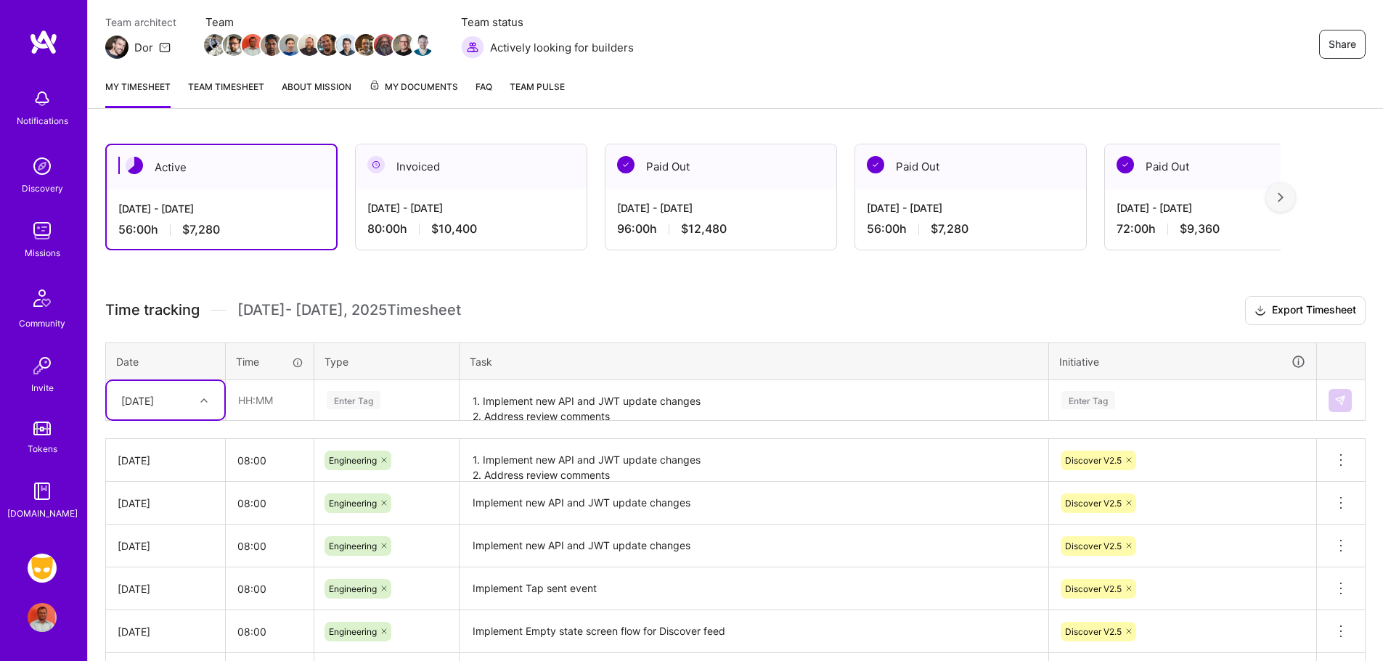
scroll to position [119, 0]
